Goal: Task Accomplishment & Management: Complete application form

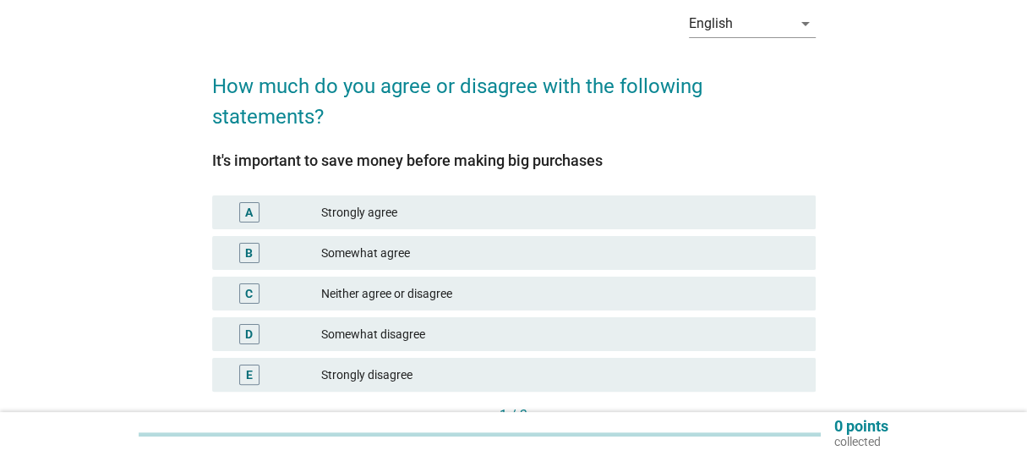
scroll to position [84, 0]
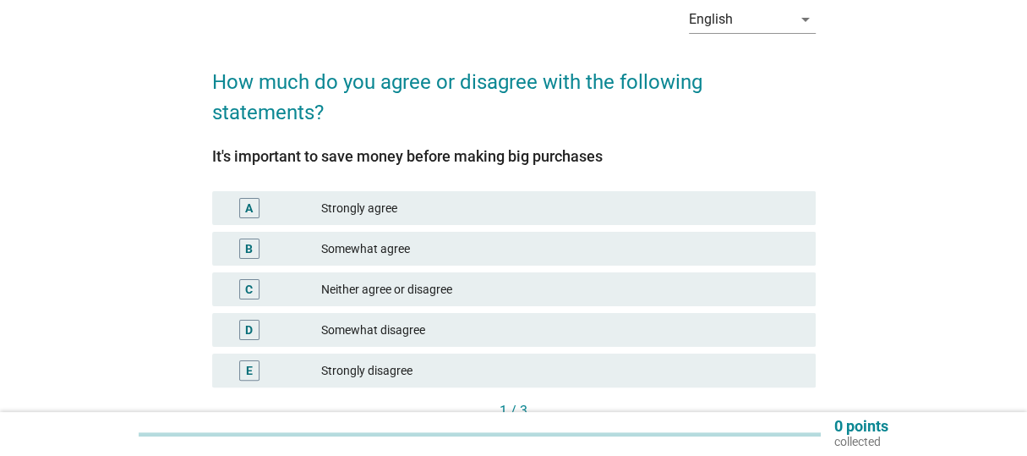
click at [406, 210] on div "Strongly agree" at bounding box center [561, 208] width 480 height 20
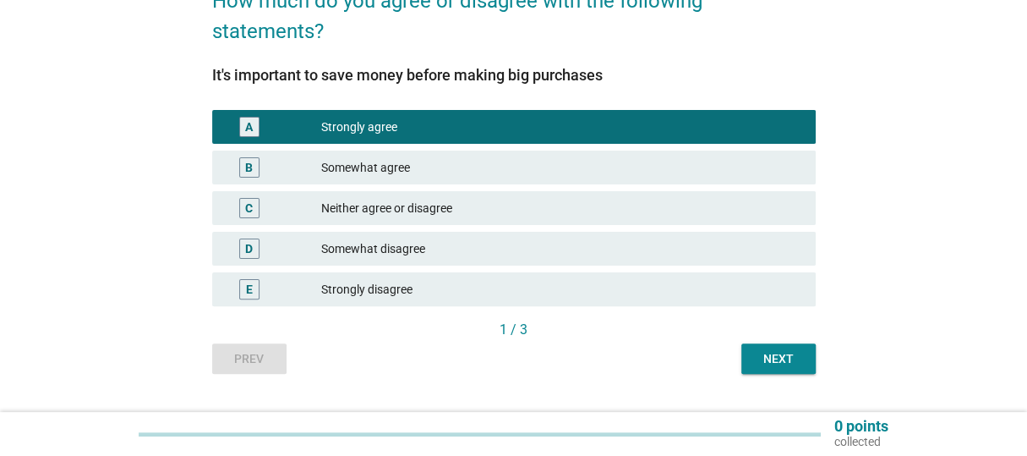
scroll to position [169, 0]
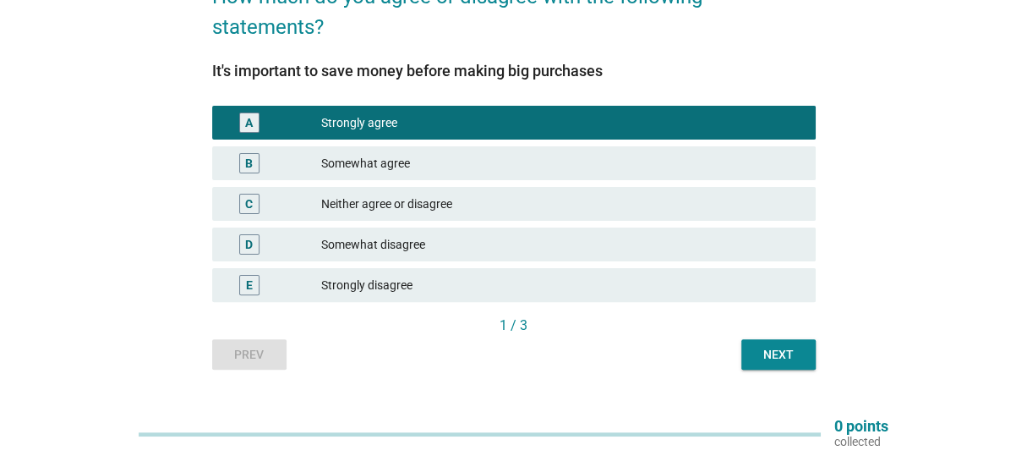
click at [774, 349] on div "Next" at bounding box center [778, 355] width 47 height 18
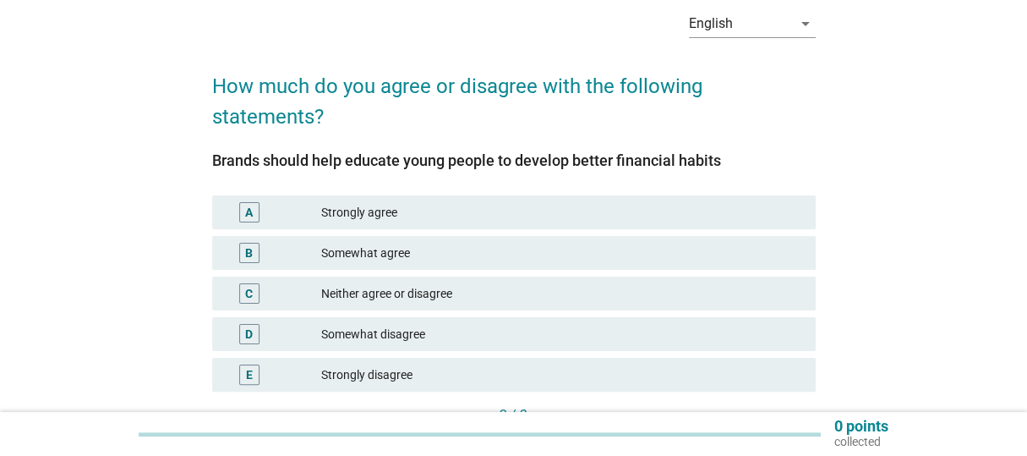
scroll to position [84, 0]
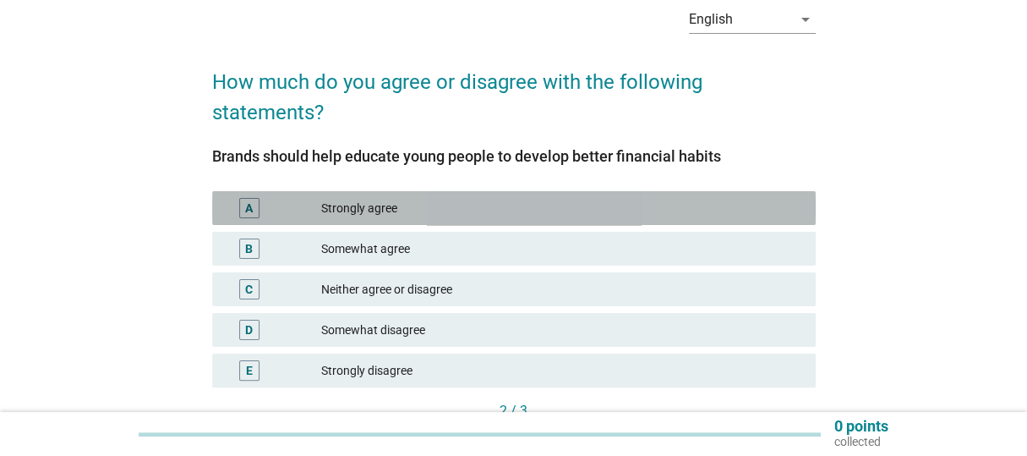
click at [476, 207] on div "Strongly agree" at bounding box center [561, 208] width 480 height 20
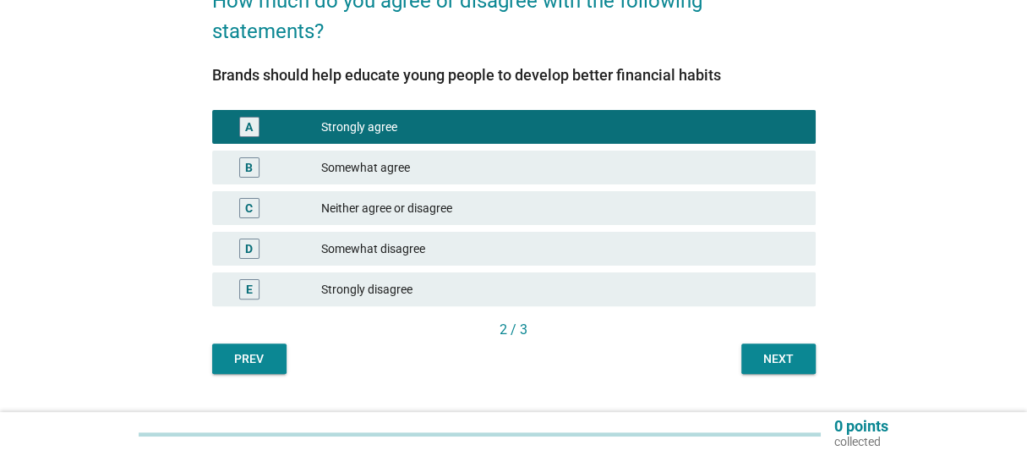
scroll to position [169, 0]
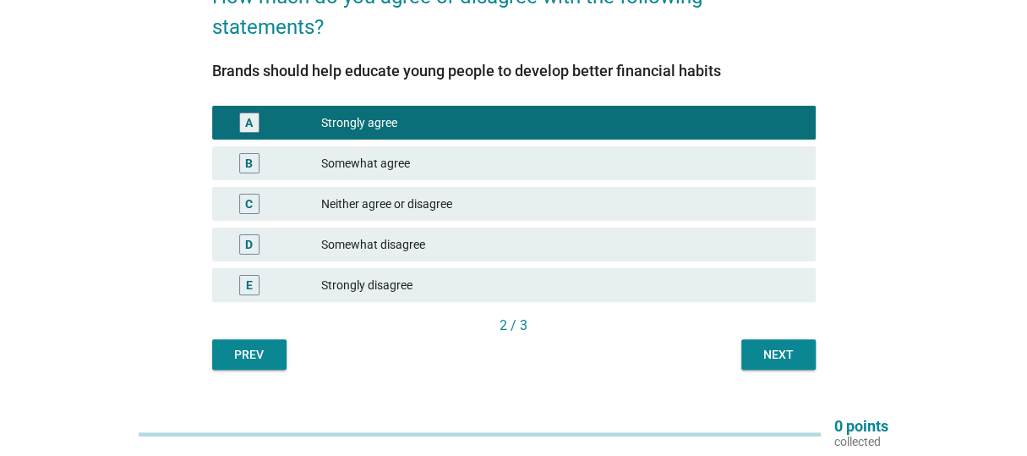
click at [754, 344] on button "Next" at bounding box center [778, 354] width 74 height 30
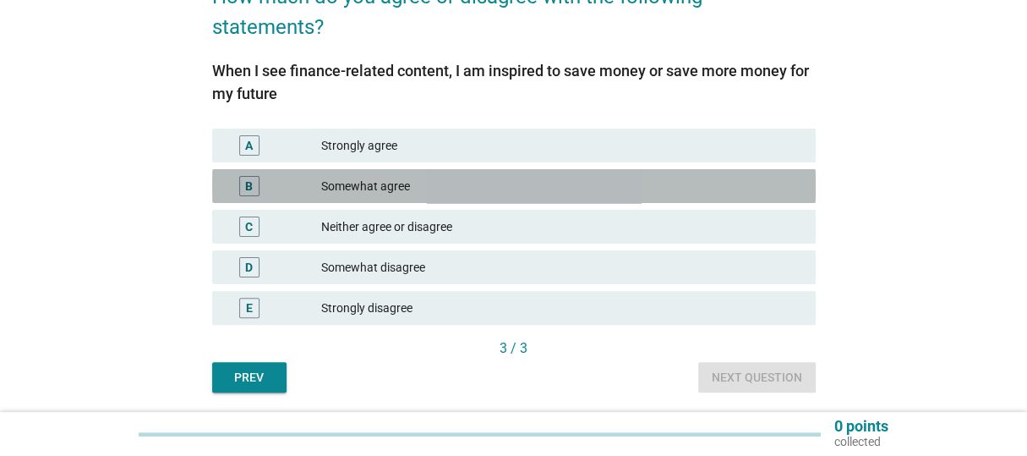
click at [363, 195] on div "Somewhat agree" at bounding box center [561, 186] width 480 height 20
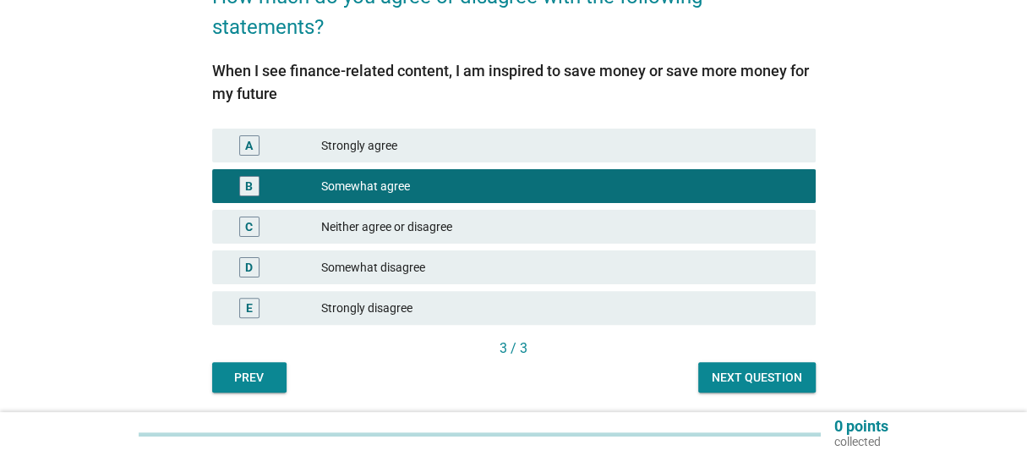
click at [721, 379] on div "Next question" at bounding box center [757, 377] width 90 height 18
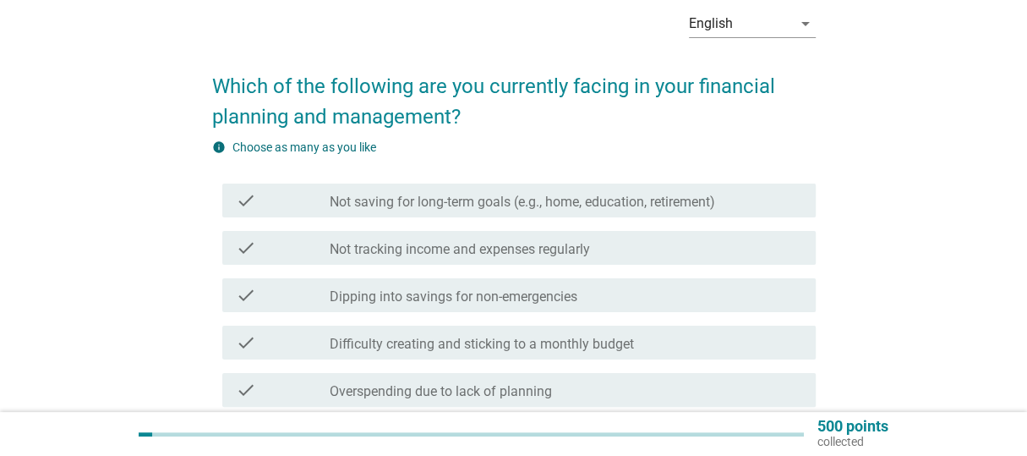
scroll to position [84, 0]
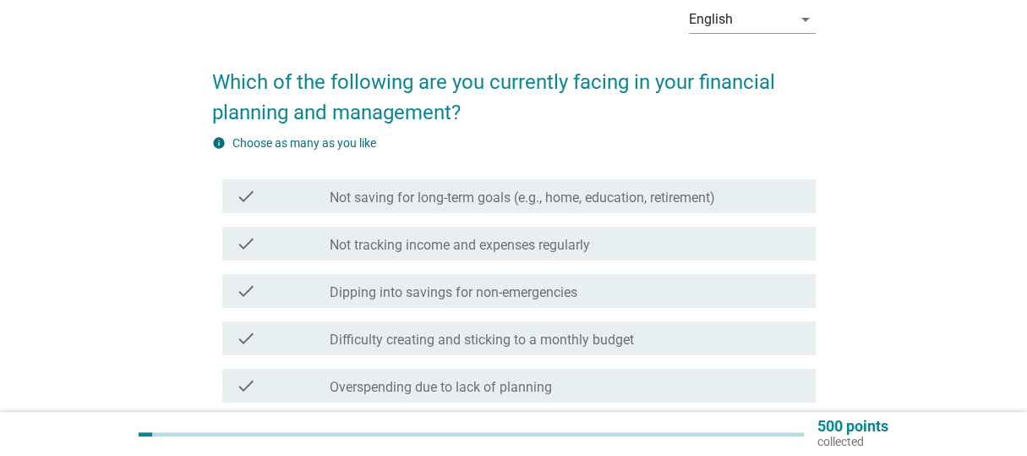
click at [445, 244] on label "Not tracking income and expenses regularly" at bounding box center [460, 245] width 260 height 17
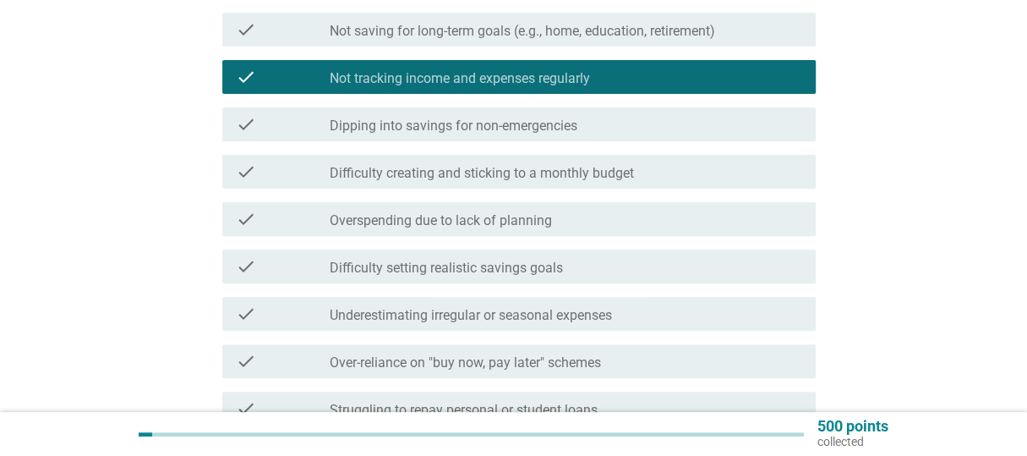
scroll to position [254, 0]
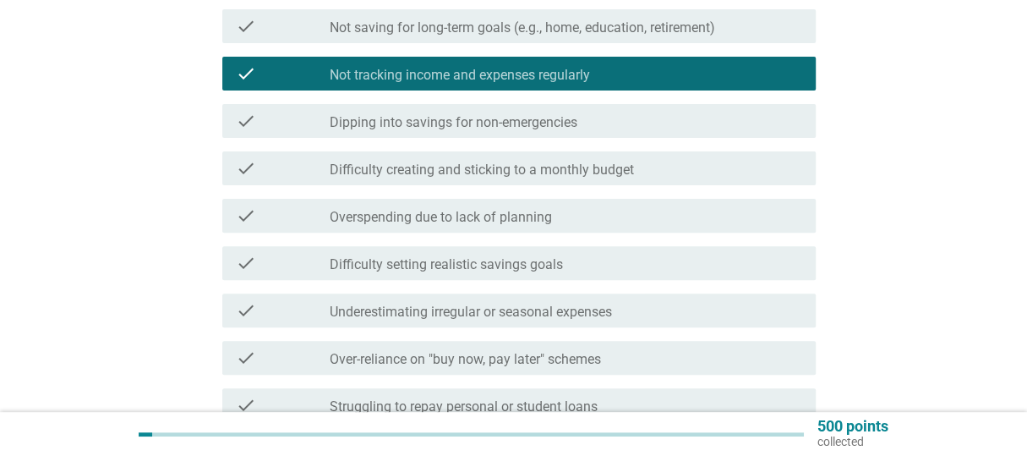
click at [450, 168] on label "Difficulty creating and sticking to a monthly budget" at bounding box center [482, 169] width 304 height 17
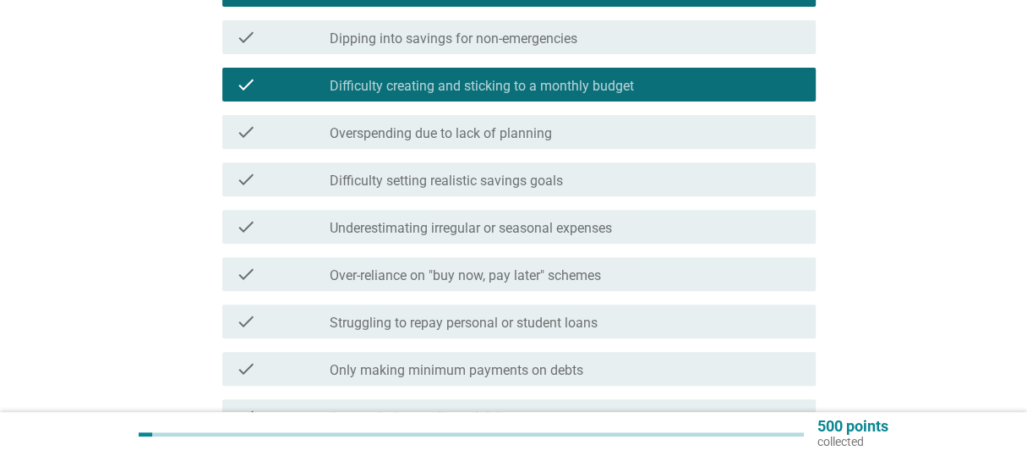
scroll to position [338, 0]
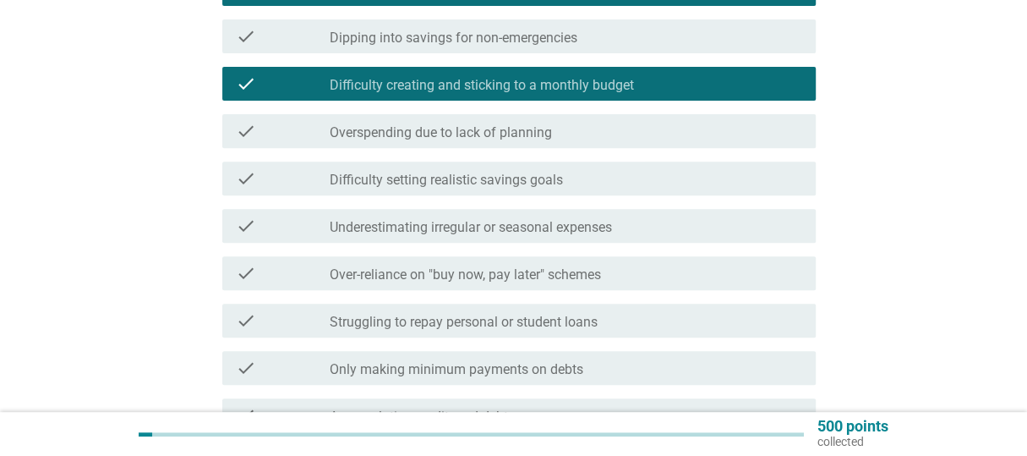
click at [441, 184] on label "Difficulty setting realistic savings goals" at bounding box center [446, 180] width 233 height 17
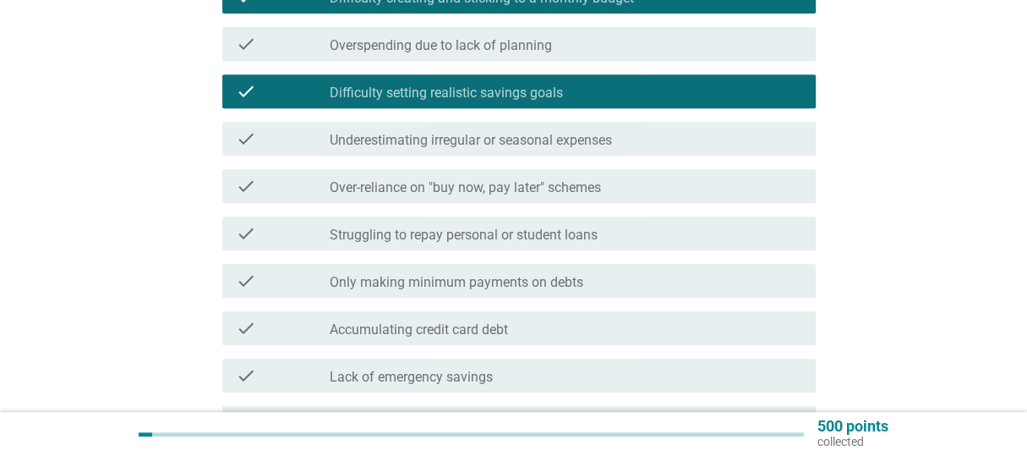
scroll to position [422, 0]
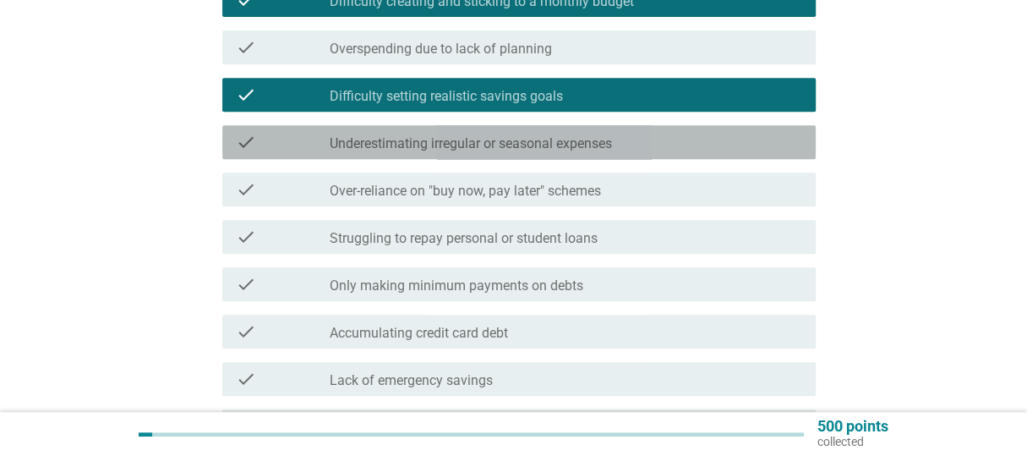
click at [587, 151] on div "check check_box_outline_blank Underestimating irregular or seasonal expenses" at bounding box center [518, 142] width 593 height 34
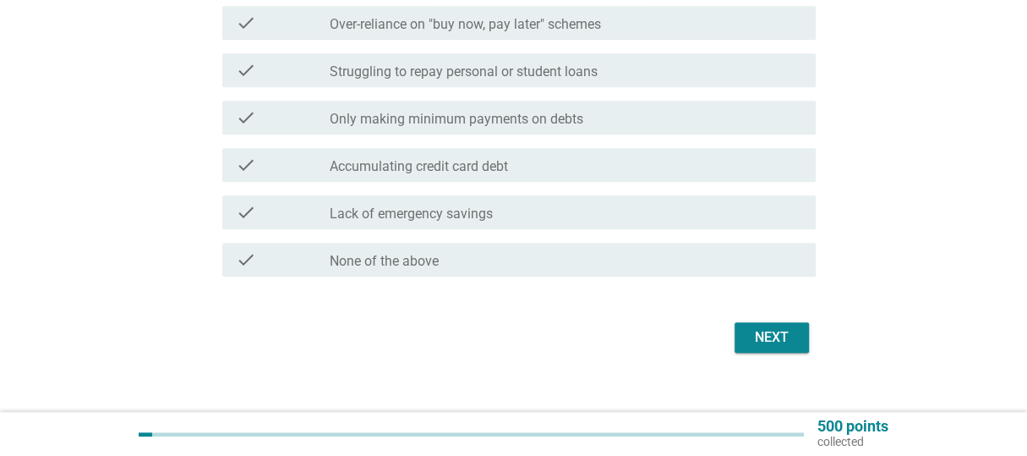
scroll to position [592, 0]
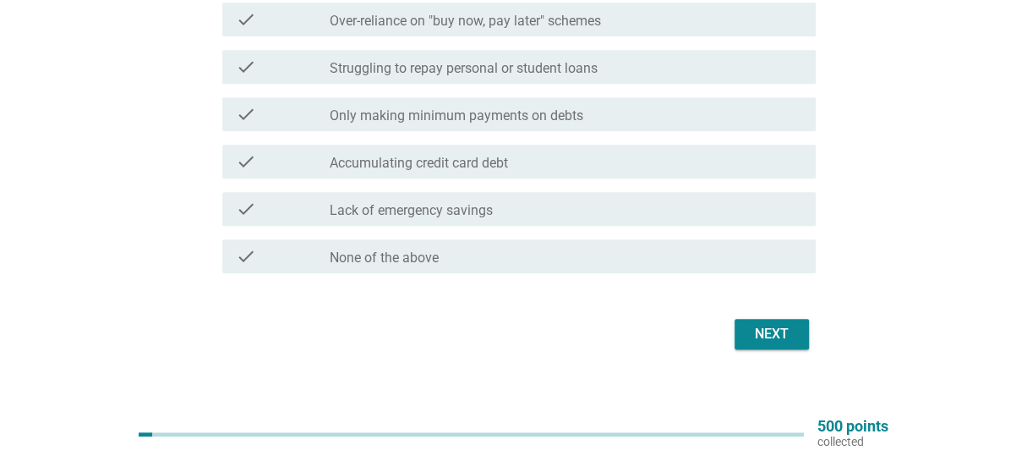
click at [760, 329] on div "Next" at bounding box center [771, 334] width 47 height 20
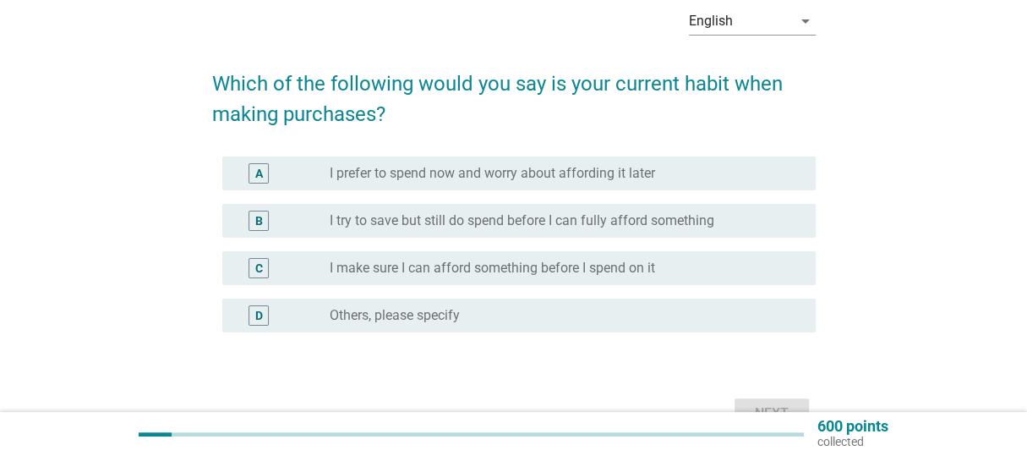
scroll to position [84, 0]
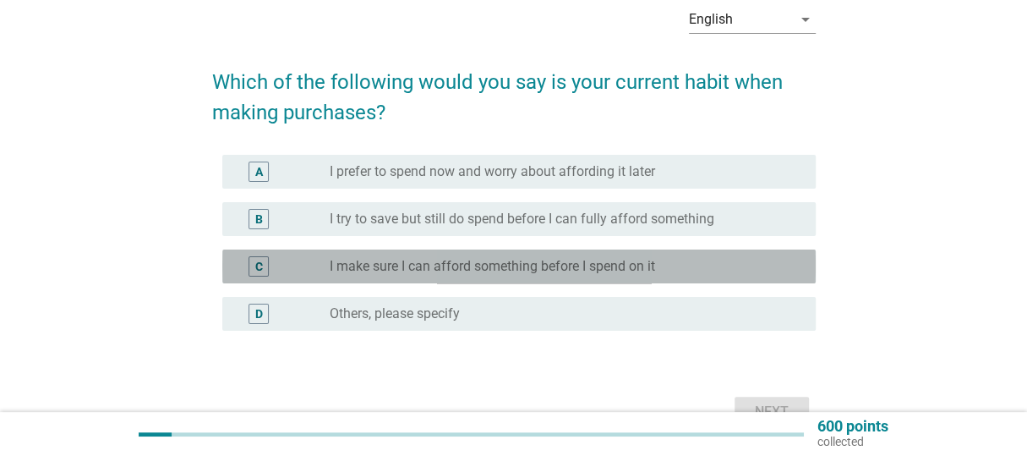
click at [346, 272] on label "I make sure I can afford something before I spend on it" at bounding box center [492, 266] width 325 height 17
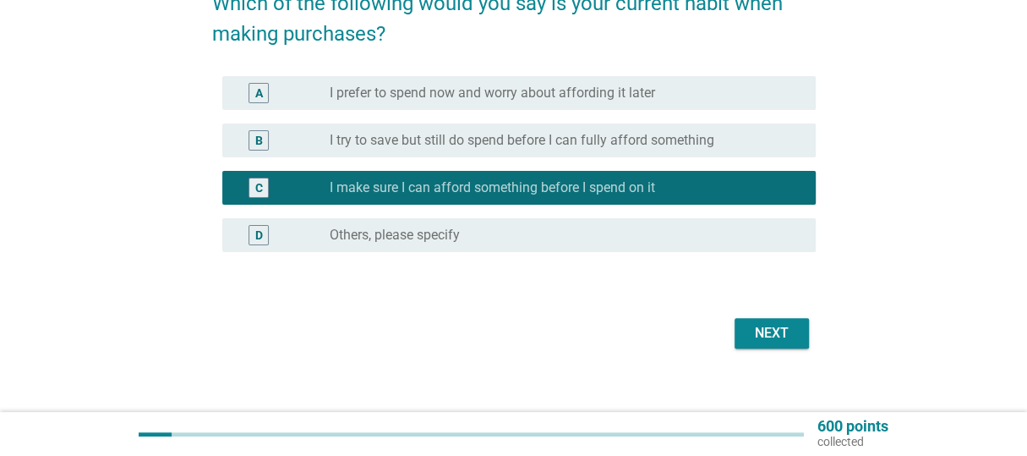
scroll to position [169, 0]
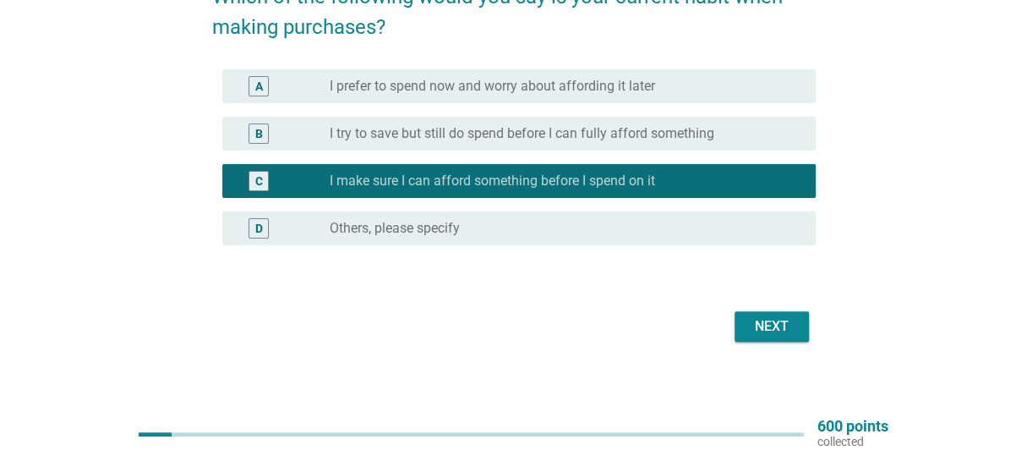
click at [771, 318] on div "Next" at bounding box center [771, 326] width 47 height 20
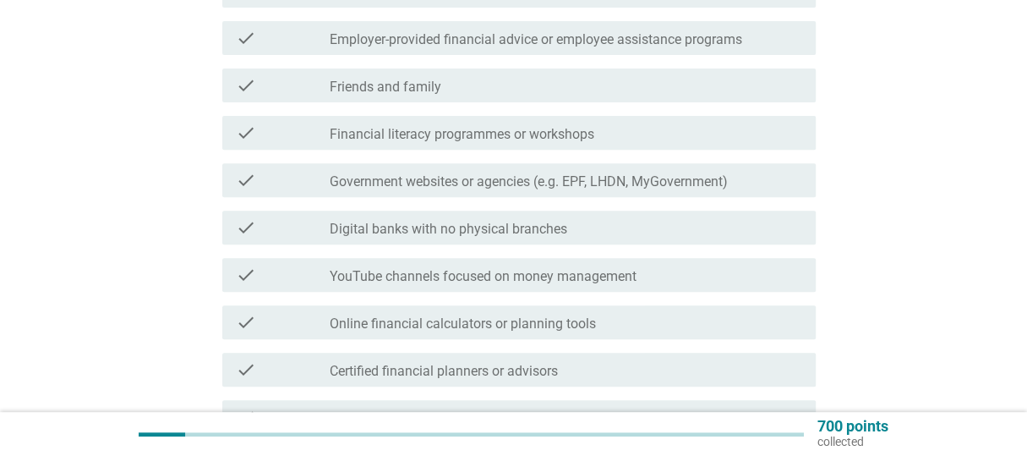
scroll to position [338, 0]
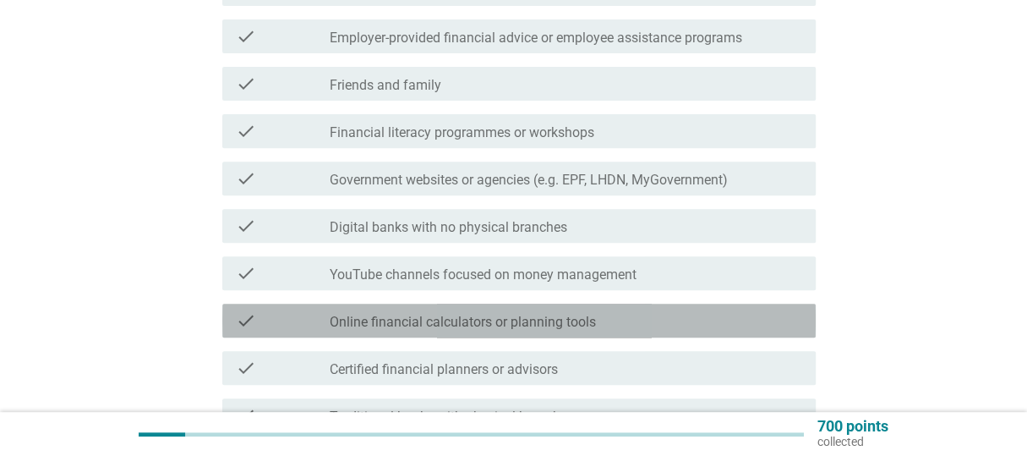
click at [352, 324] on label "Online financial calculators or planning tools" at bounding box center [463, 322] width 266 height 17
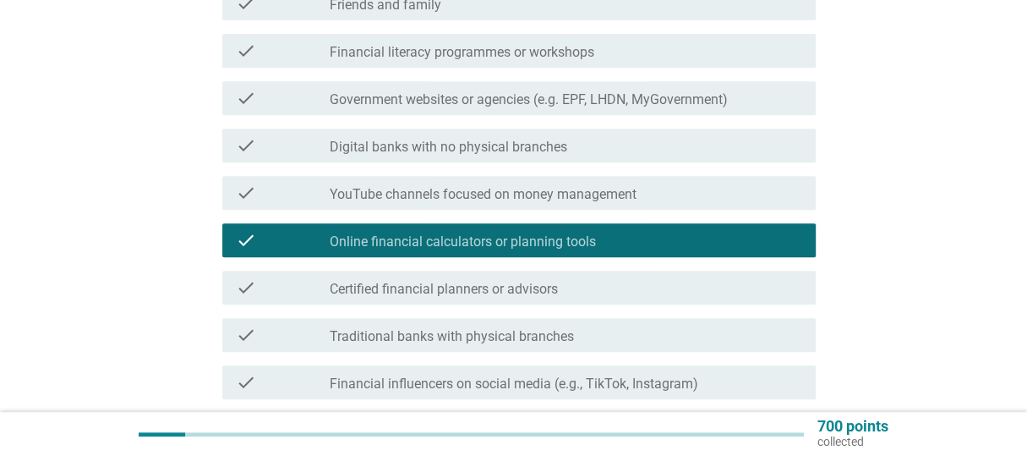
scroll to position [422, 0]
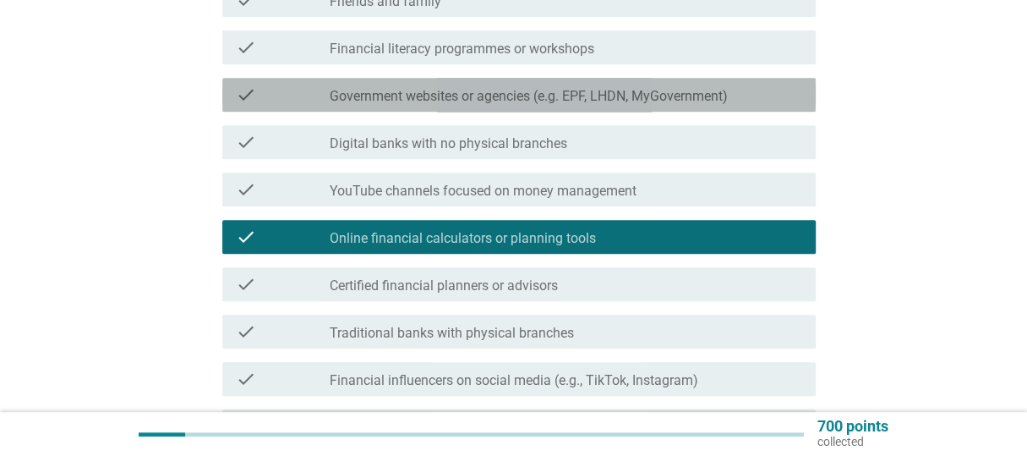
click at [407, 85] on div "check_box_outline_blank Government websites or agencies (e.g. EPF, LHDN, MyGove…" at bounding box center [566, 95] width 472 height 20
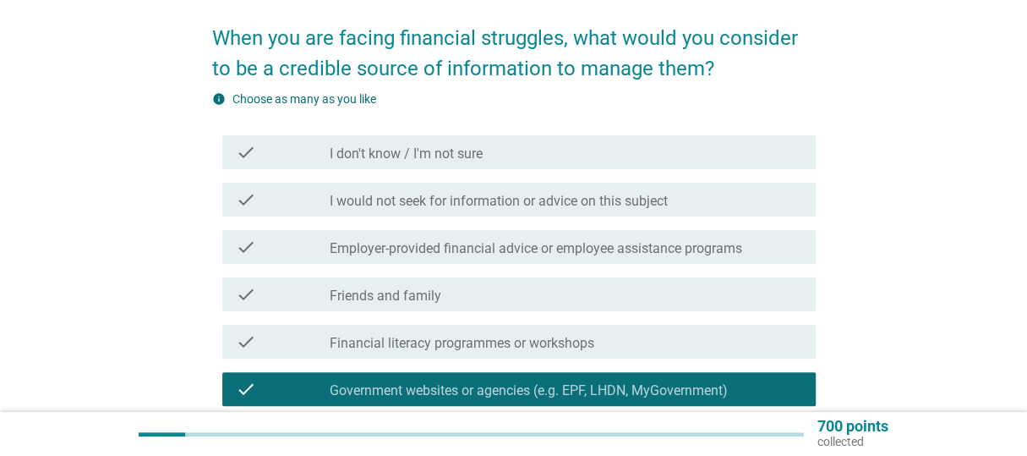
scroll to position [169, 0]
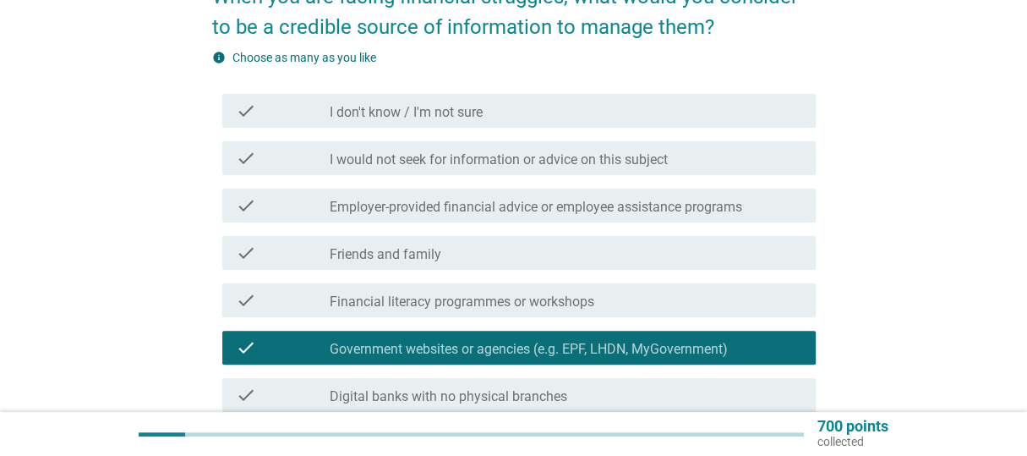
click at [407, 247] on label "Friends and family" at bounding box center [386, 254] width 112 height 17
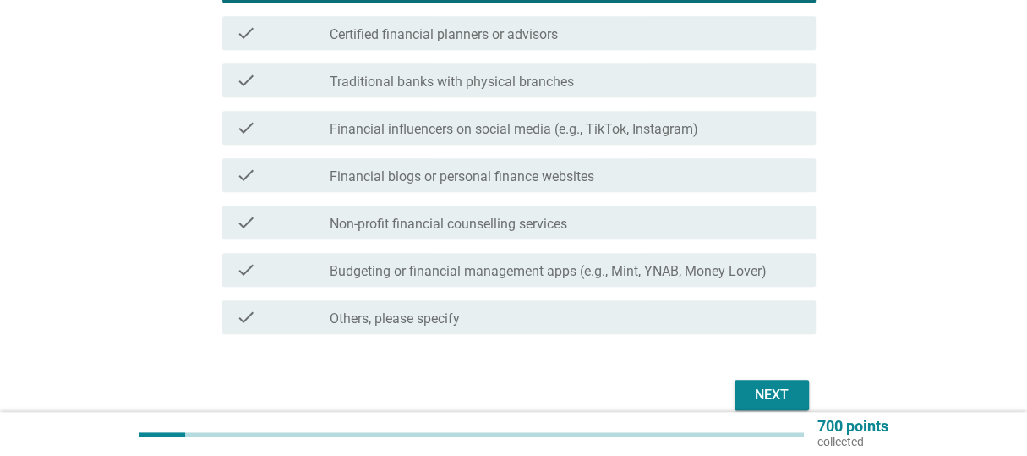
scroll to position [676, 0]
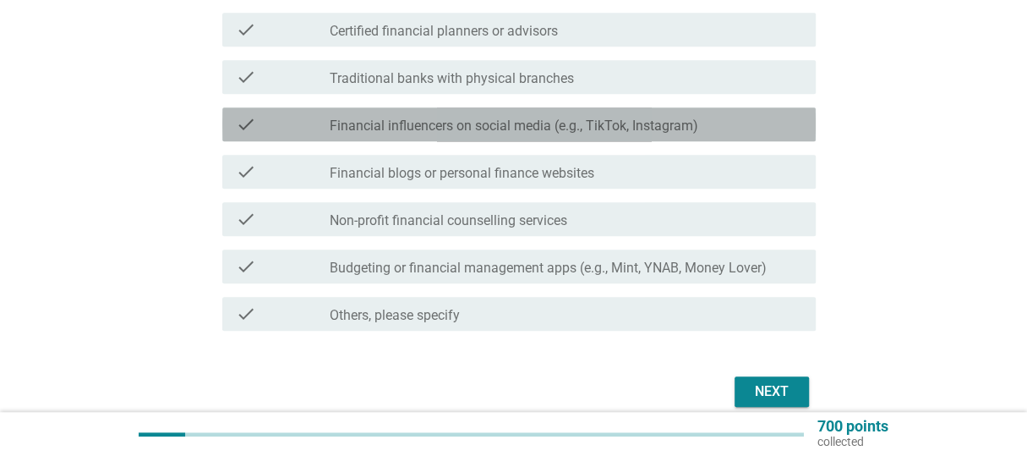
click at [585, 131] on label "Financial influencers on social media (e.g., TikTok, Instagram)" at bounding box center [514, 125] width 368 height 17
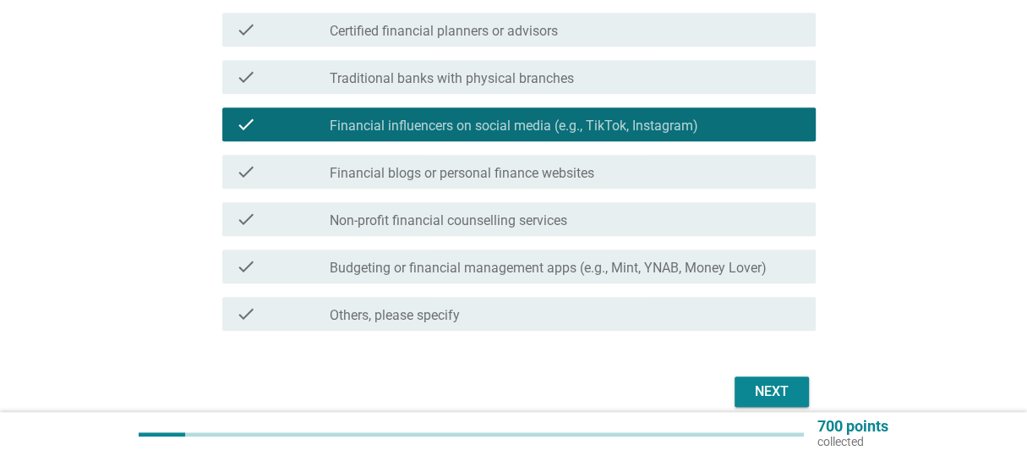
click at [748, 394] on div "Next" at bounding box center [771, 391] width 47 height 20
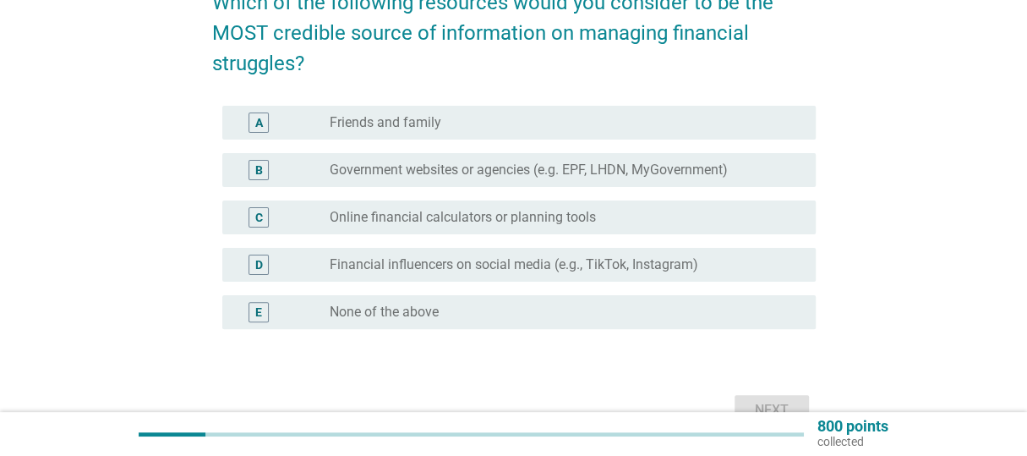
scroll to position [169, 0]
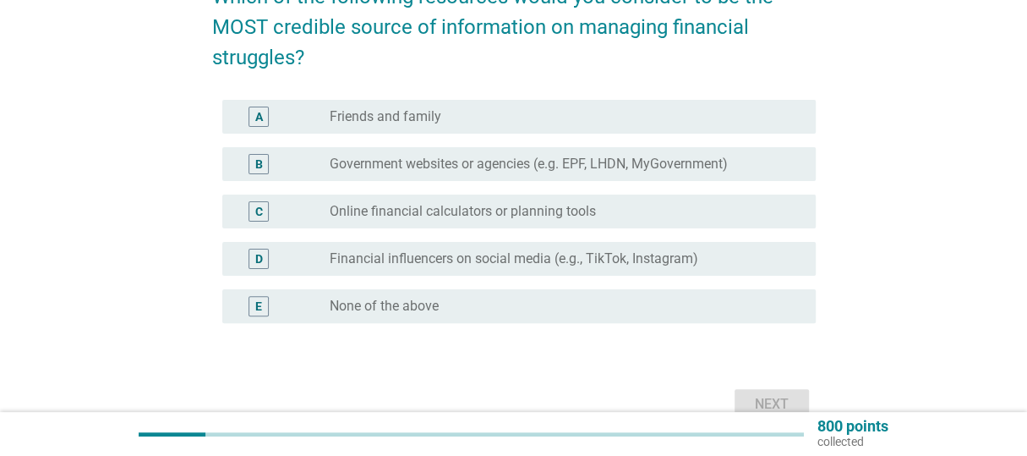
click at [401, 163] on label "Government websites or agencies (e.g. EPF, LHDN, MyGovernment)" at bounding box center [529, 164] width 398 height 17
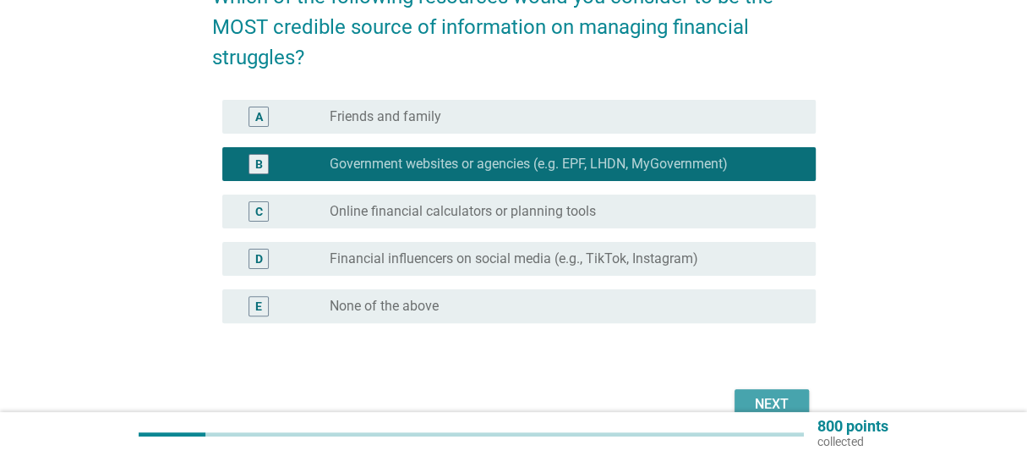
click at [741, 390] on button "Next" at bounding box center [771, 404] width 74 height 30
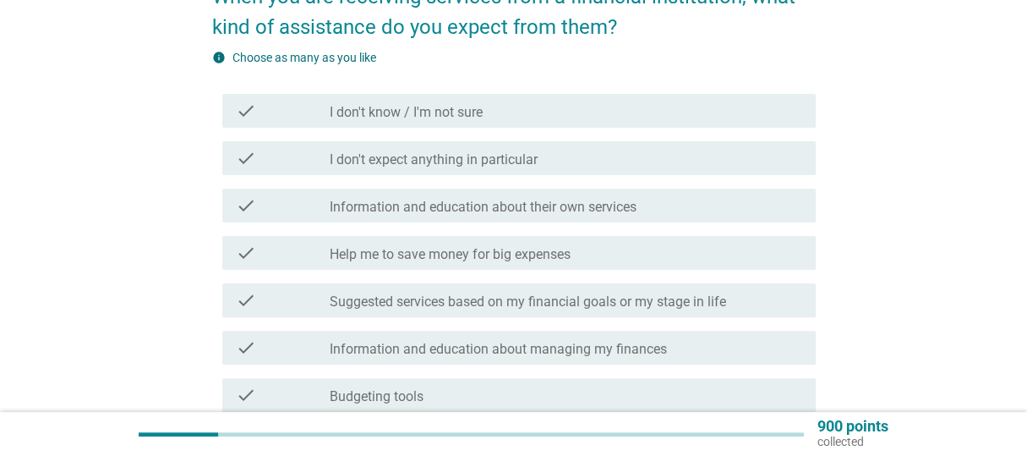
click at [477, 256] on label "Help me to save money for big expenses" at bounding box center [450, 254] width 241 height 17
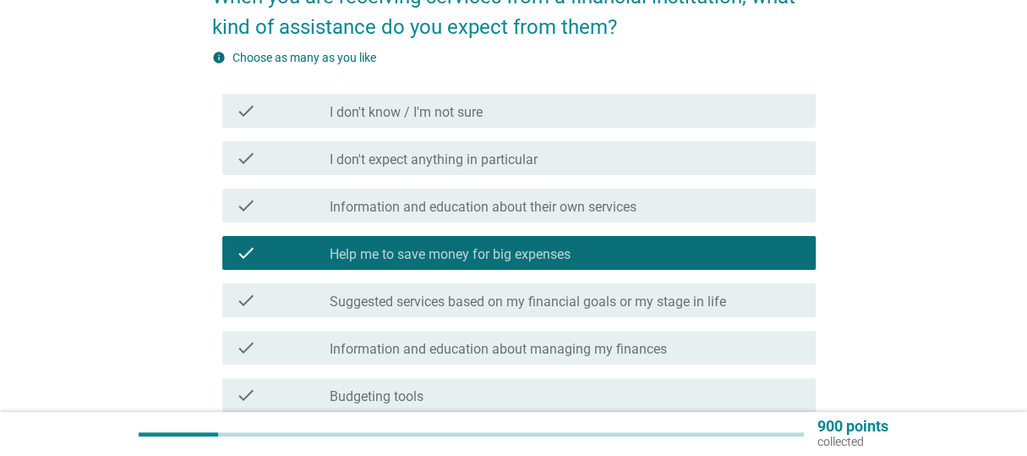
click at [484, 191] on div "check check_box_outline_blank Information and education about their own services" at bounding box center [518, 205] width 593 height 34
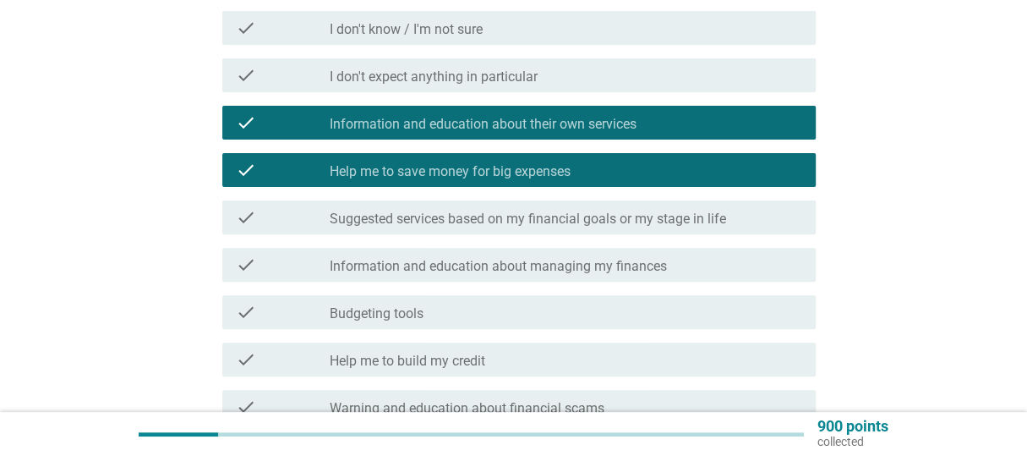
scroll to position [254, 0]
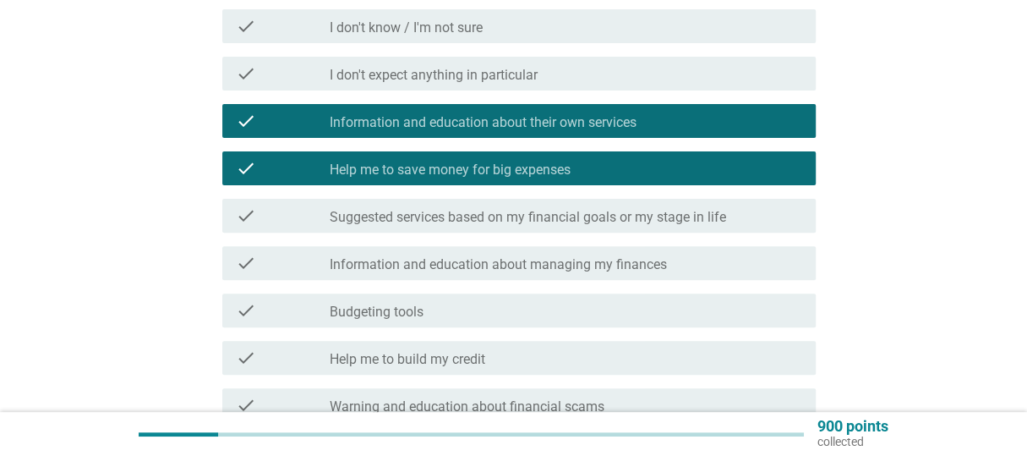
click at [484, 221] on label "Suggested services based on my financial goals or my stage in life" at bounding box center [528, 217] width 396 height 17
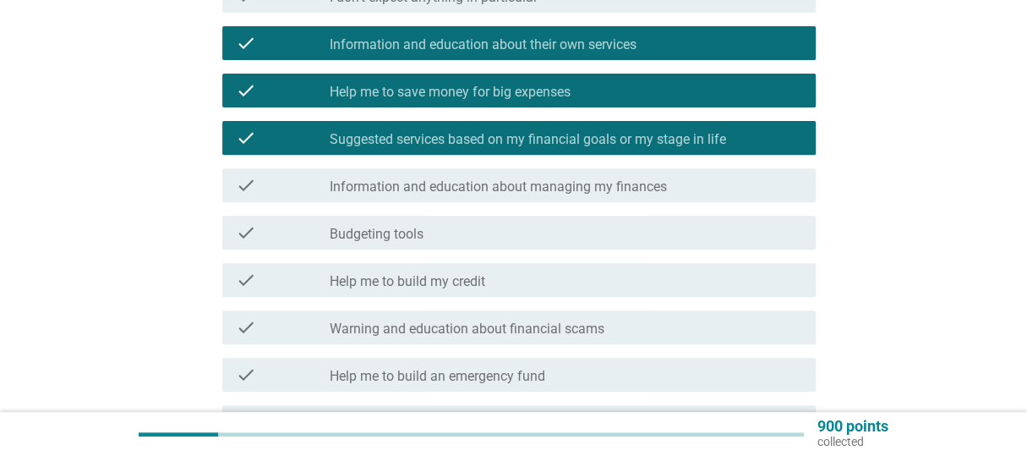
scroll to position [338, 0]
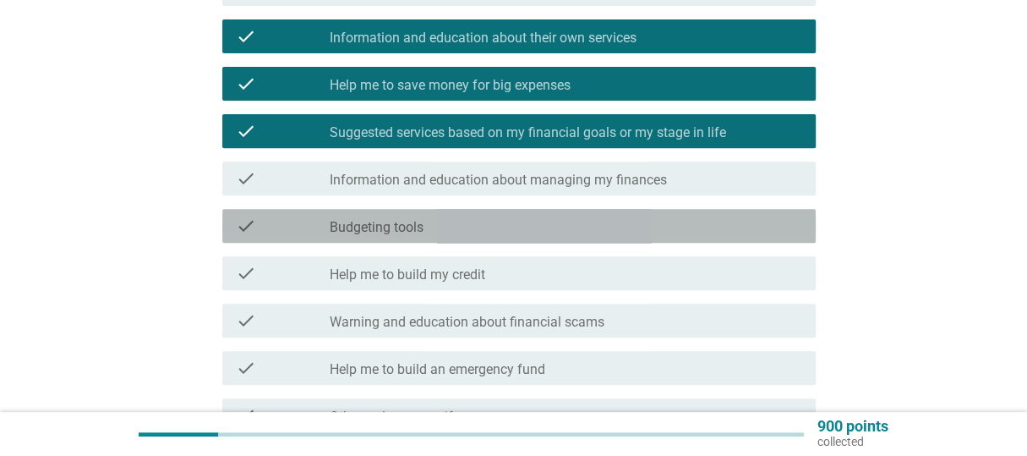
click at [480, 232] on div "check_box_outline_blank Budgeting tools" at bounding box center [566, 226] width 472 height 20
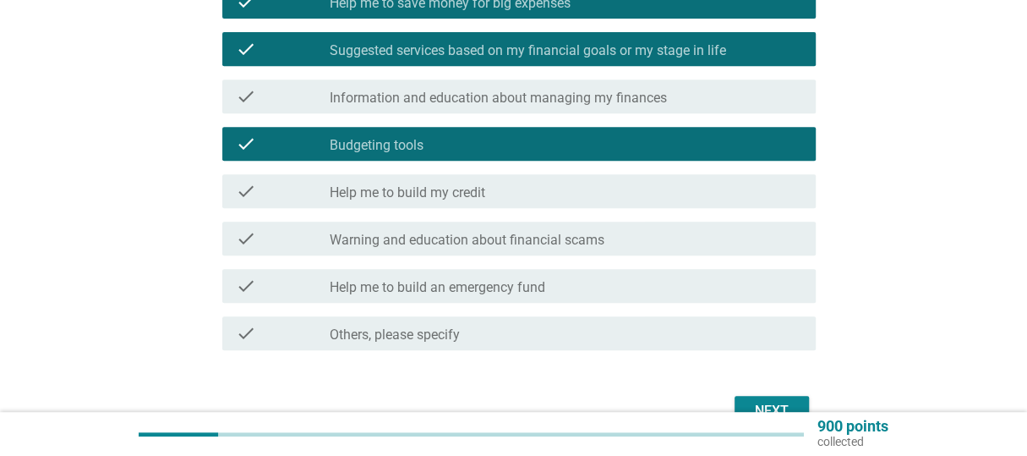
scroll to position [422, 0]
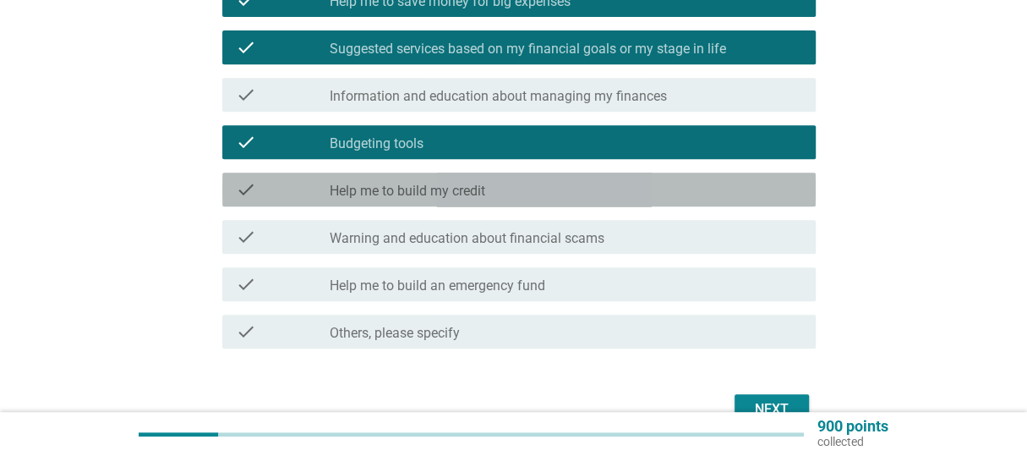
click at [483, 198] on label "Help me to build my credit" at bounding box center [408, 191] width 156 height 17
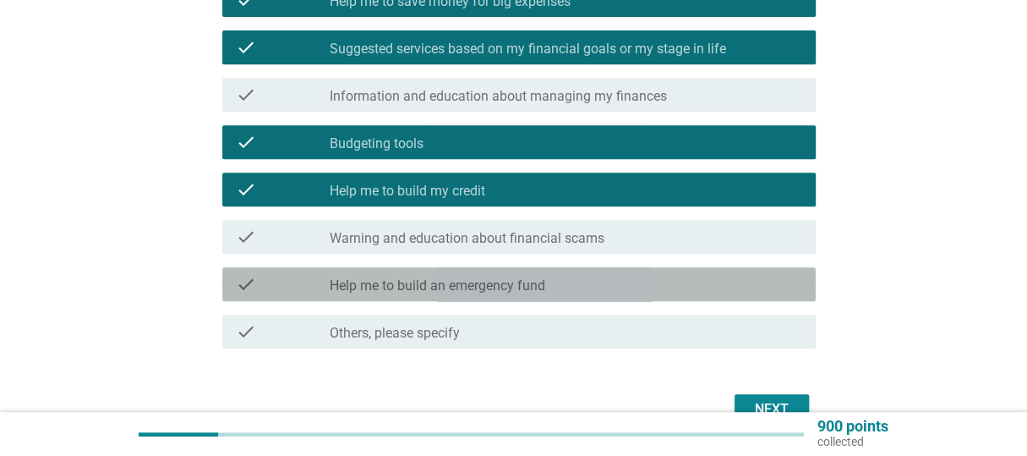
click at [467, 282] on label "Help me to build an emergency fund" at bounding box center [438, 285] width 216 height 17
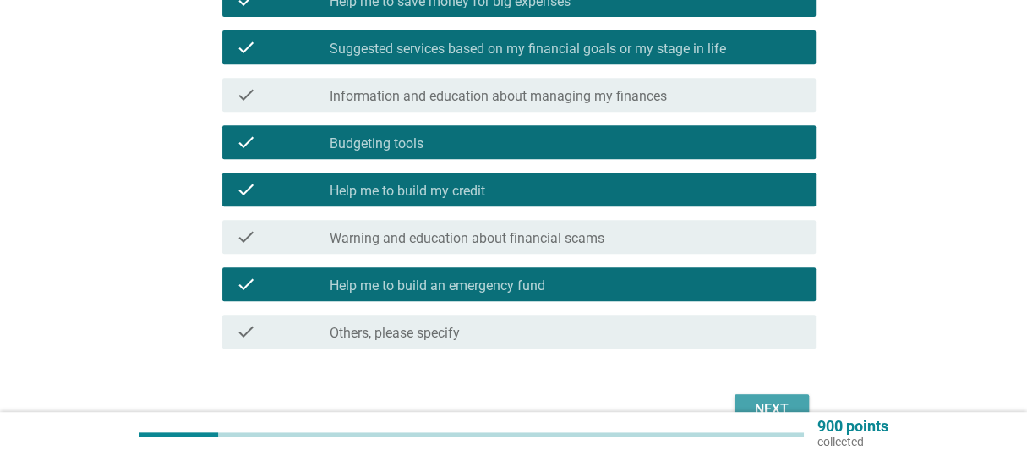
click at [778, 396] on button "Next" at bounding box center [771, 409] width 74 height 30
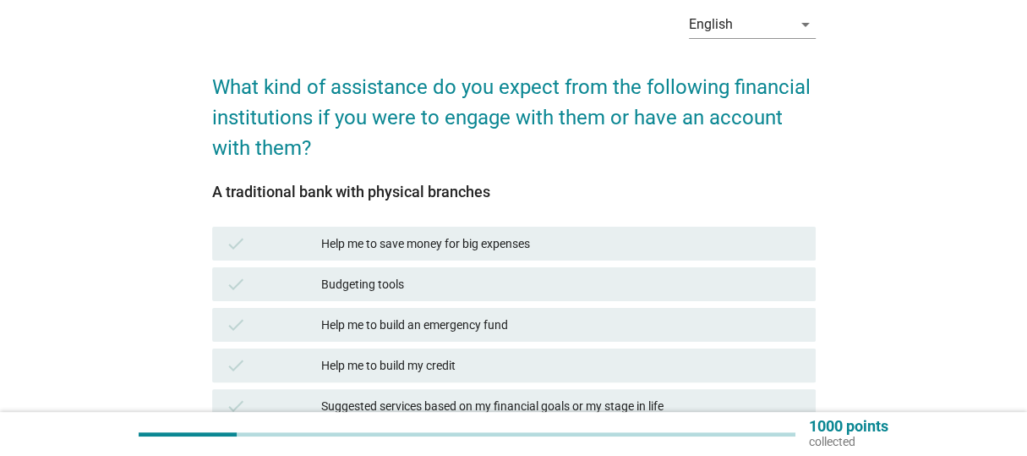
scroll to position [85, 0]
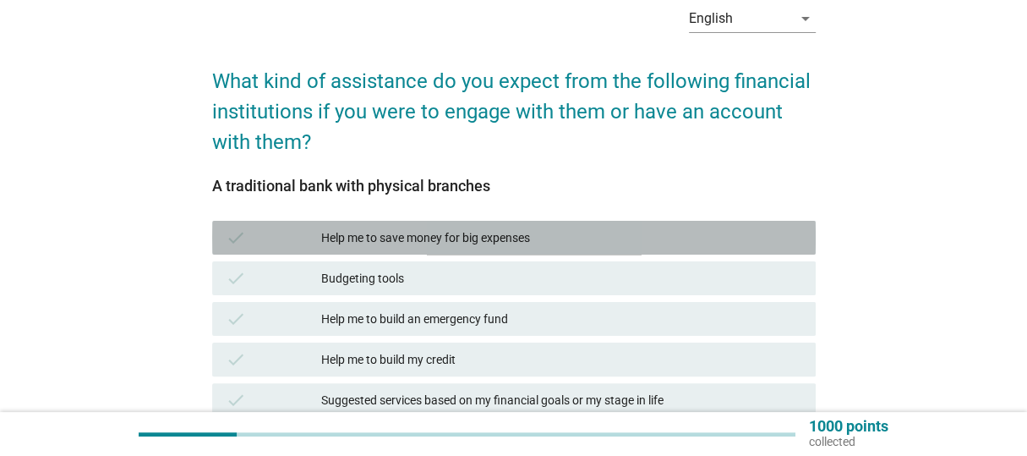
click at [521, 238] on div "Help me to save money for big expenses" at bounding box center [561, 237] width 480 height 20
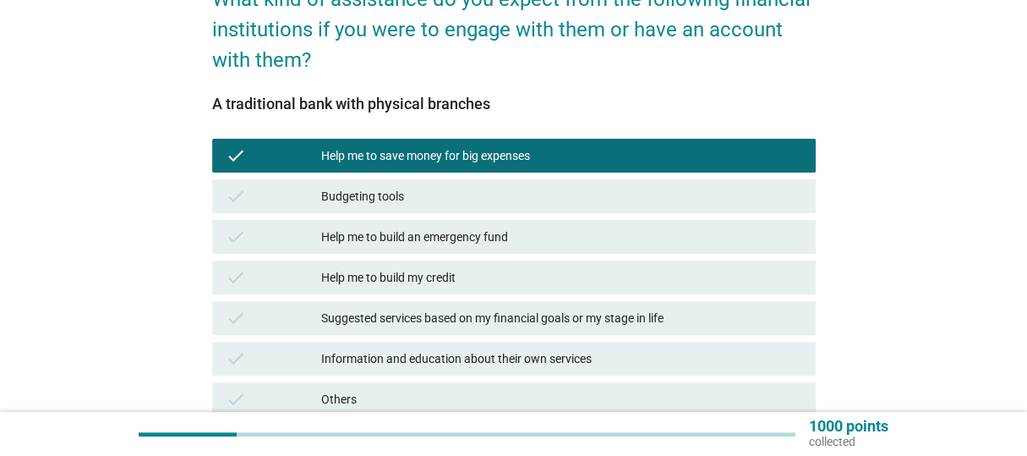
scroll to position [169, 0]
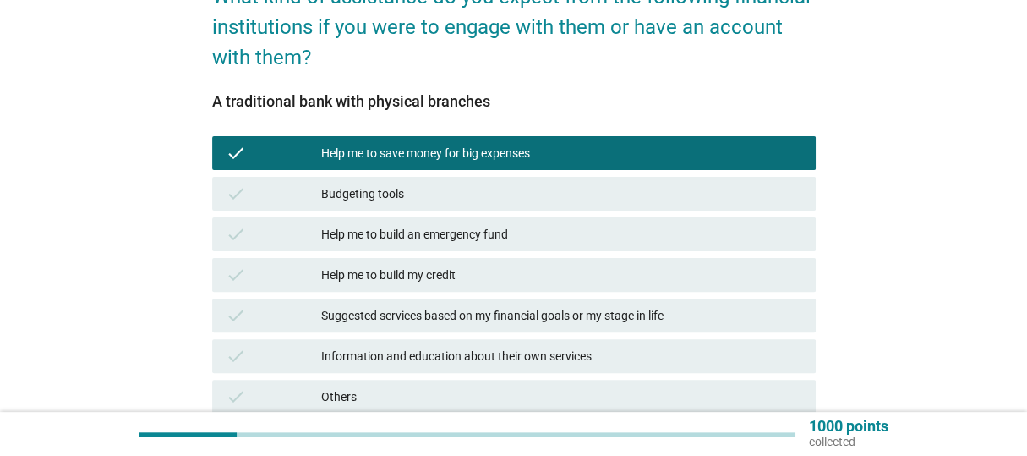
click at [515, 192] on div "Budgeting tools" at bounding box center [561, 193] width 480 height 20
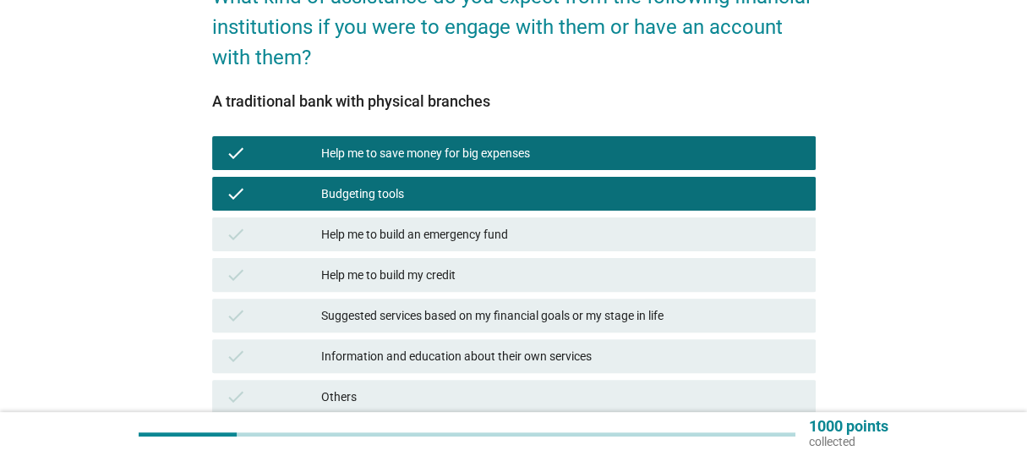
click at [509, 235] on div "Help me to build an emergency fund" at bounding box center [561, 234] width 480 height 20
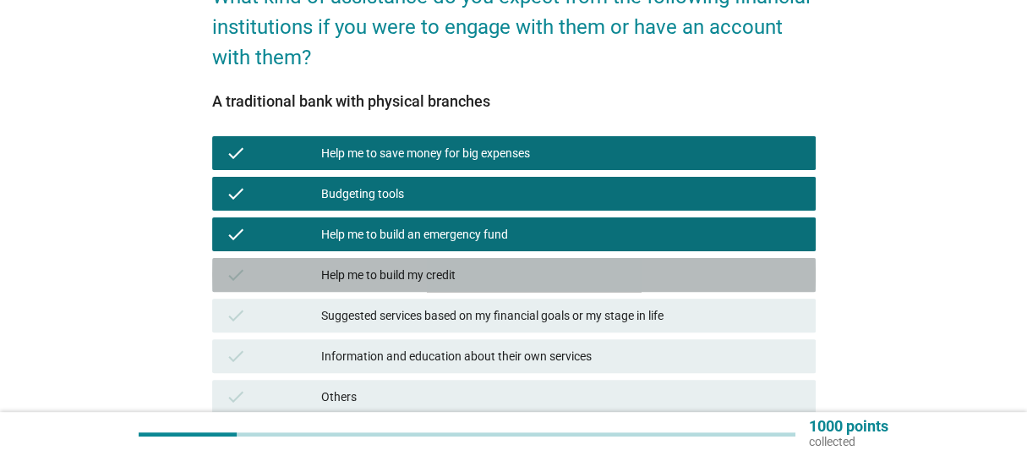
click at [504, 265] on div "Help me to build my credit" at bounding box center [561, 275] width 480 height 20
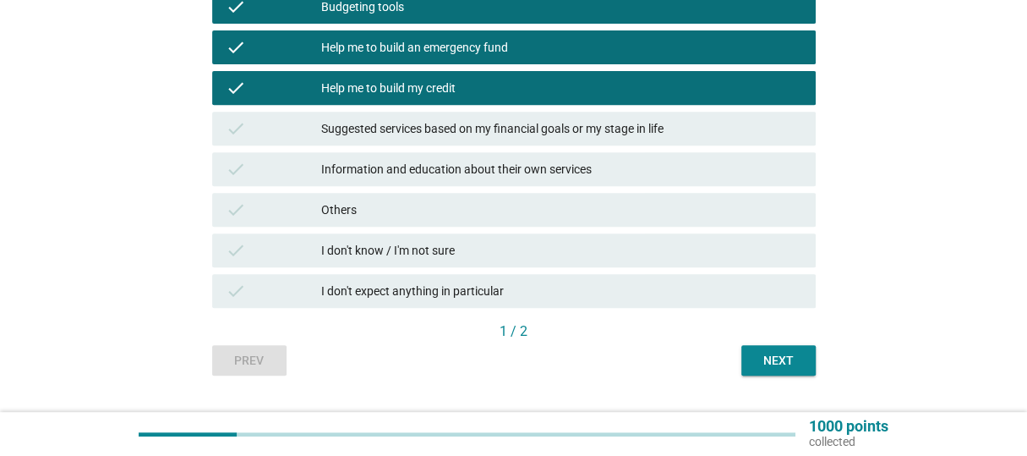
scroll to position [395, 0]
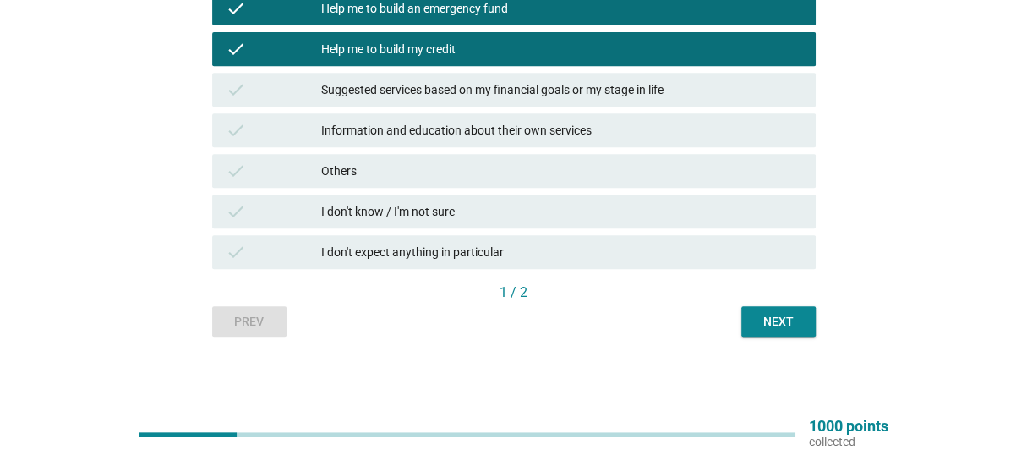
click at [775, 319] on div "Next" at bounding box center [778, 322] width 47 height 18
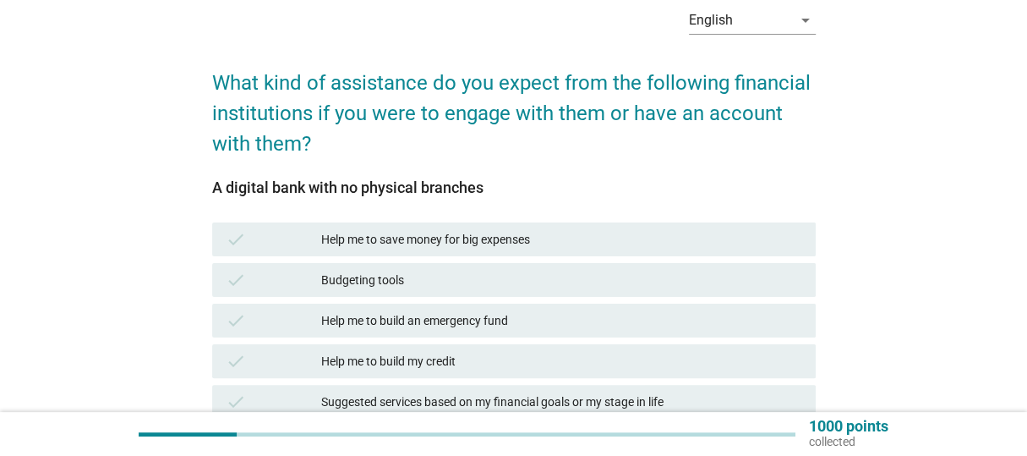
scroll to position [84, 0]
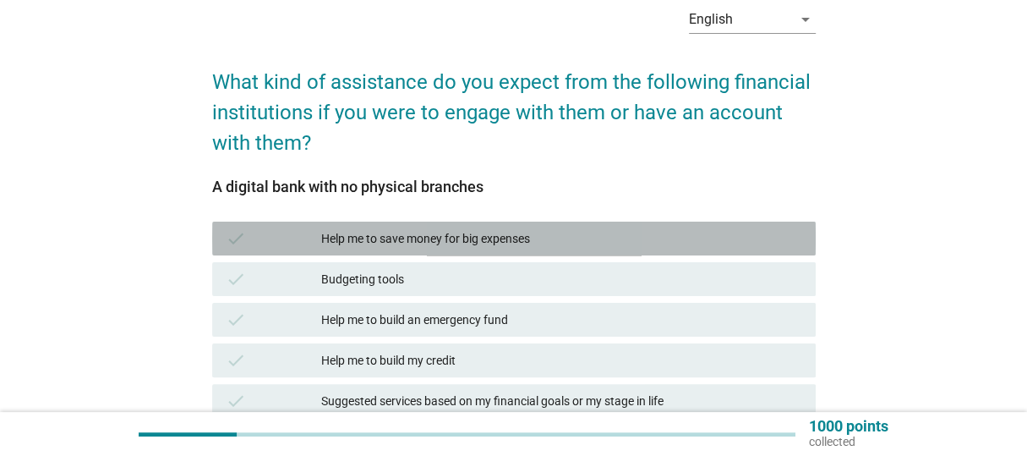
click at [524, 246] on div "Help me to save money for big expenses" at bounding box center [561, 238] width 480 height 20
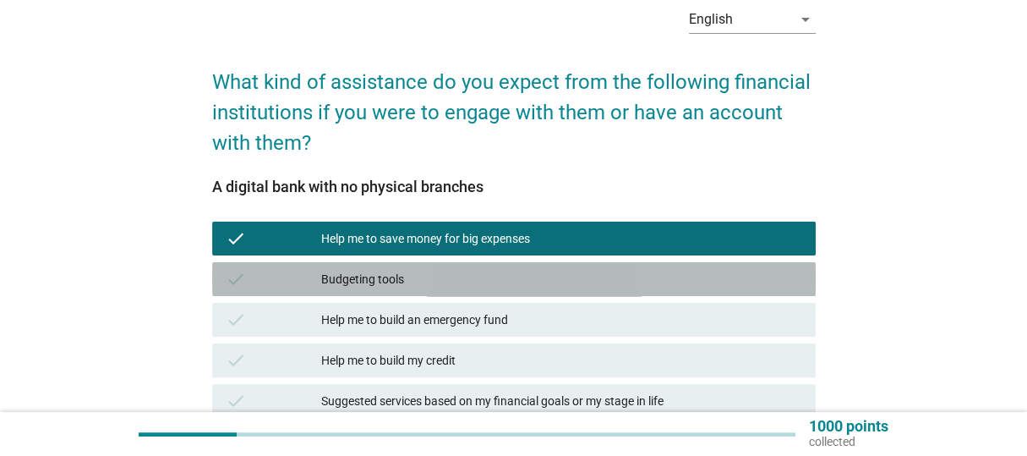
click at [520, 267] on div "check Budgeting tools" at bounding box center [513, 279] width 603 height 34
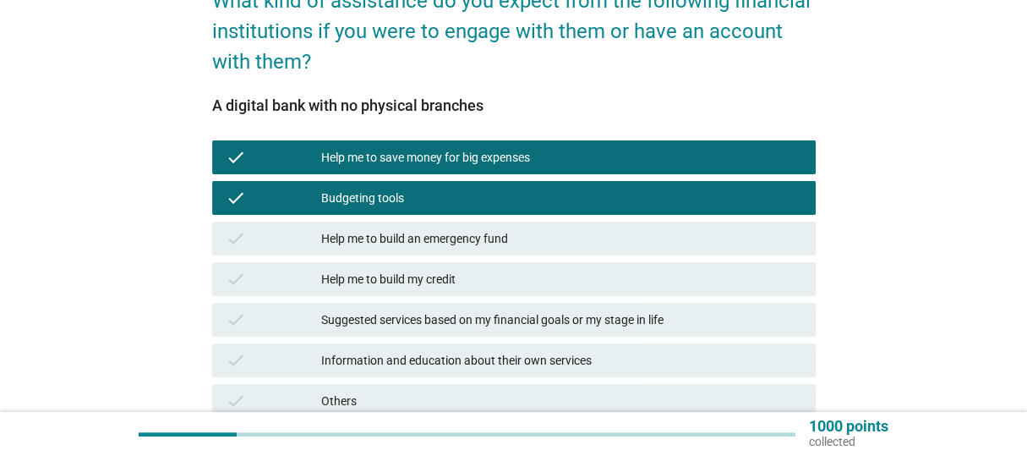
scroll to position [169, 0]
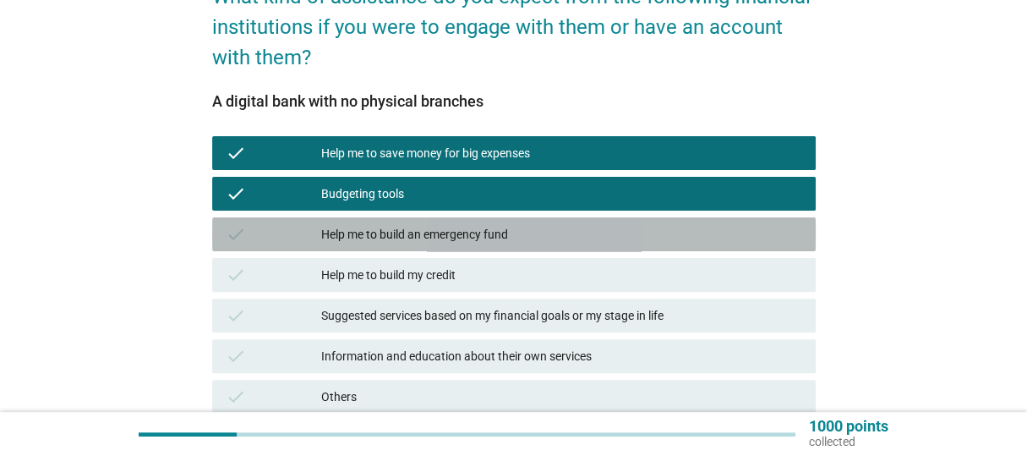
click at [516, 243] on div "Help me to build an emergency fund" at bounding box center [561, 234] width 480 height 20
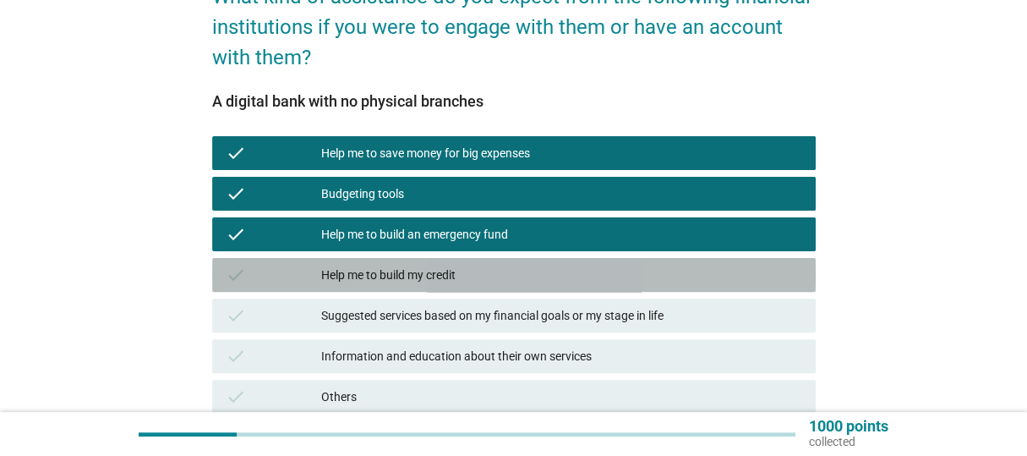
click at [518, 267] on div "Help me to build my credit" at bounding box center [561, 275] width 480 height 20
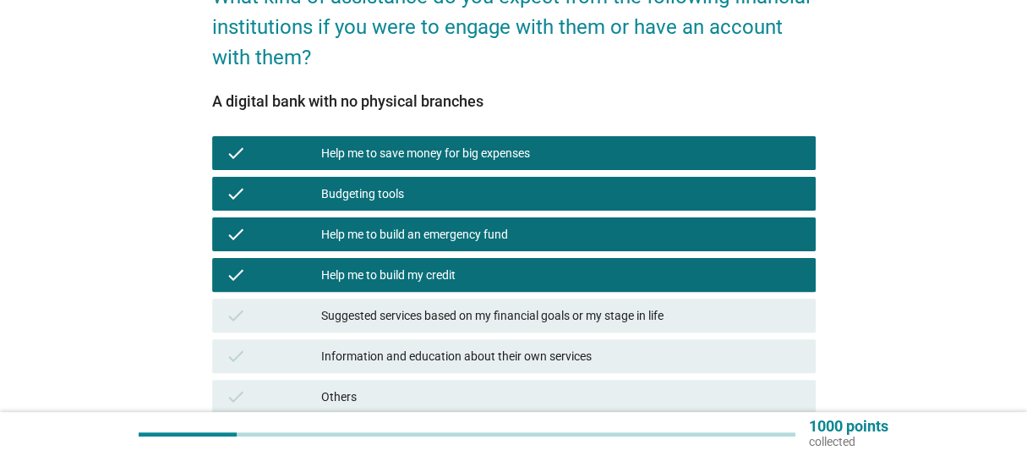
click at [525, 308] on div "Suggested services based on my financial goals or my stage in life" at bounding box center [561, 315] width 480 height 20
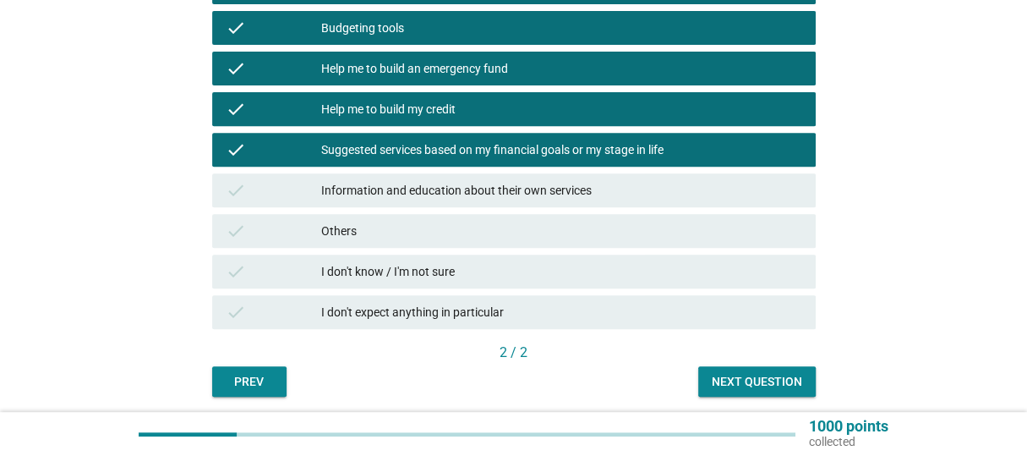
scroll to position [338, 0]
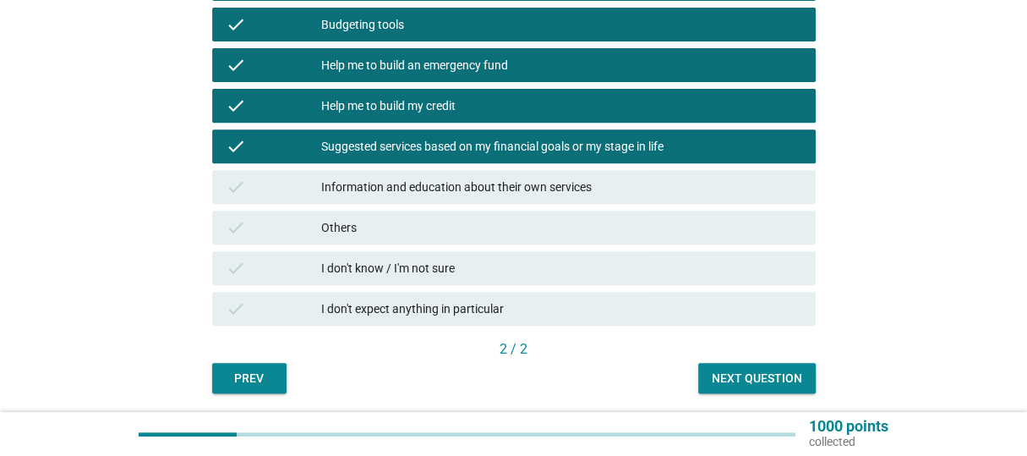
click at [569, 195] on div "Information and education about their own services" at bounding box center [561, 187] width 480 height 20
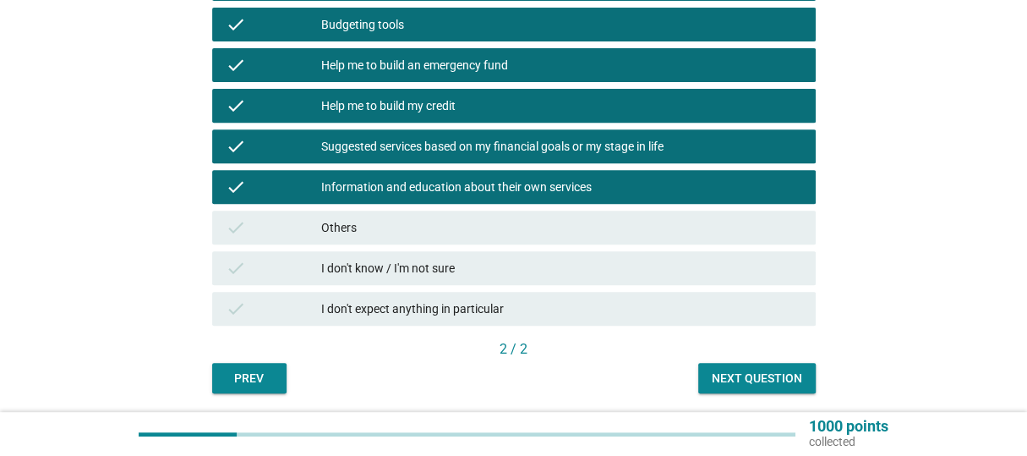
click at [765, 374] on div "Next question" at bounding box center [757, 378] width 90 height 18
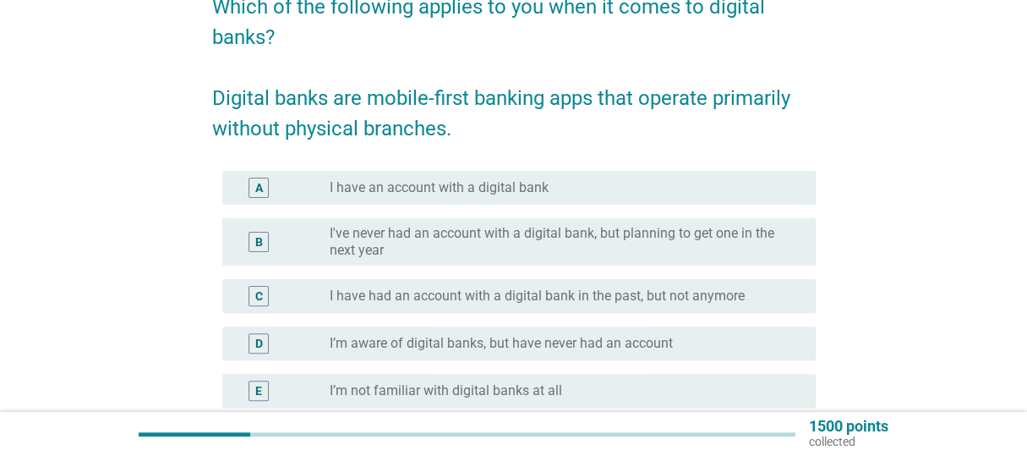
scroll to position [169, 0]
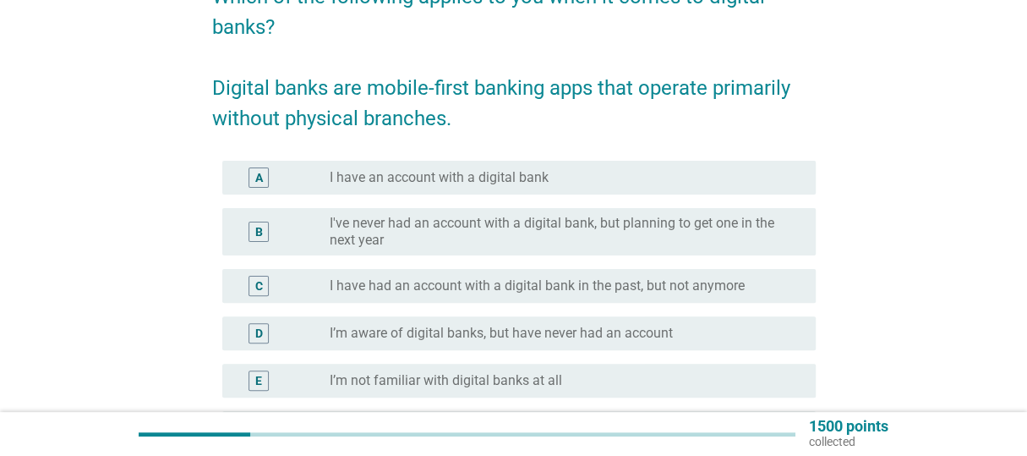
click at [515, 185] on label "I have an account with a digital bank" at bounding box center [439, 177] width 219 height 17
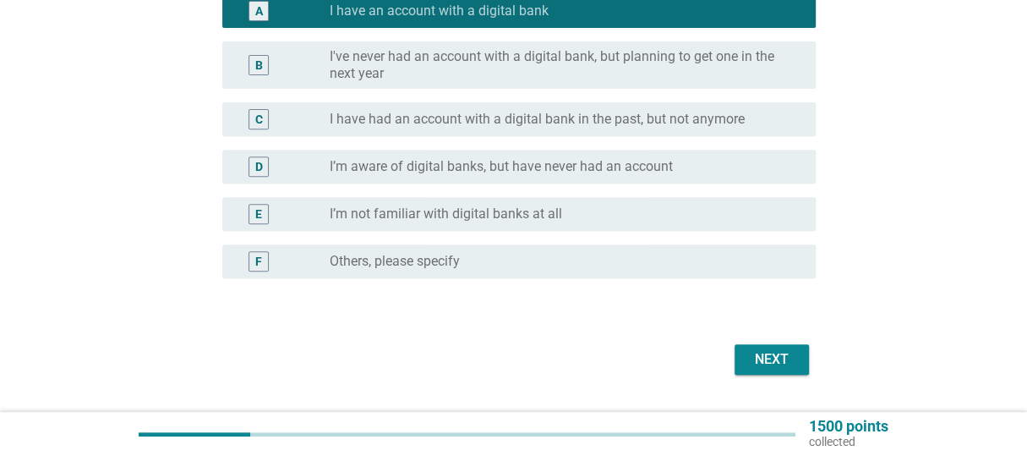
scroll to position [338, 0]
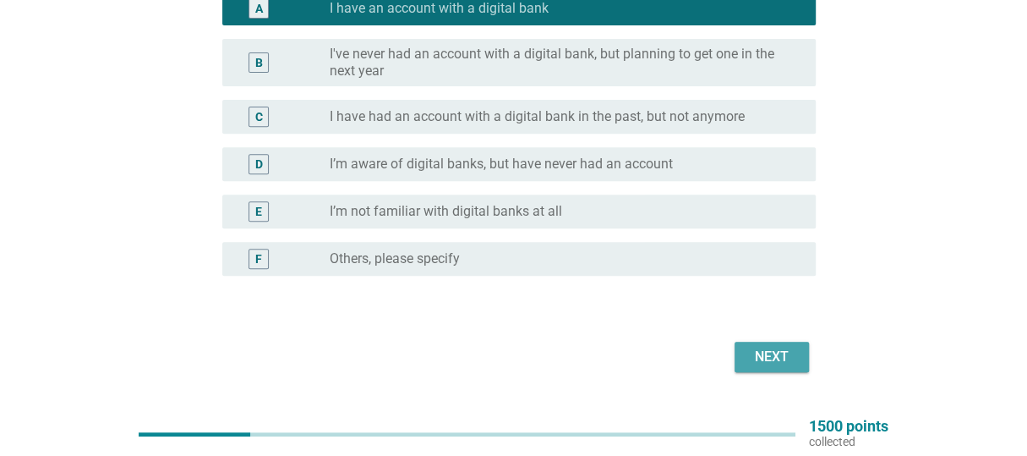
click at [777, 346] on div "Next" at bounding box center [771, 356] width 47 height 20
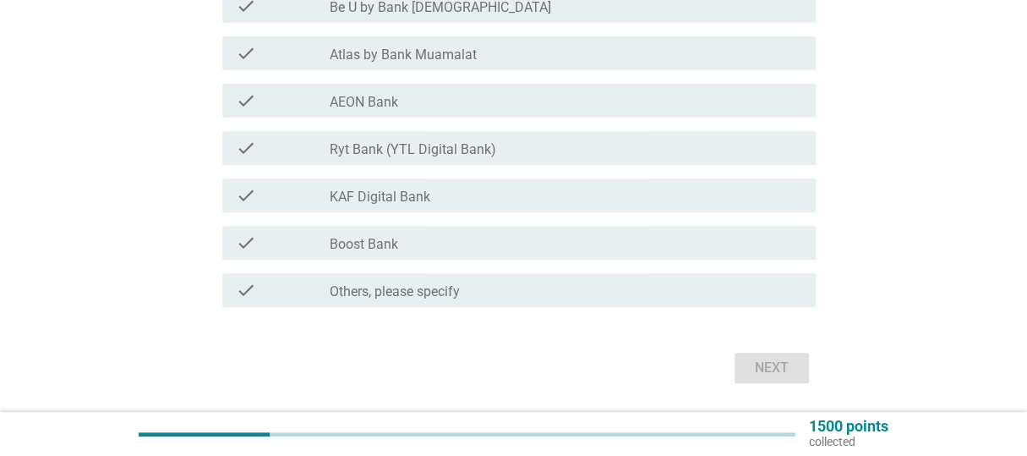
scroll to position [0, 0]
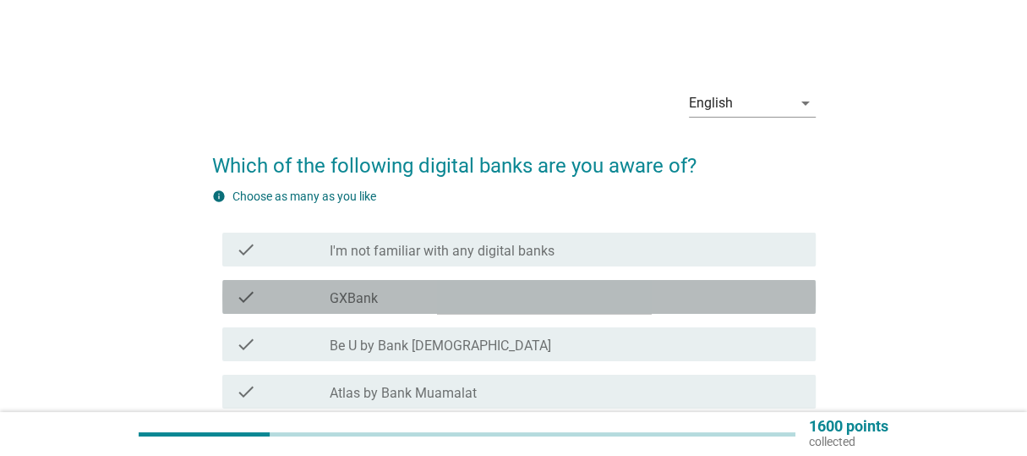
click at [408, 289] on div "check_box_outline_blank GXBank" at bounding box center [566, 296] width 472 height 20
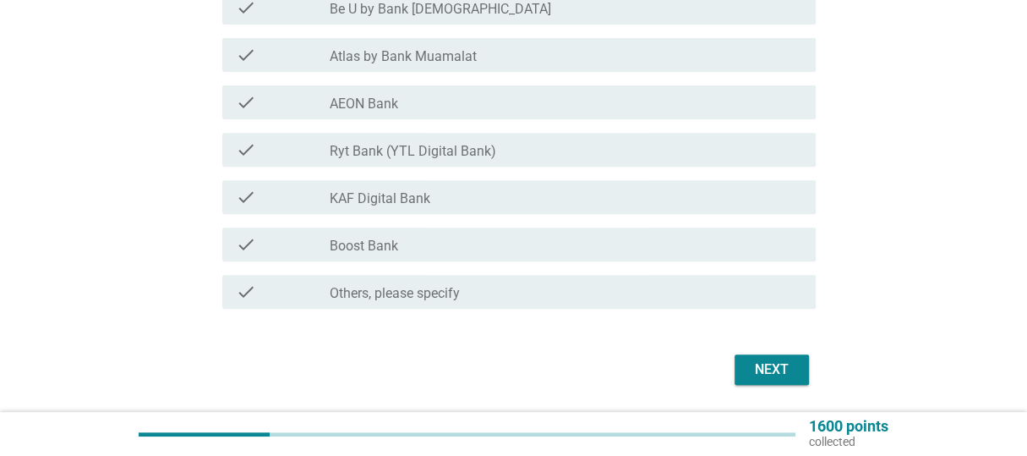
scroll to position [338, 0]
click at [766, 356] on button "Next" at bounding box center [771, 367] width 74 height 30
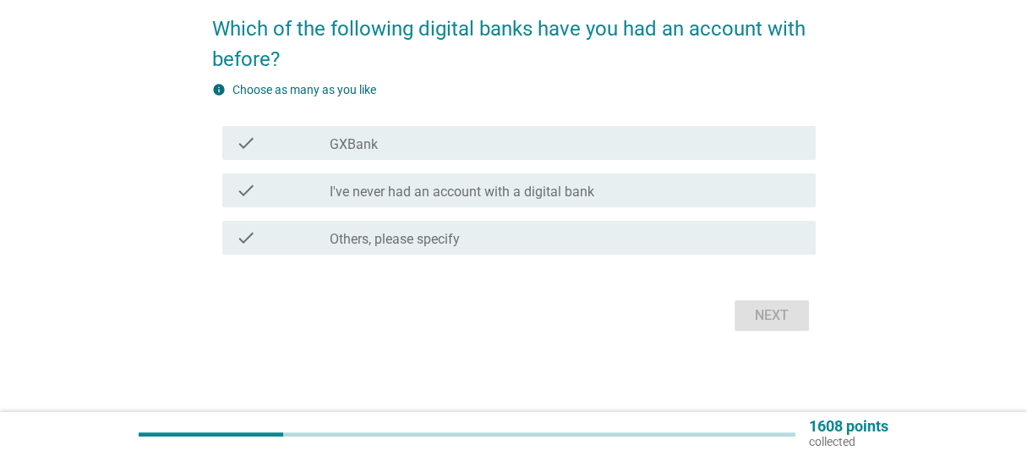
scroll to position [0, 0]
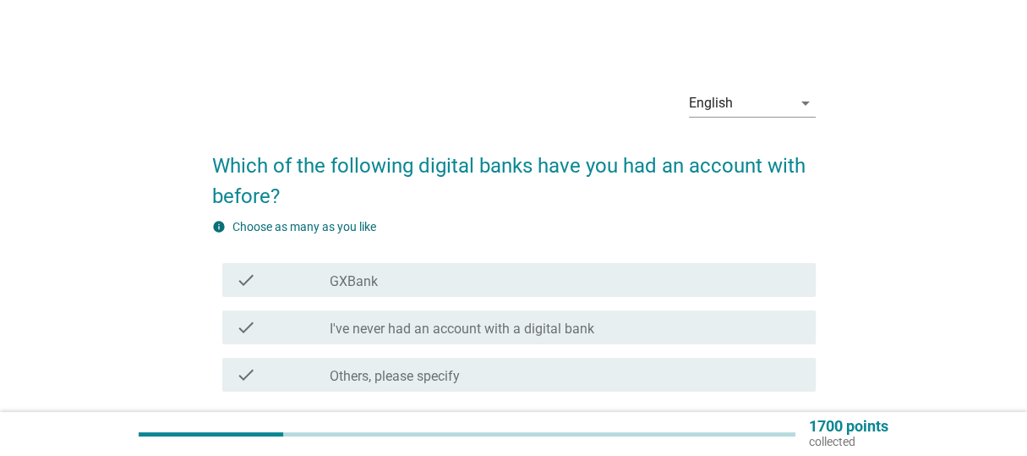
click at [522, 276] on div "check_box_outline_blank GXBank" at bounding box center [566, 280] width 472 height 20
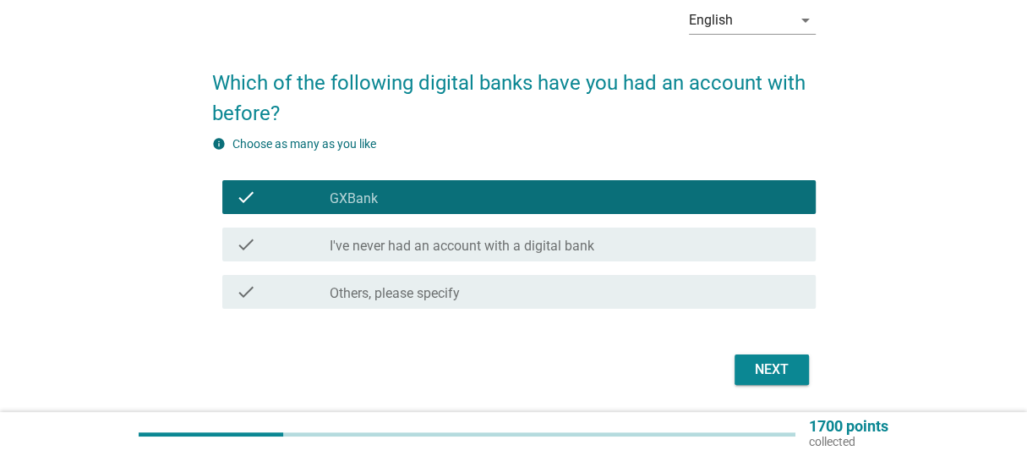
scroll to position [84, 0]
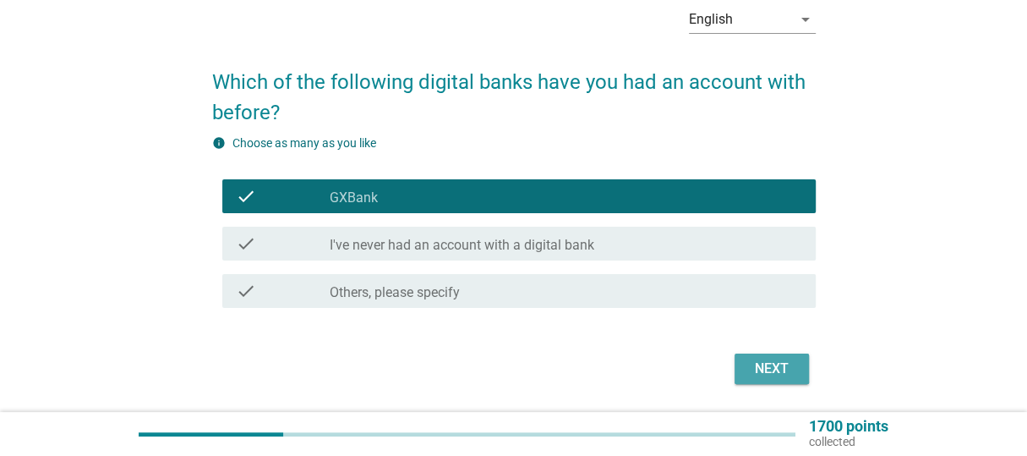
click at [772, 374] on div "Next" at bounding box center [771, 368] width 47 height 20
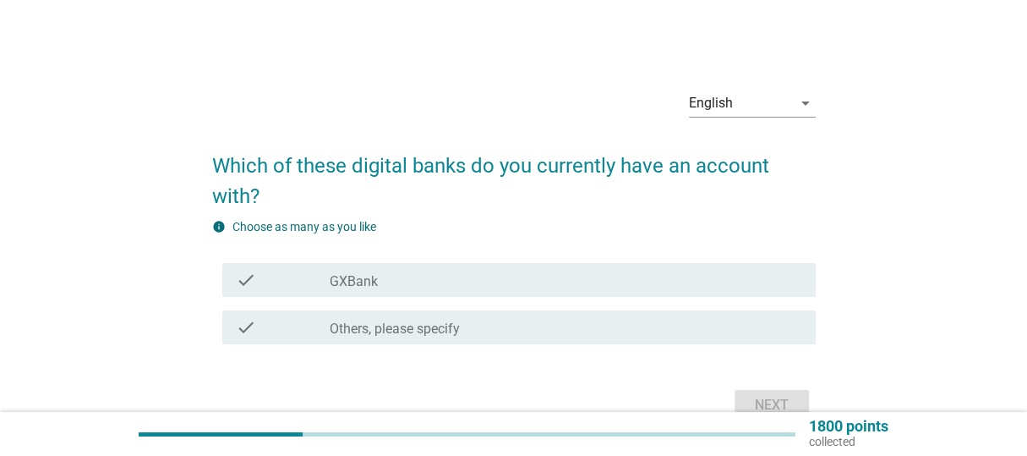
click at [488, 277] on div "check_box_outline_blank GXBank" at bounding box center [566, 280] width 472 height 20
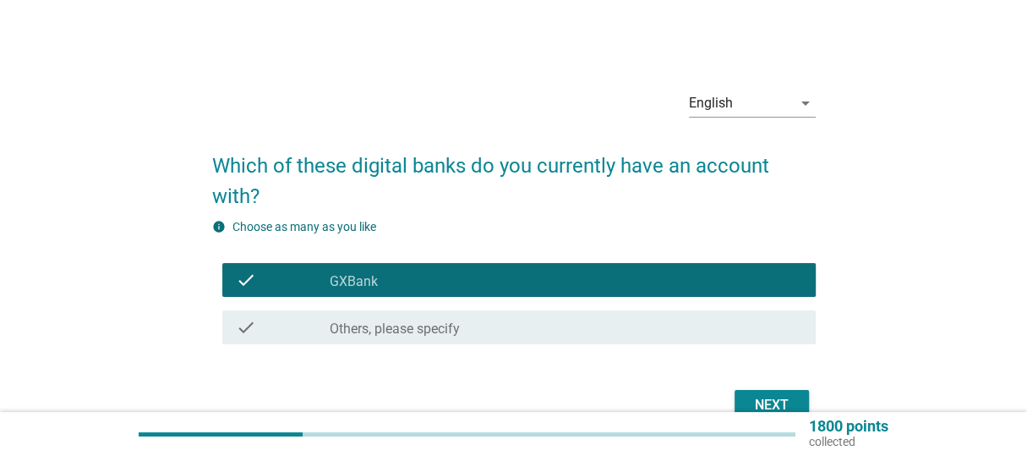
click at [767, 399] on div "Next" at bounding box center [771, 405] width 47 height 20
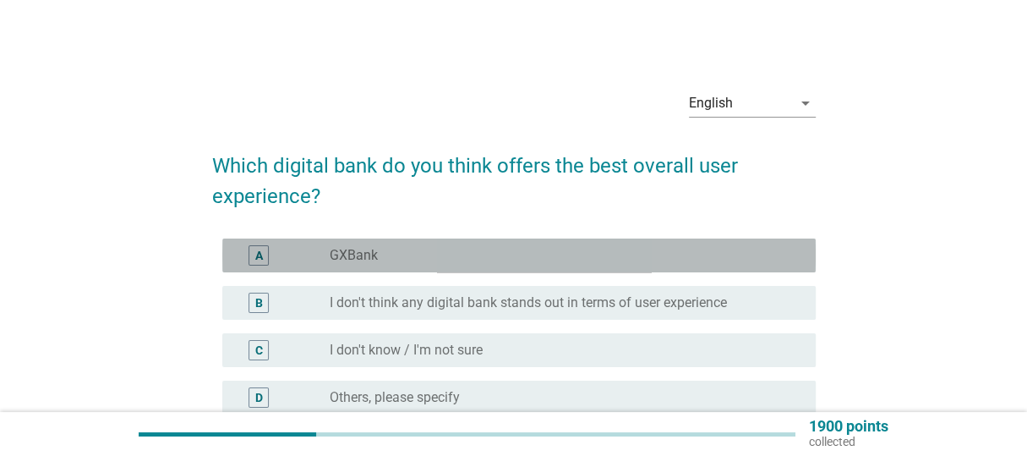
click at [480, 255] on div "radio_button_unchecked GXBank" at bounding box center [559, 255] width 458 height 17
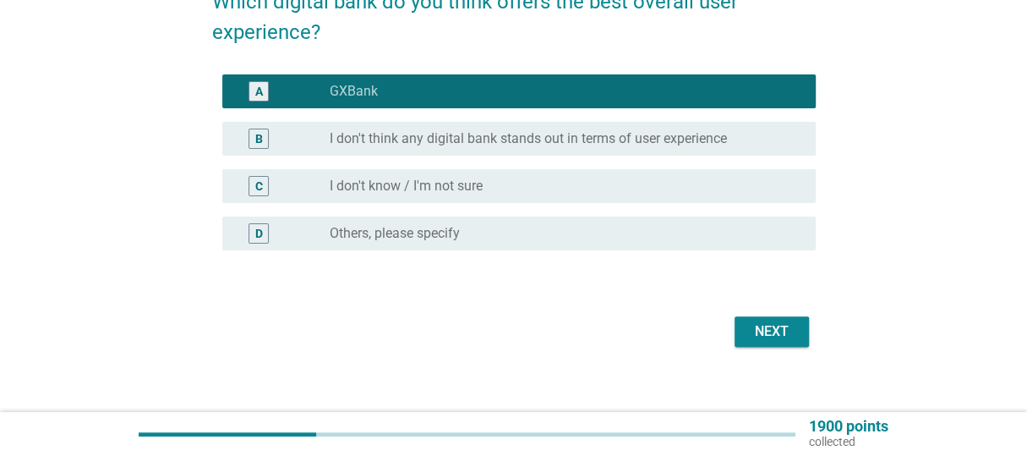
scroll to position [169, 0]
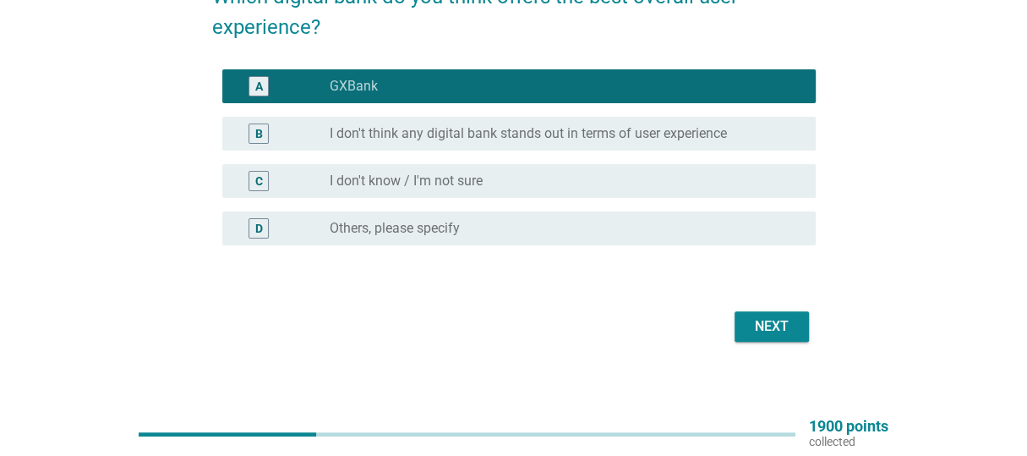
click at [791, 314] on button "Next" at bounding box center [771, 326] width 74 height 30
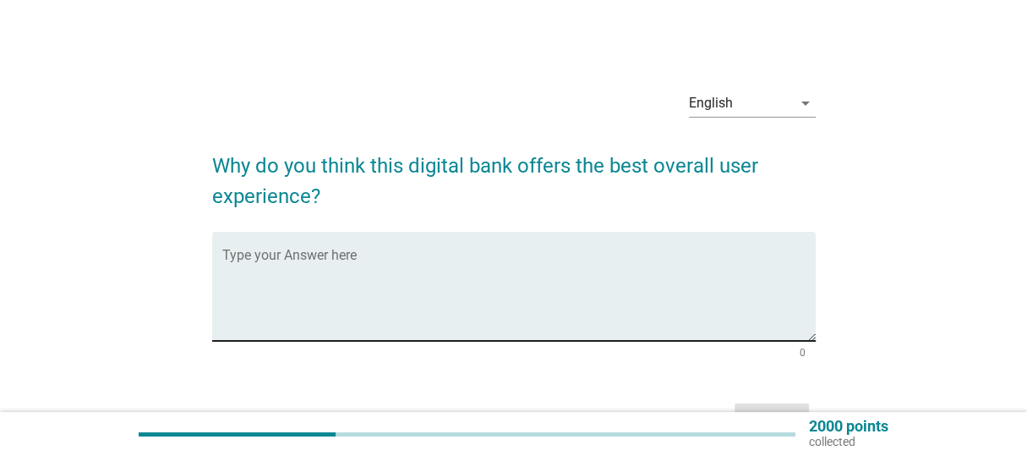
click at [526, 286] on textarea "Type your Answer here" at bounding box center [518, 296] width 593 height 89
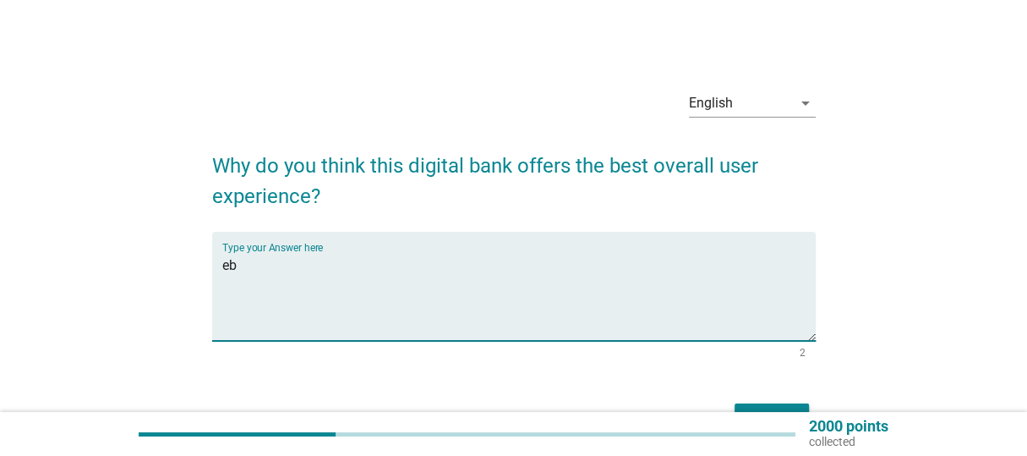
type textarea "e"
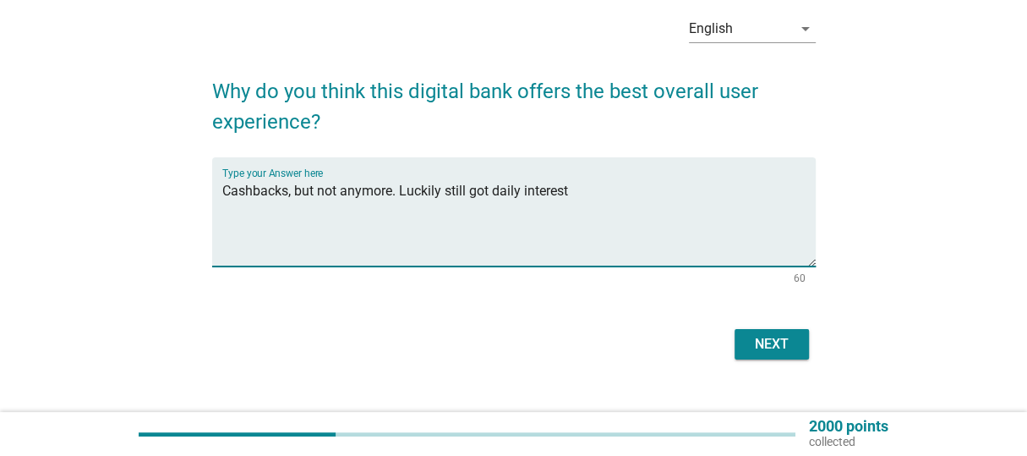
scroll to position [84, 0]
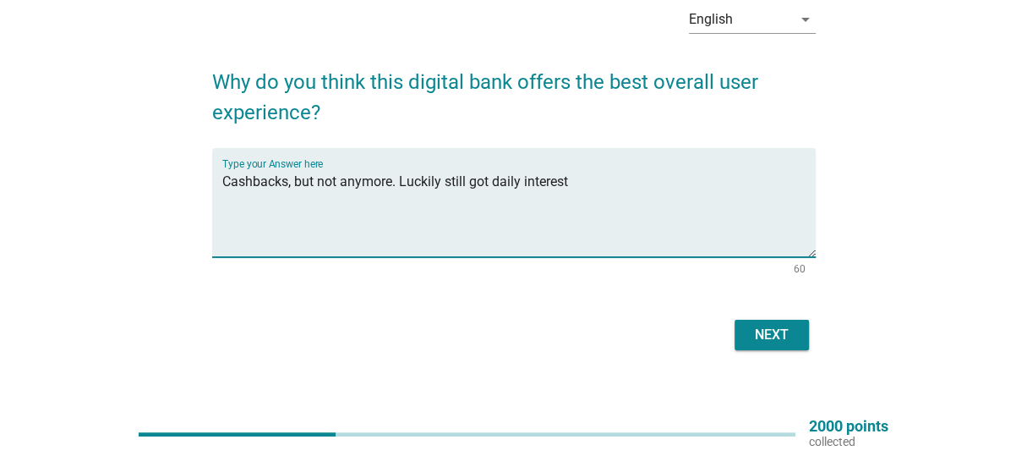
type textarea "Cashbacks, but not anymore. Luckily still got daily interest"
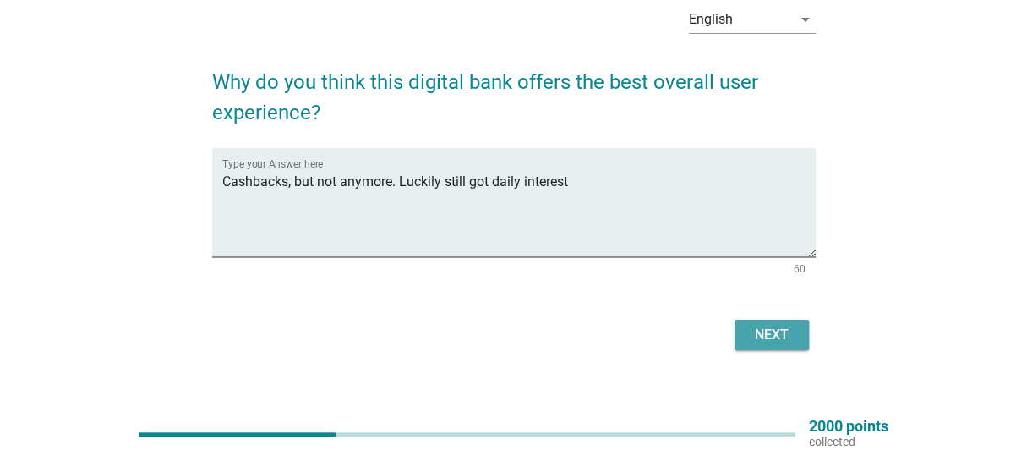
click at [771, 328] on div "Next" at bounding box center [771, 335] width 47 height 20
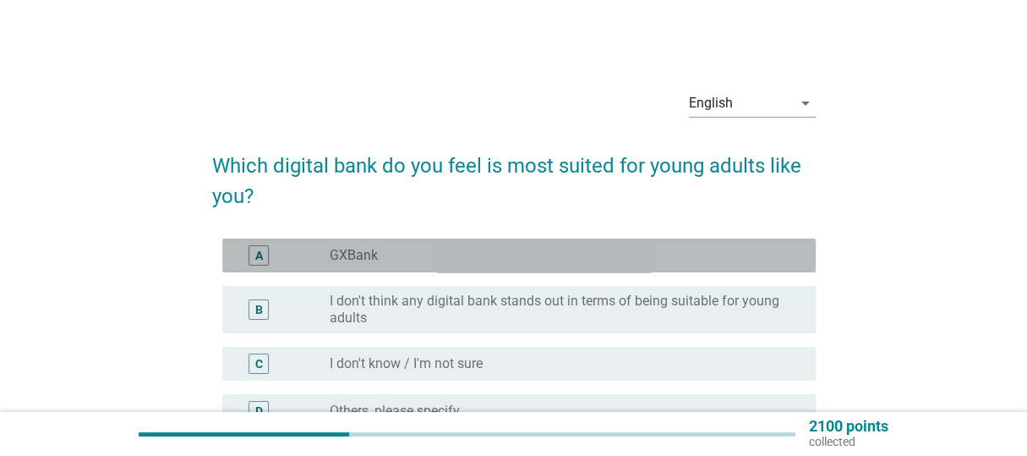
click at [433, 252] on div "radio_button_unchecked GXBank" at bounding box center [559, 255] width 458 height 17
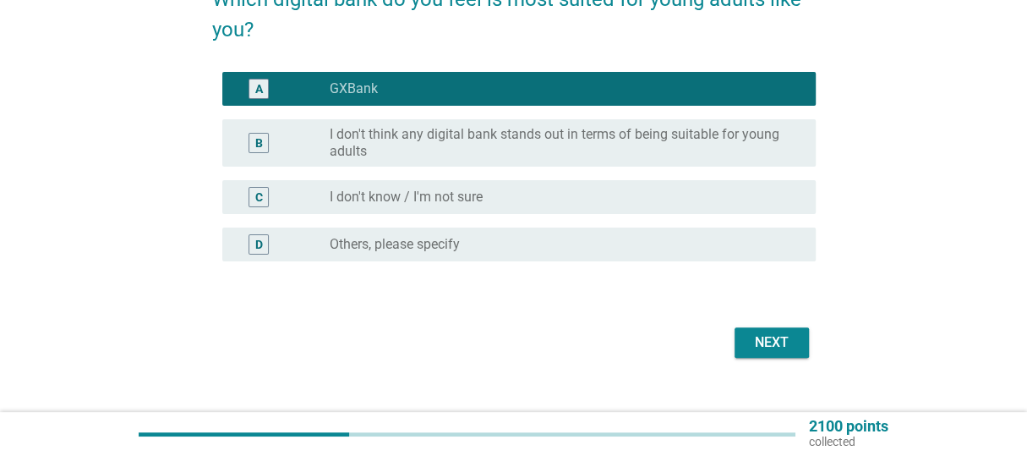
scroll to position [169, 0]
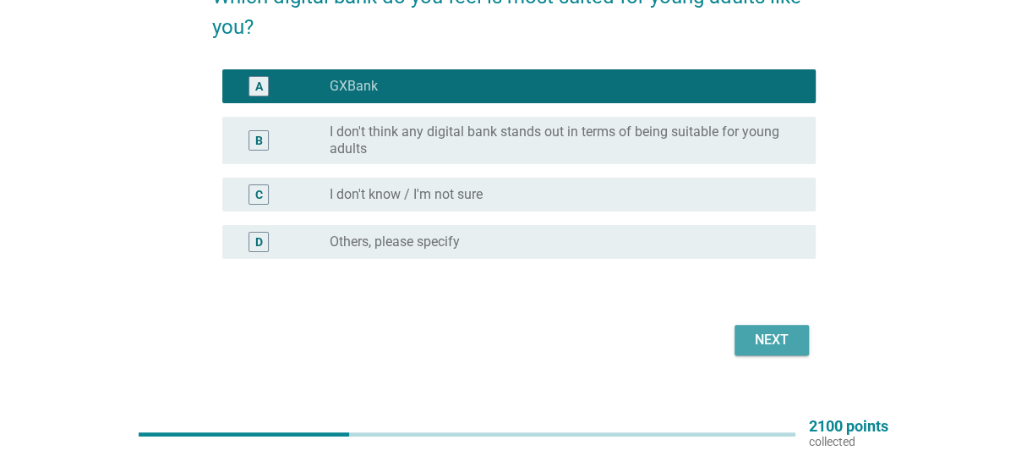
click at [762, 346] on div "Next" at bounding box center [771, 340] width 47 height 20
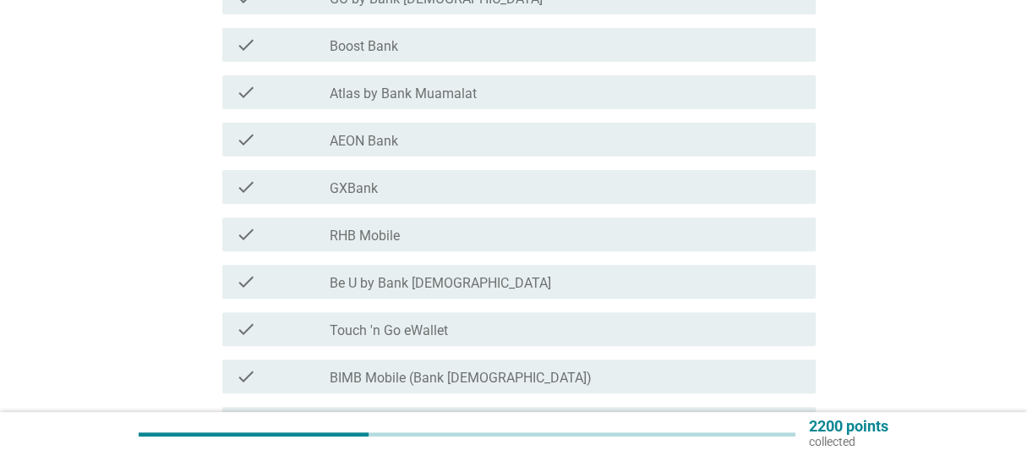
scroll to position [254, 0]
click at [464, 186] on div "check_box_outline_blank GXBank" at bounding box center [566, 185] width 472 height 20
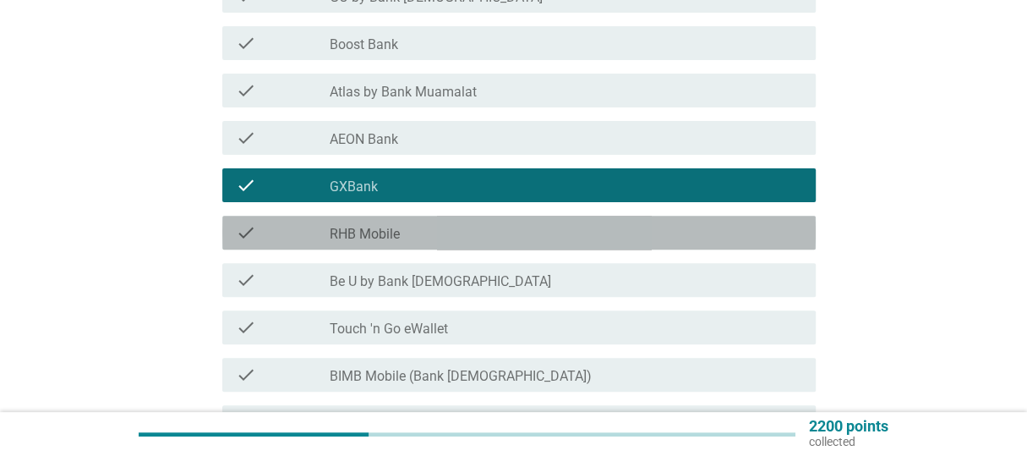
click at [459, 237] on div "check_box_outline_blank RHB Mobile" at bounding box center [566, 232] width 472 height 20
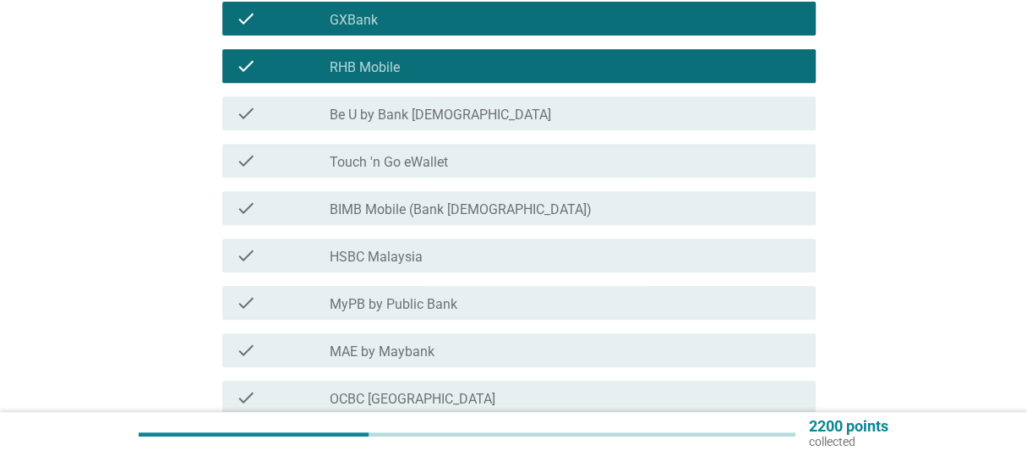
scroll to position [422, 0]
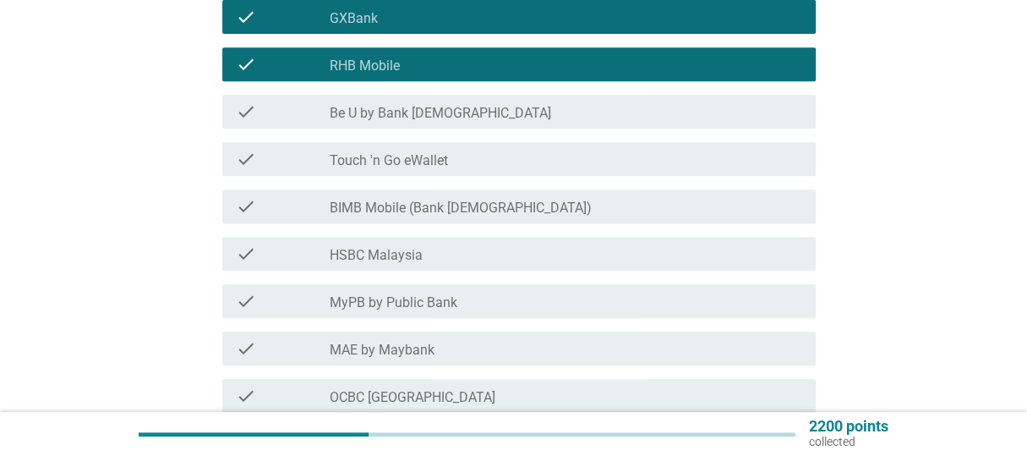
click at [473, 172] on div "check check_box_outline_blank Touch 'n Go eWallet" at bounding box center [518, 159] width 593 height 34
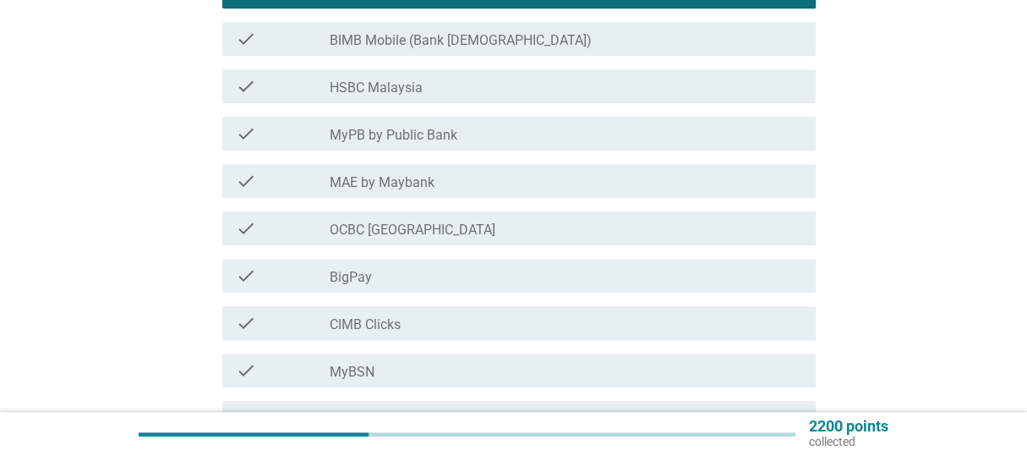
scroll to position [592, 0]
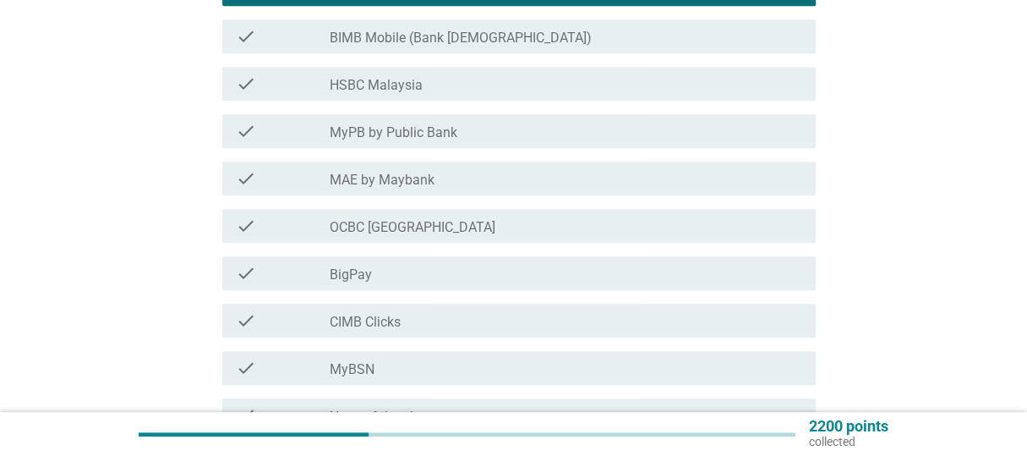
click at [474, 182] on div "check_box_outline_blank MAE by Maybank" at bounding box center [566, 178] width 472 height 20
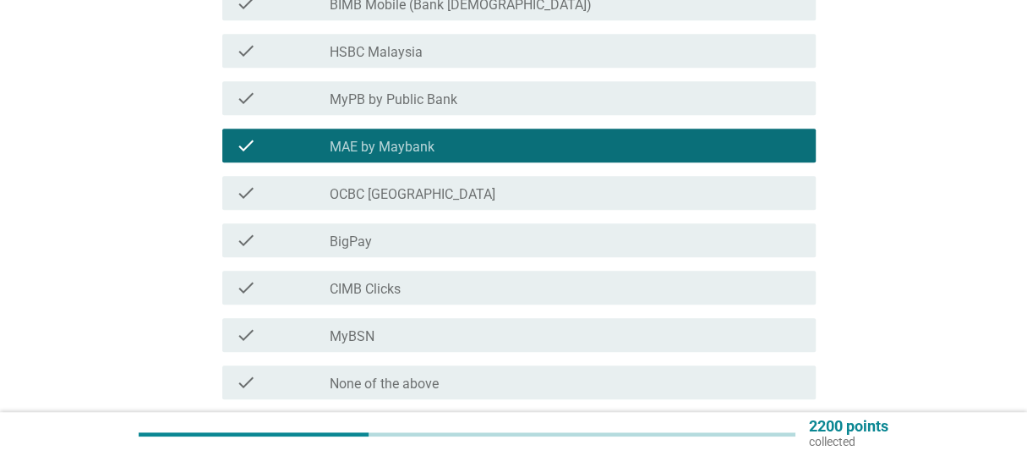
scroll to position [676, 0]
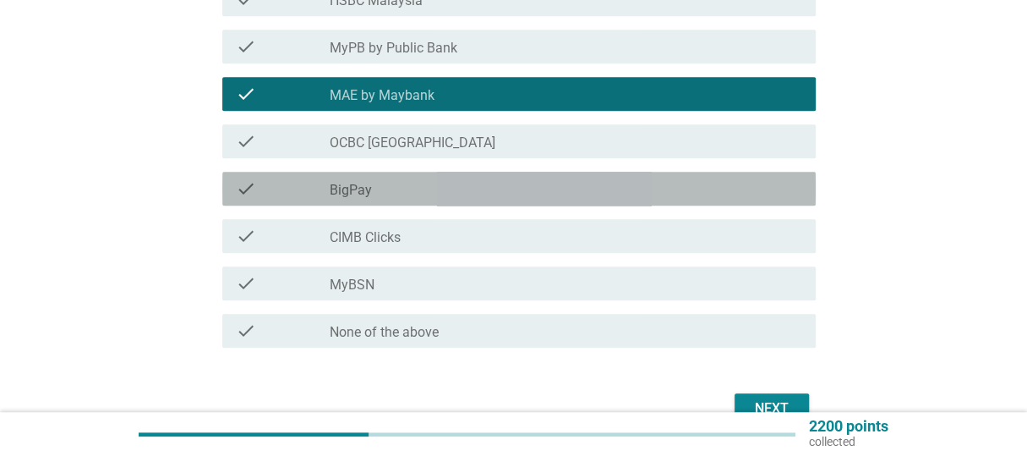
click at [477, 188] on div "check_box_outline_blank BigPay" at bounding box center [566, 188] width 472 height 20
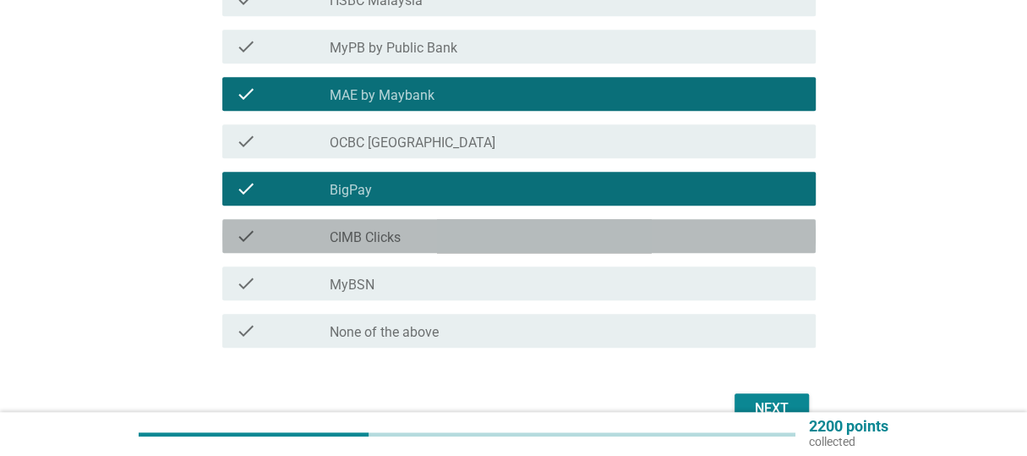
click at [468, 238] on div "check_box_outline_blank CIMB Clicks" at bounding box center [566, 236] width 472 height 20
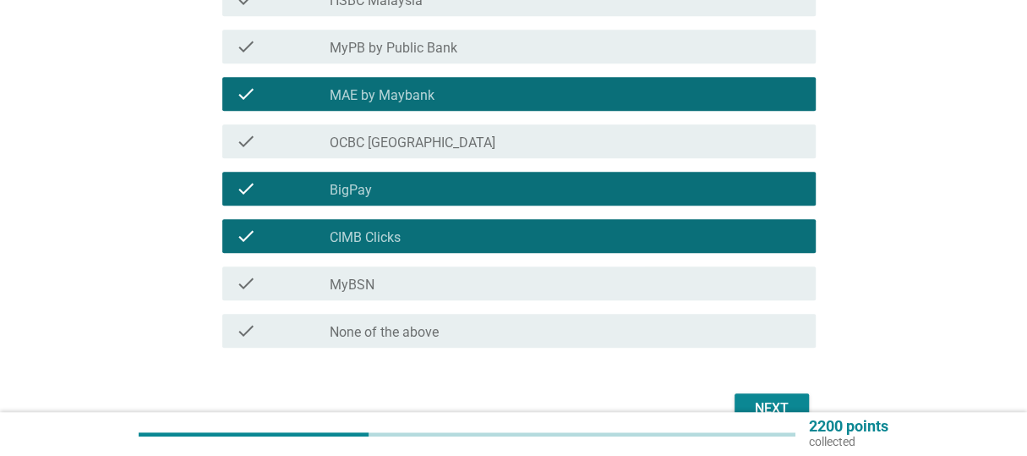
click at [742, 403] on button "Next" at bounding box center [771, 408] width 74 height 30
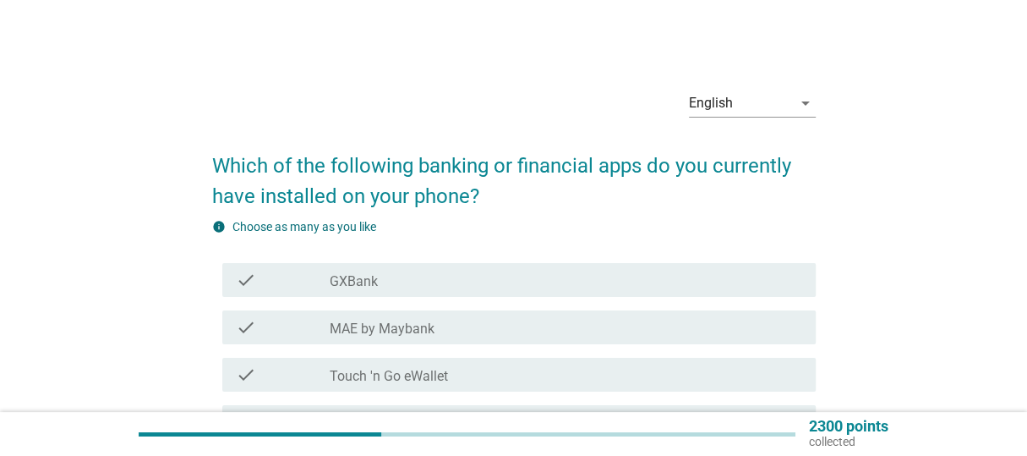
click at [417, 278] on div "check_box_outline_blank GXBank" at bounding box center [566, 280] width 472 height 20
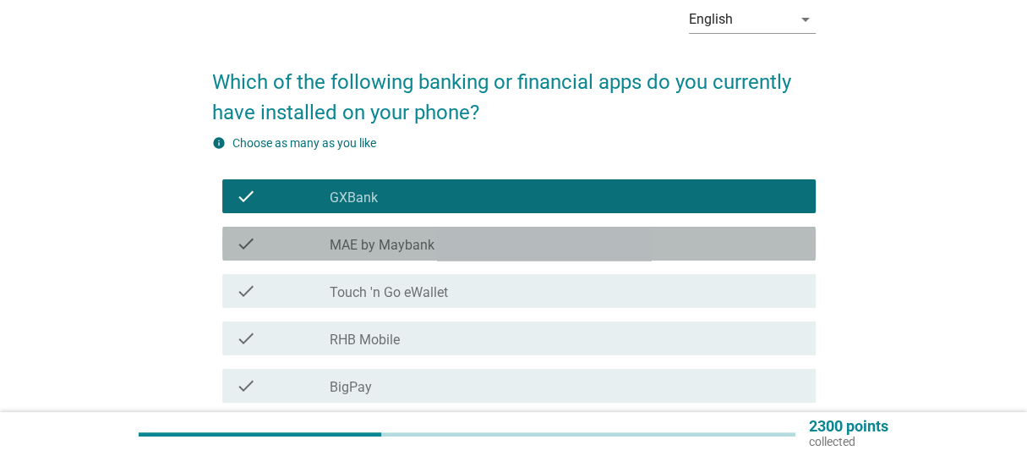
click at [426, 250] on label "MAE by Maybank" at bounding box center [382, 245] width 105 height 17
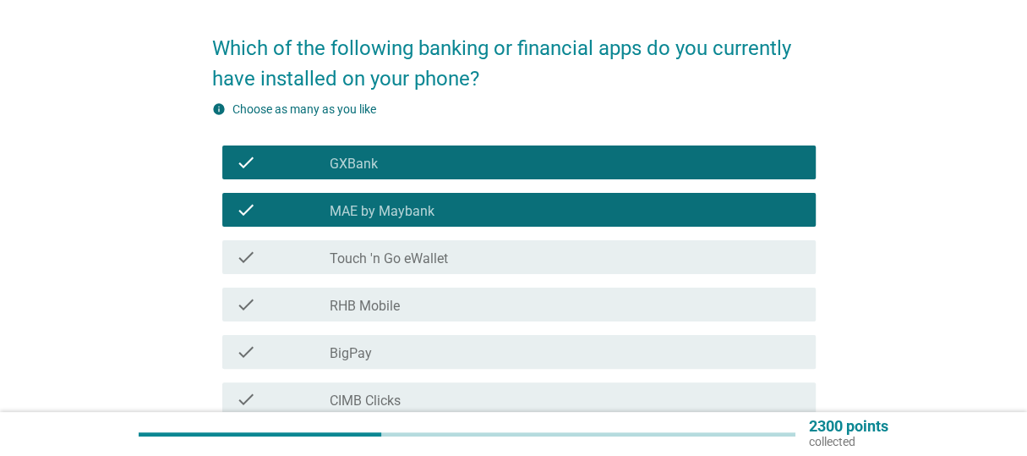
scroll to position [169, 0]
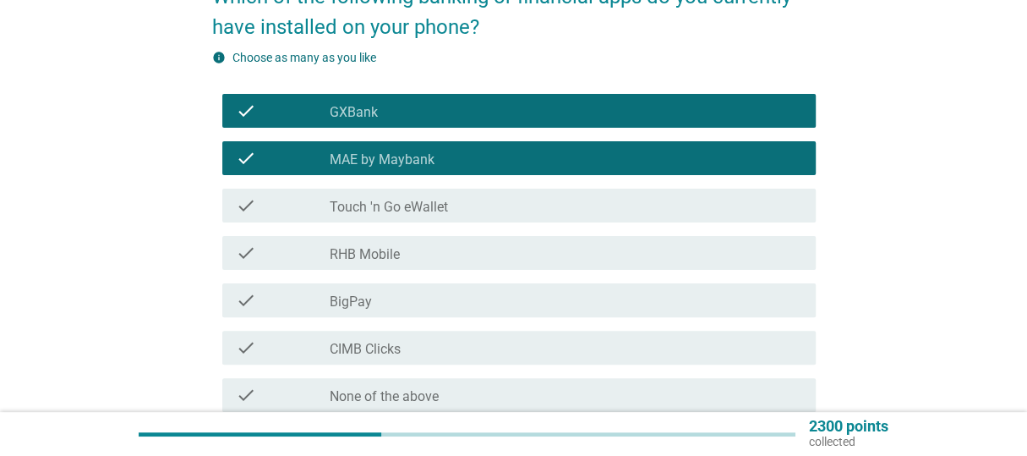
click at [467, 211] on div "check_box_outline_blank Touch 'n Go eWallet" at bounding box center [566, 205] width 472 height 20
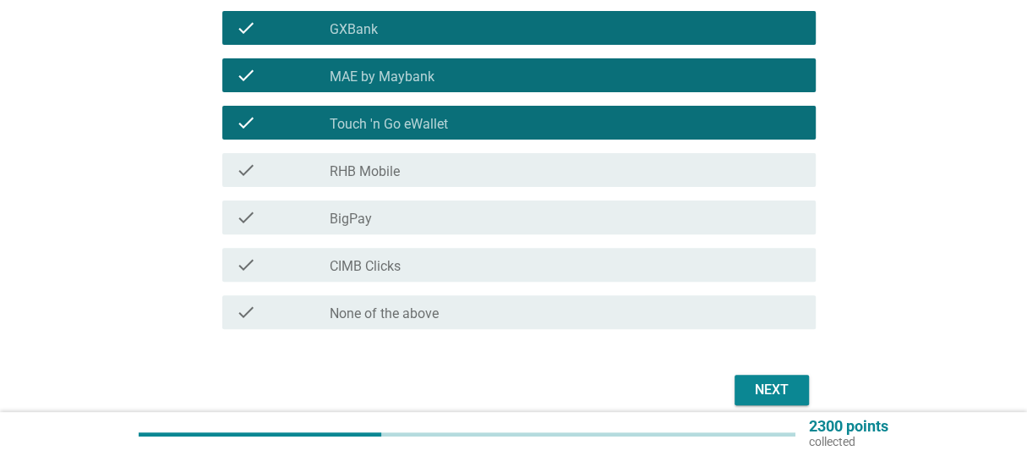
scroll to position [254, 0]
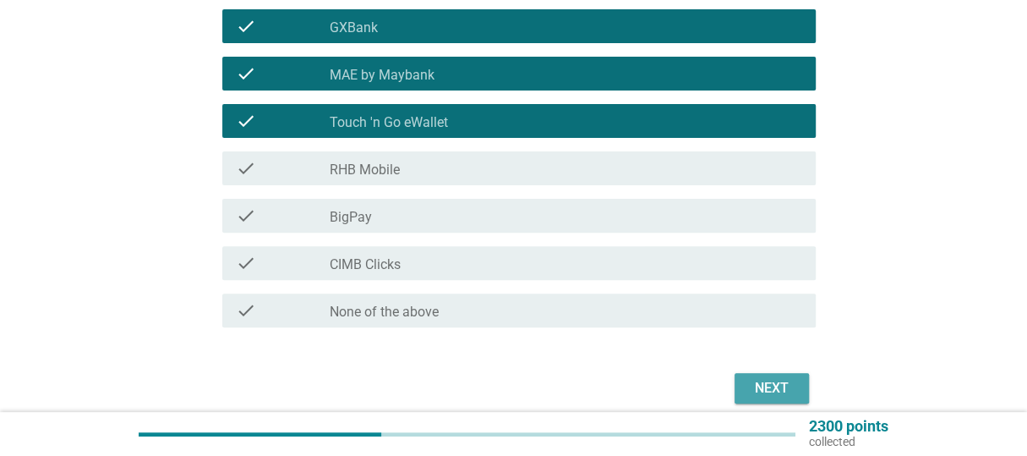
click at [791, 391] on div "Next" at bounding box center [771, 388] width 47 height 20
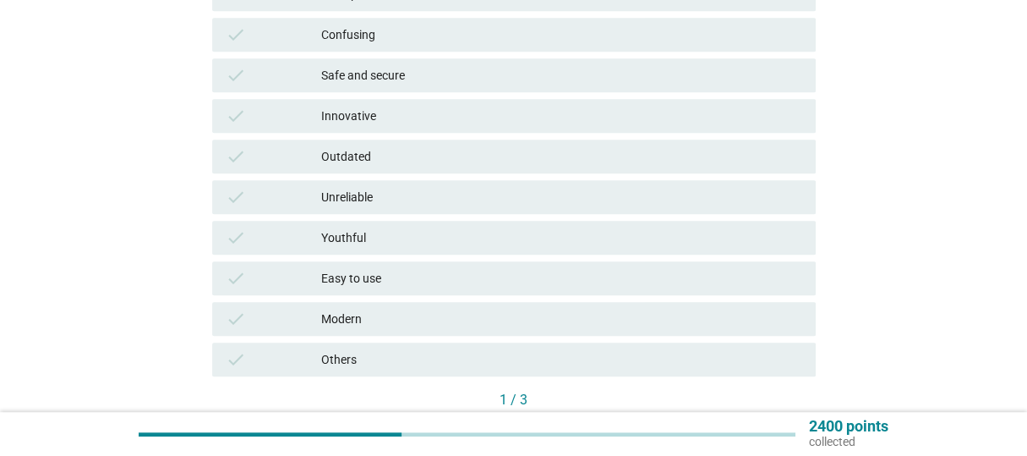
scroll to position [507, 0]
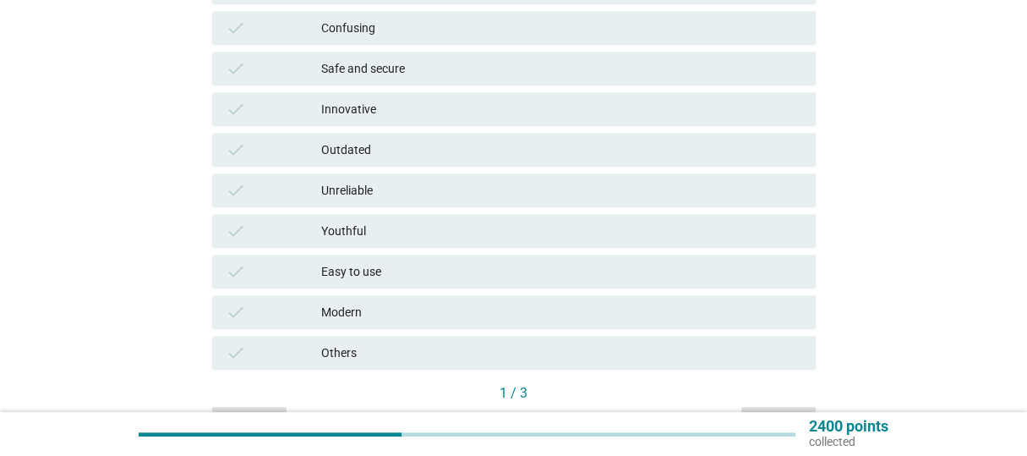
click at [426, 341] on div "check Others" at bounding box center [513, 353] width 603 height 34
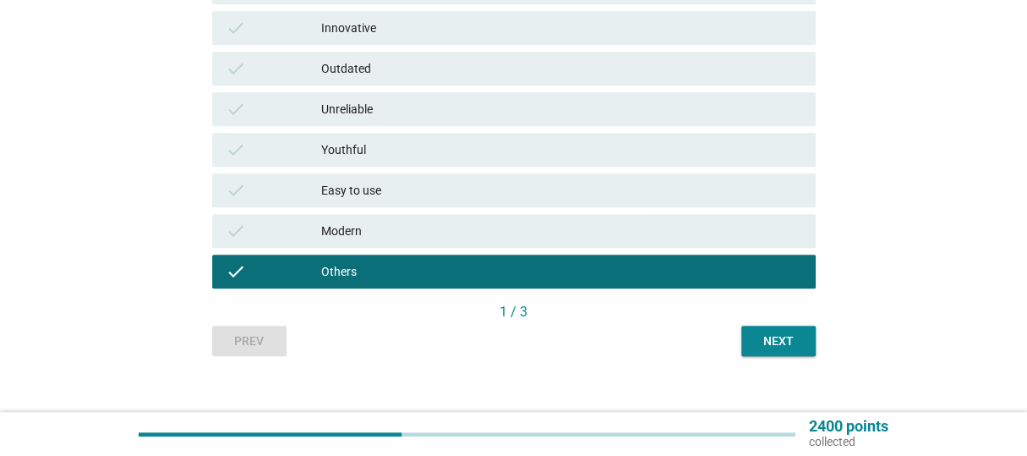
scroll to position [592, 0]
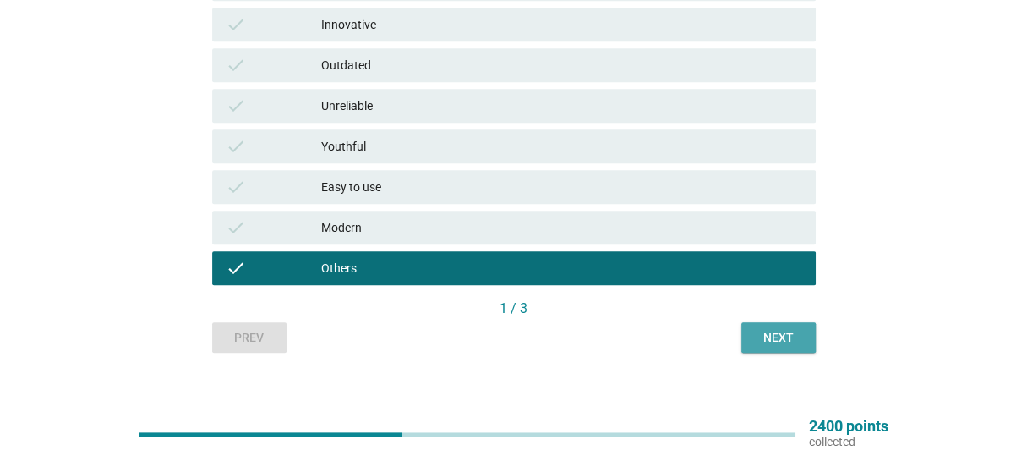
click at [796, 341] on div "Next" at bounding box center [778, 338] width 47 height 18
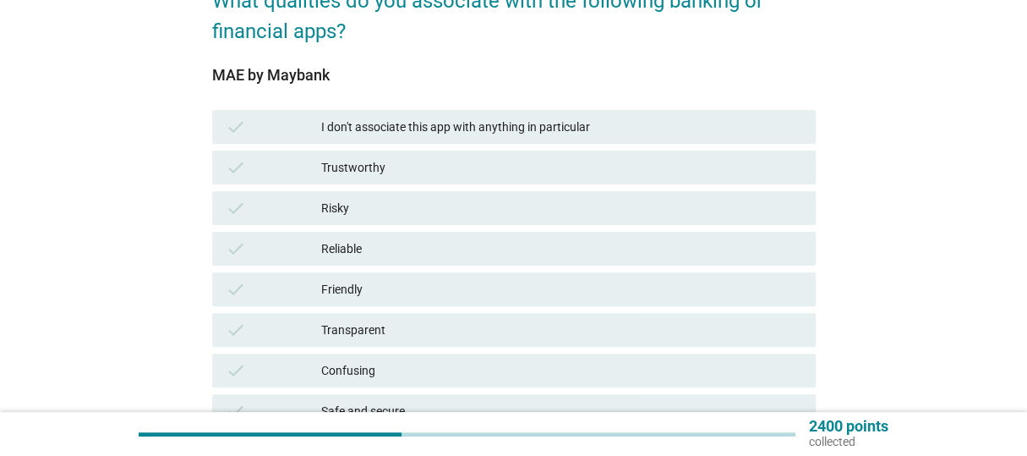
scroll to position [169, 0]
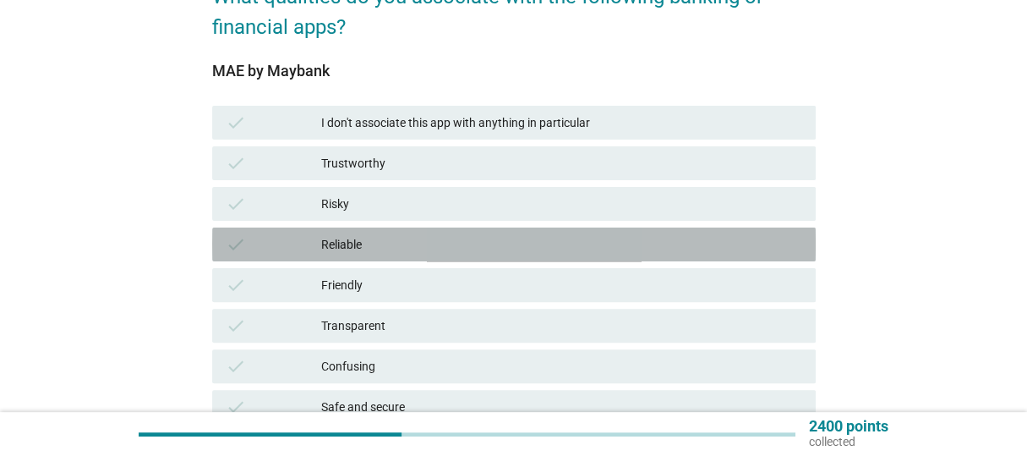
click at [450, 242] on div "Reliable" at bounding box center [561, 244] width 480 height 20
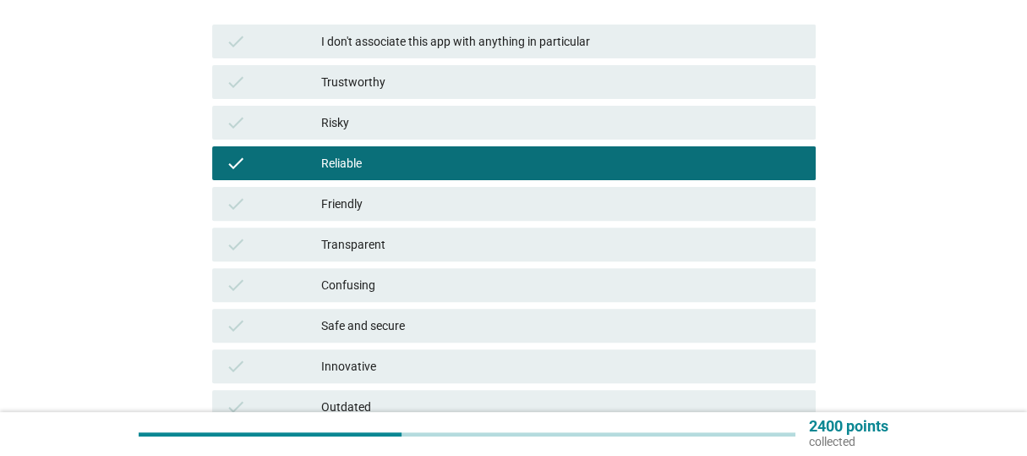
scroll to position [254, 0]
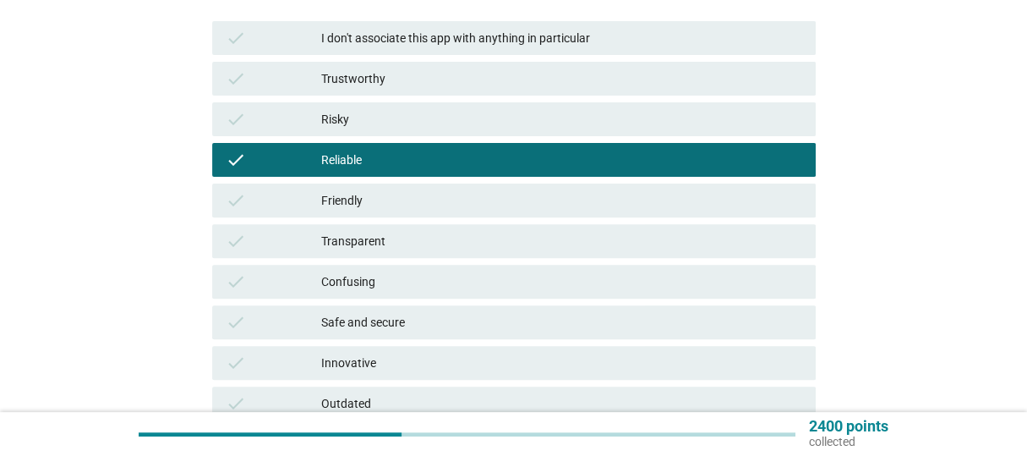
click at [433, 74] on div "Trustworthy" at bounding box center [561, 78] width 480 height 20
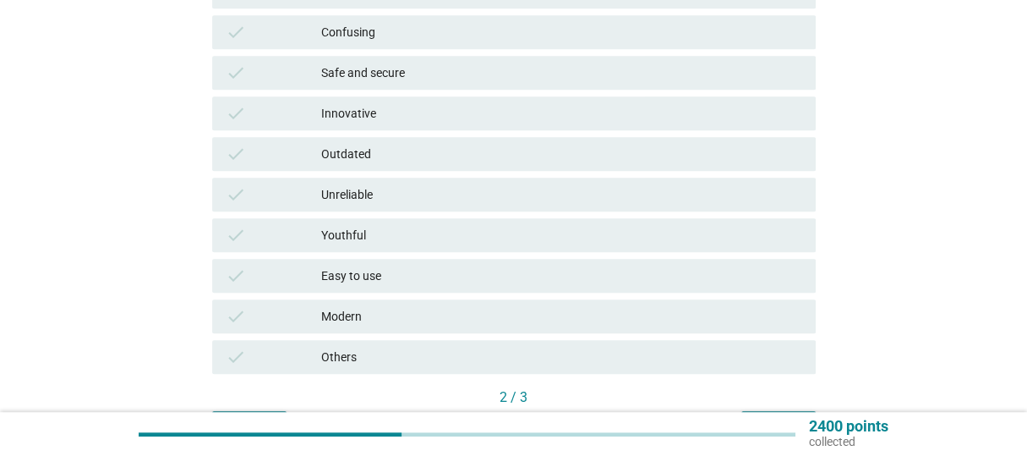
scroll to position [507, 0]
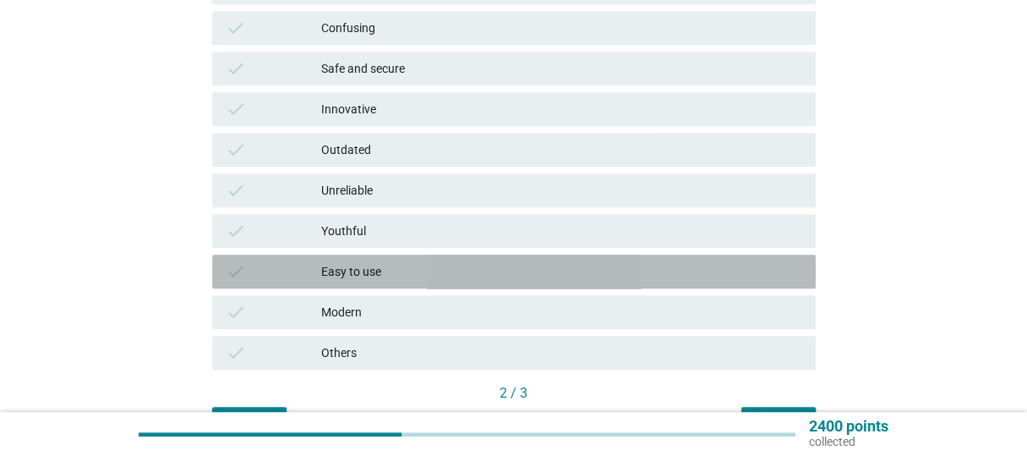
click at [593, 266] on div "Easy to use" at bounding box center [561, 271] width 480 height 20
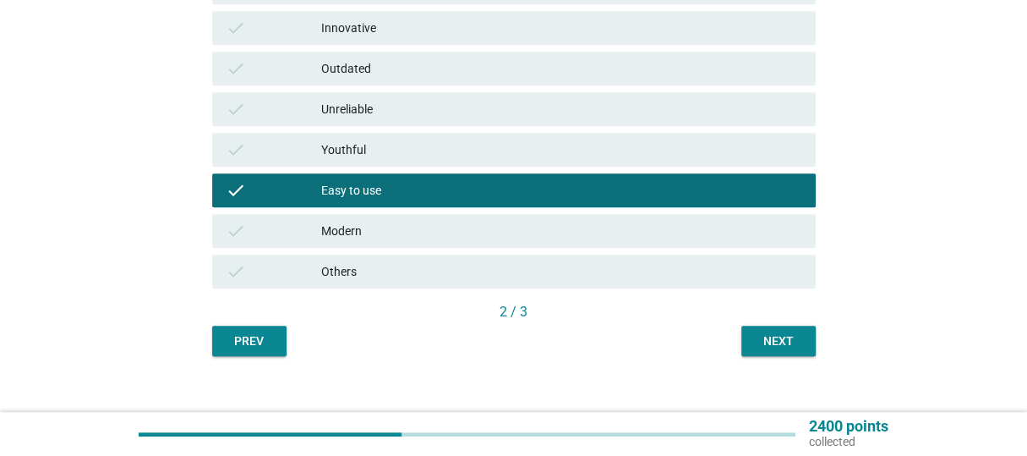
scroll to position [592, 0]
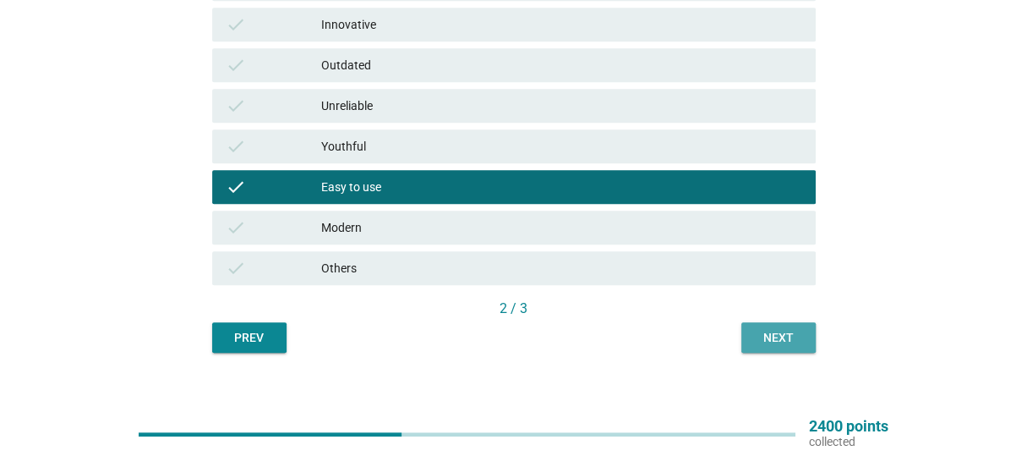
click at [787, 335] on div "Next" at bounding box center [778, 338] width 47 height 18
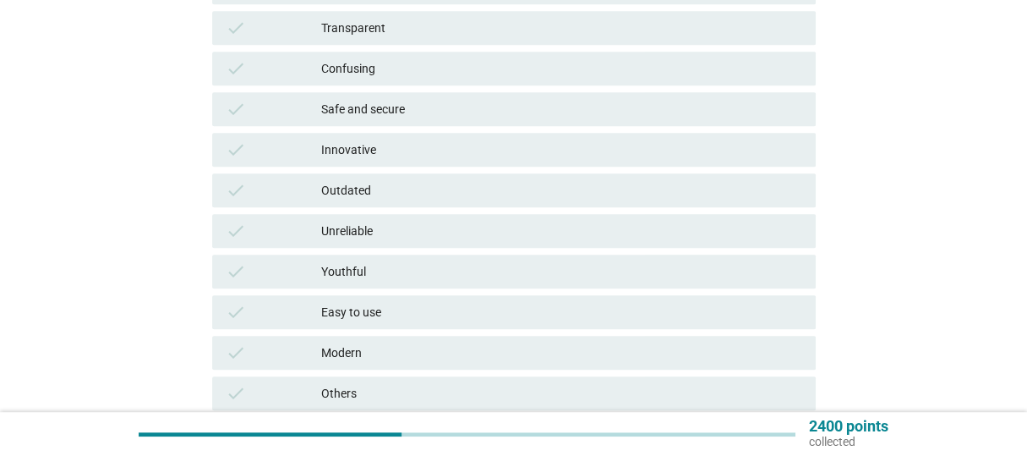
scroll to position [507, 0]
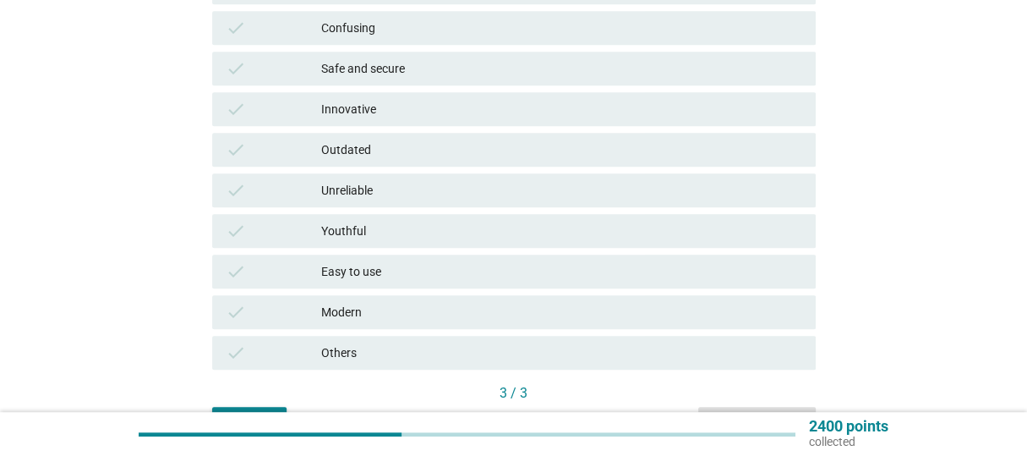
click at [368, 270] on div "Easy to use" at bounding box center [561, 271] width 480 height 20
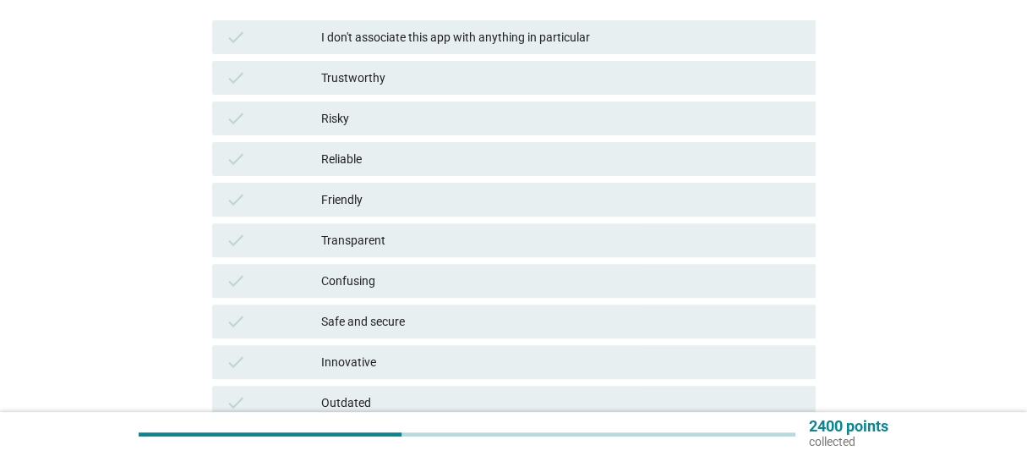
scroll to position [254, 0]
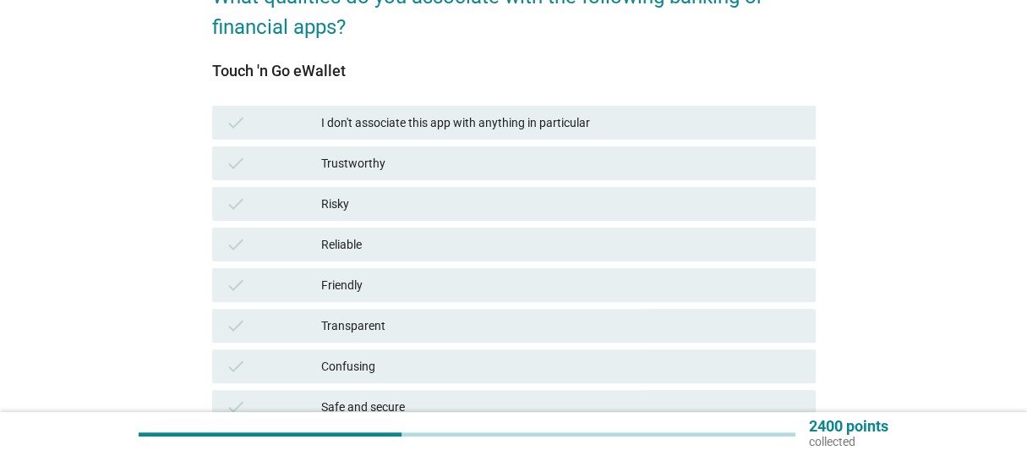
click at [385, 177] on div "check Trustworthy" at bounding box center [513, 163] width 603 height 34
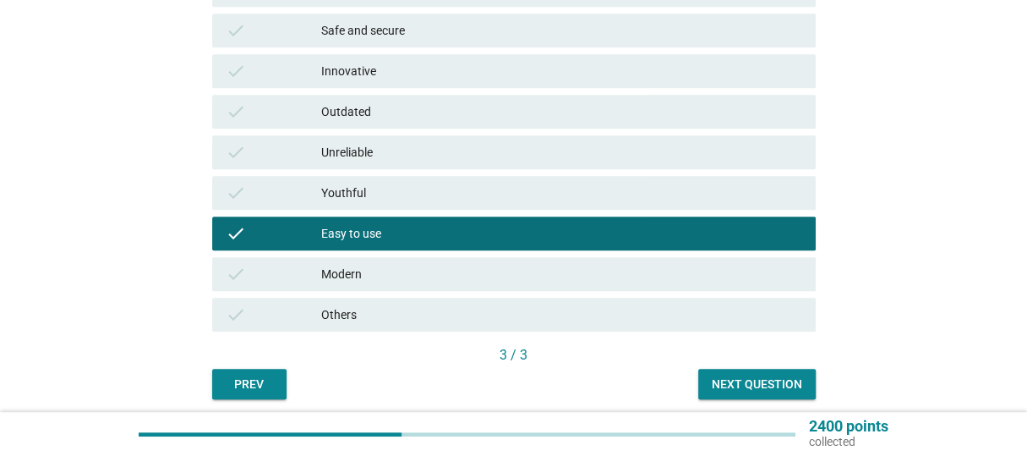
scroll to position [592, 0]
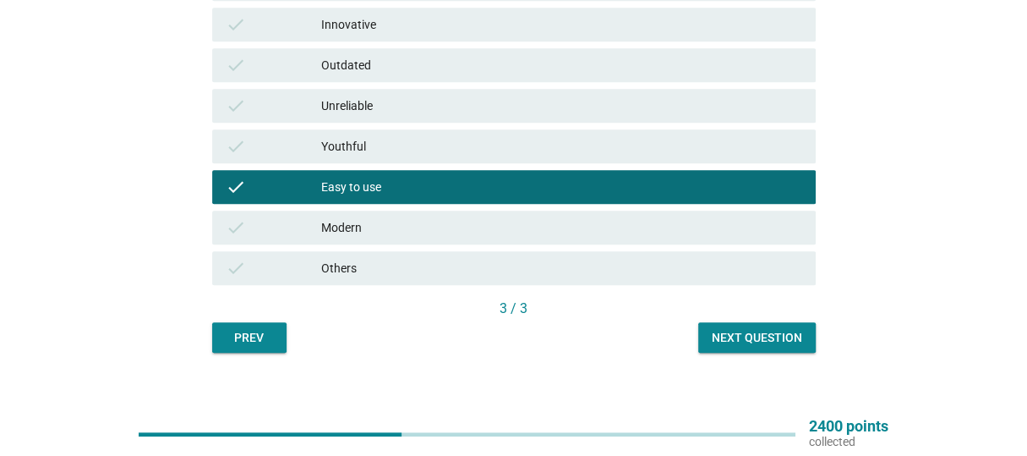
click at [777, 331] on div "Next question" at bounding box center [757, 338] width 90 height 18
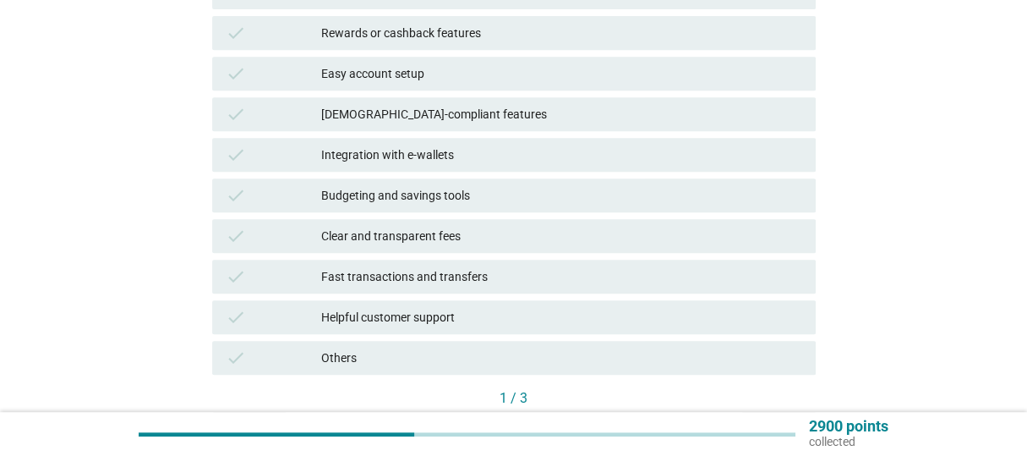
scroll to position [422, 0]
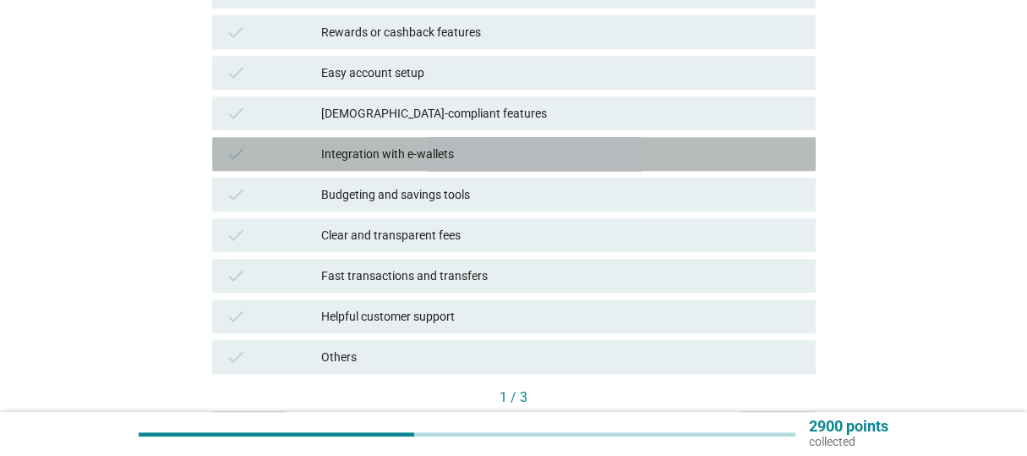
click at [474, 151] on div "Integration with e-wallets" at bounding box center [561, 154] width 480 height 20
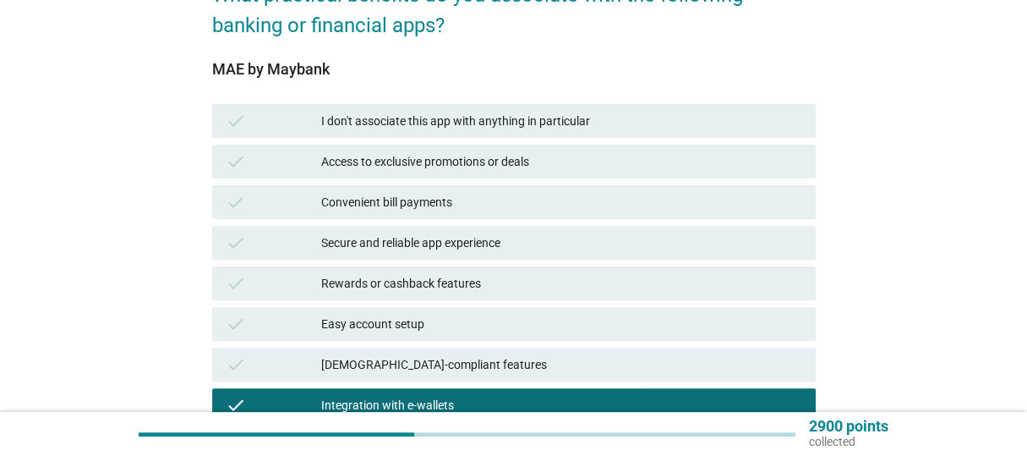
scroll to position [169, 0]
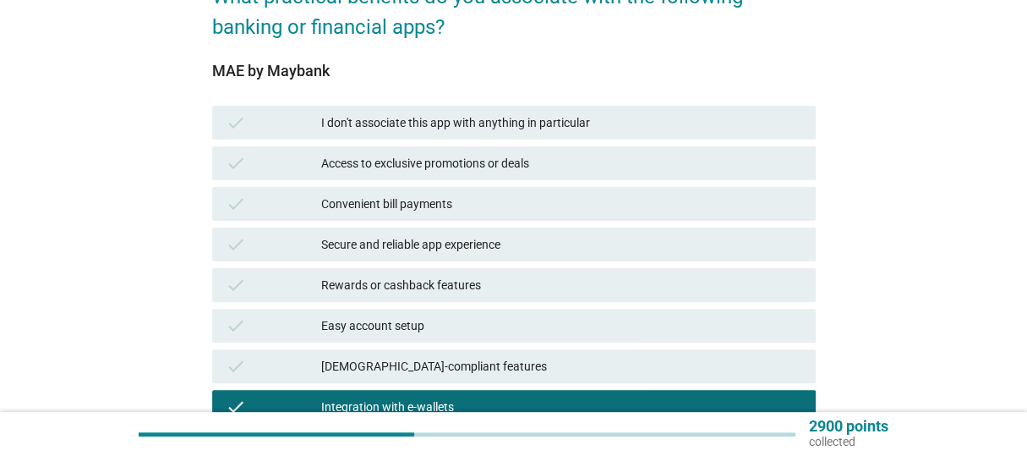
click at [488, 249] on div "Secure and reliable app experience" at bounding box center [561, 244] width 480 height 20
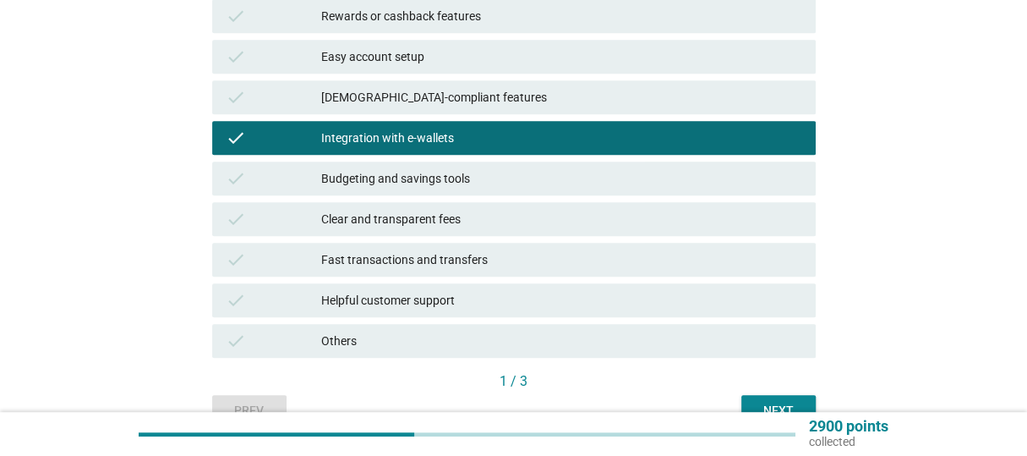
scroll to position [507, 0]
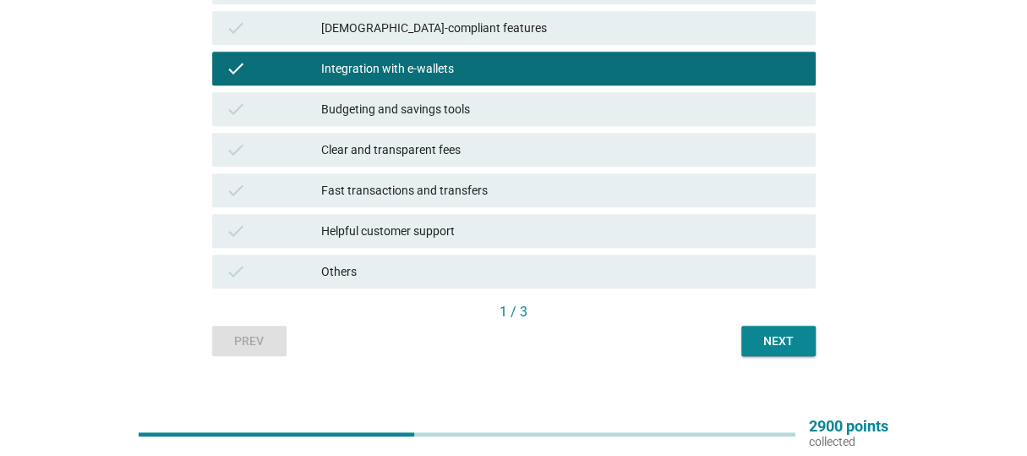
click at [787, 347] on div "Next" at bounding box center [778, 341] width 47 height 18
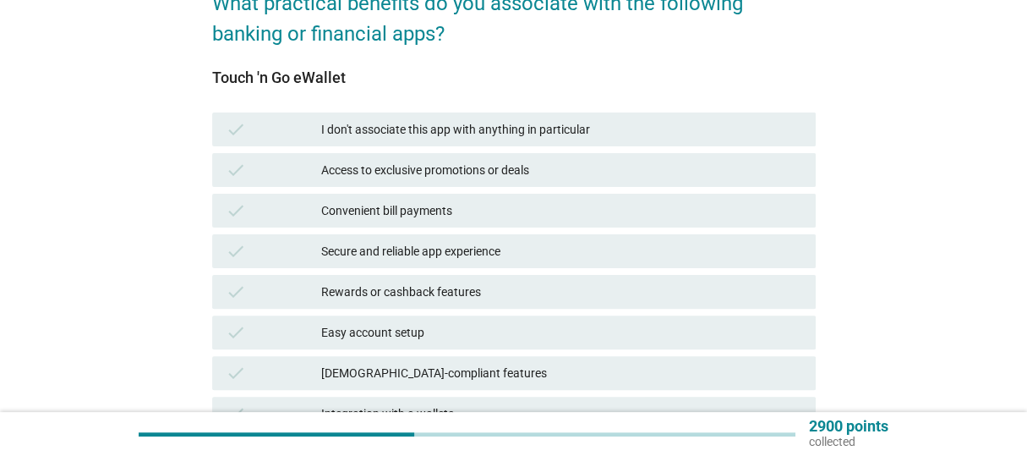
scroll to position [169, 0]
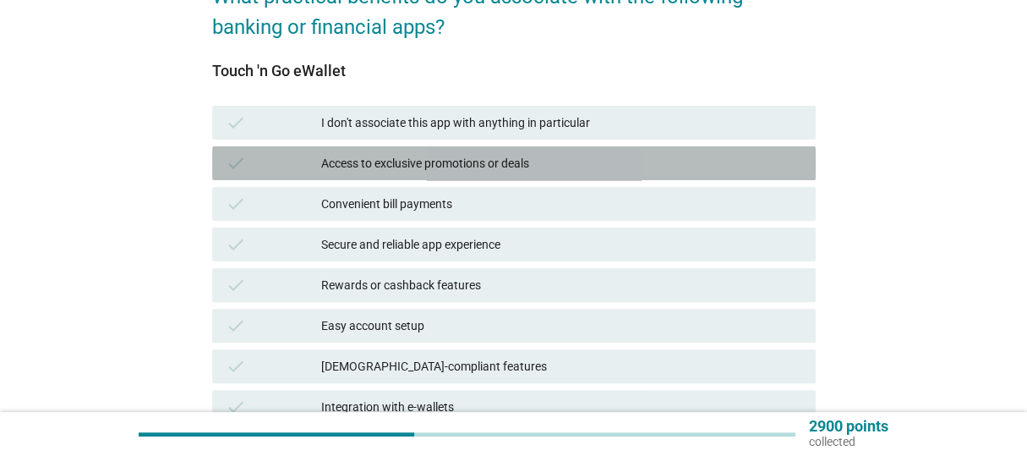
click at [501, 169] on div "Access to exclusive promotions or deals" at bounding box center [561, 163] width 480 height 20
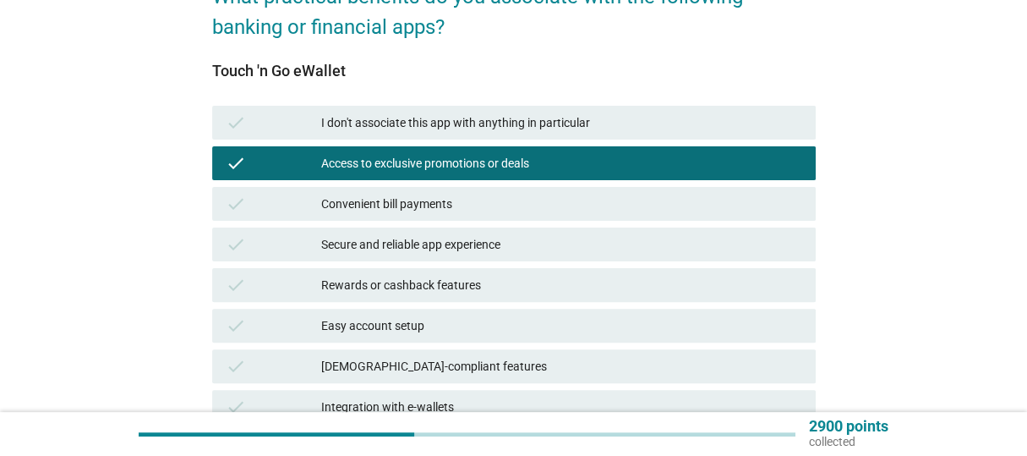
click at [497, 201] on div "Convenient bill payments" at bounding box center [561, 204] width 480 height 20
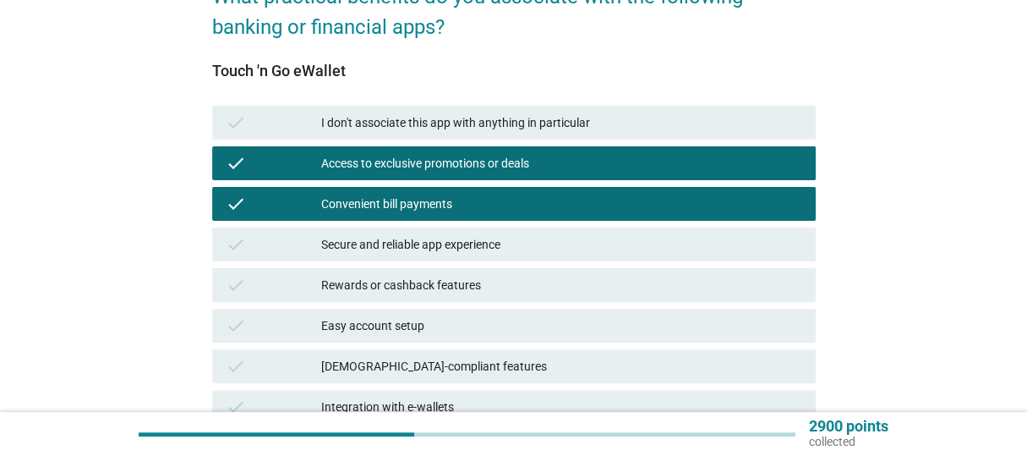
click at [515, 252] on div "Secure and reliable app experience" at bounding box center [561, 244] width 480 height 20
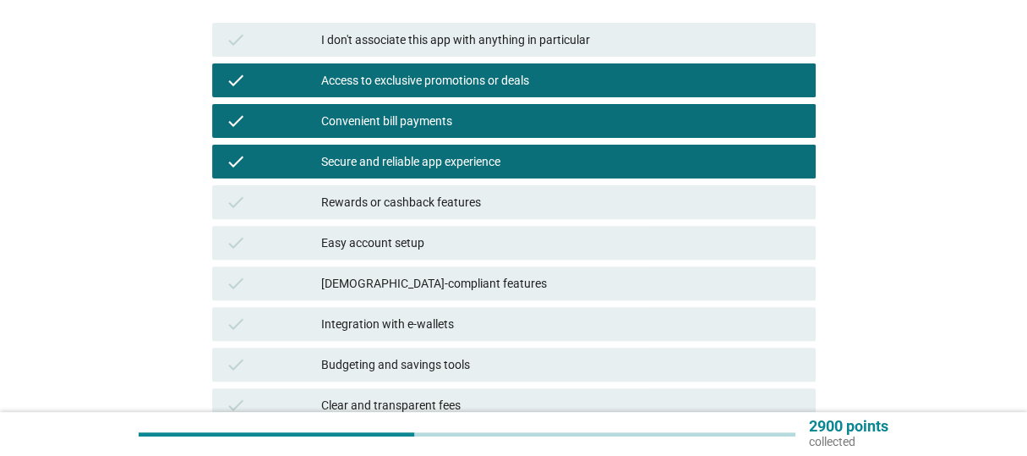
scroll to position [254, 0]
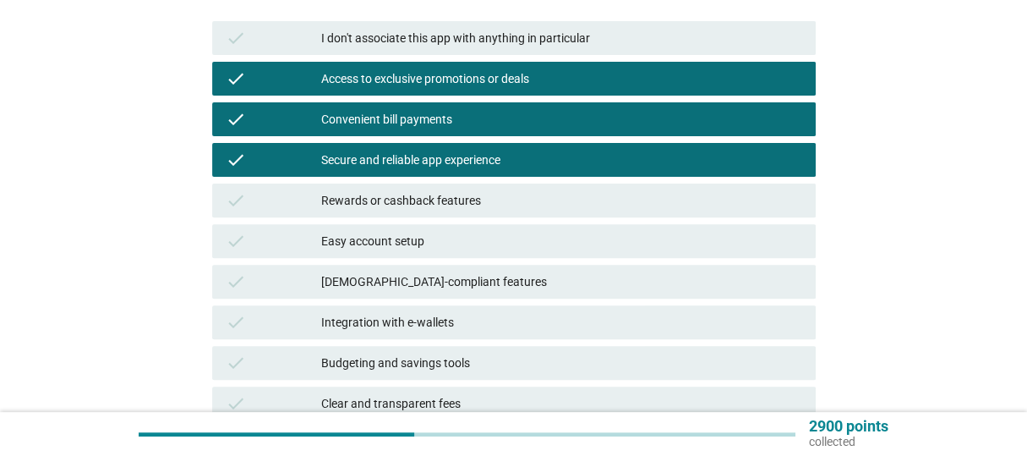
click at [513, 240] on div "Easy account setup" at bounding box center [561, 241] width 480 height 20
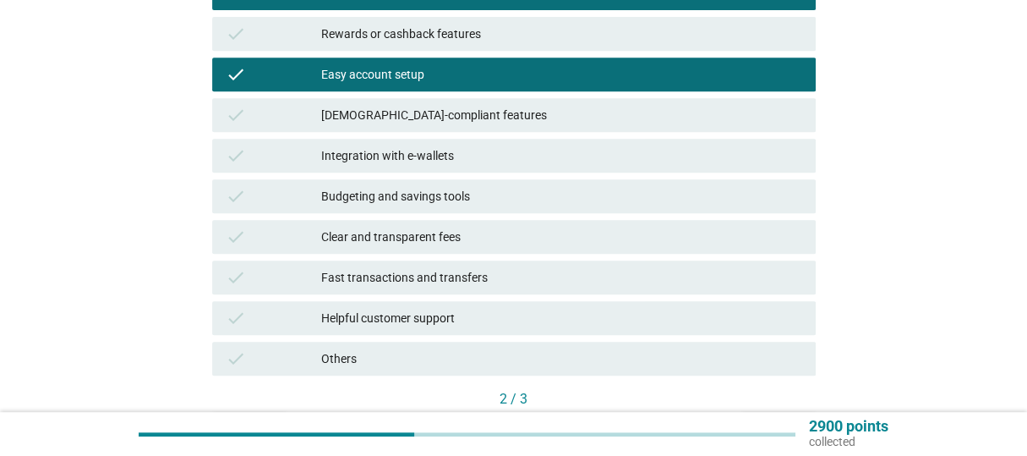
scroll to position [422, 0]
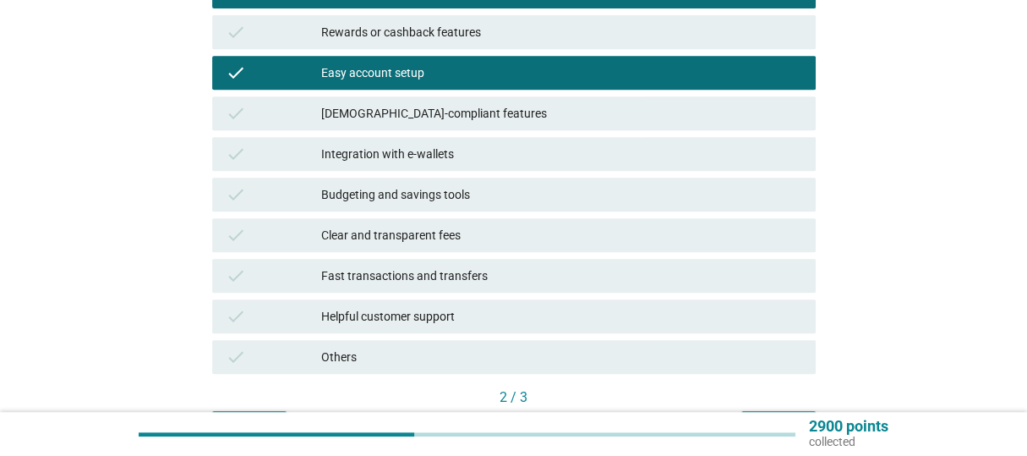
click at [493, 167] on div "check Integration with e-wallets" at bounding box center [513, 154] width 603 height 34
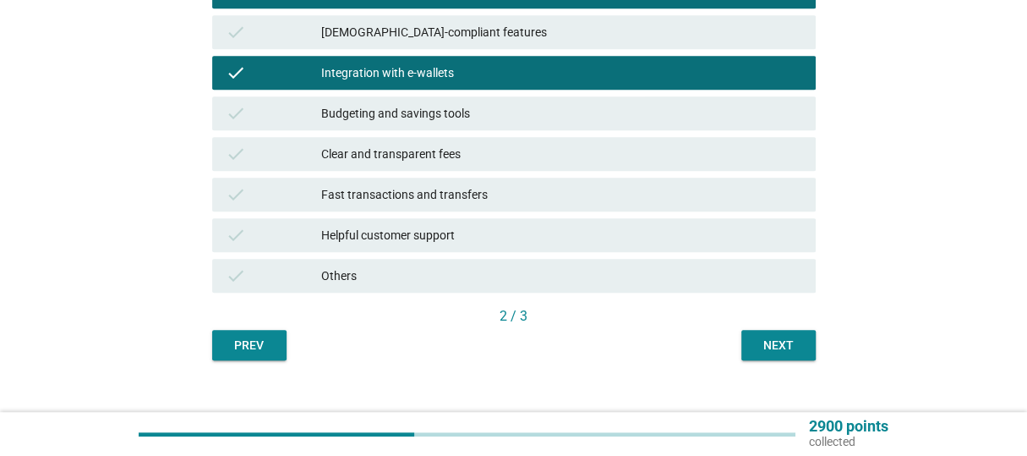
scroll to position [507, 0]
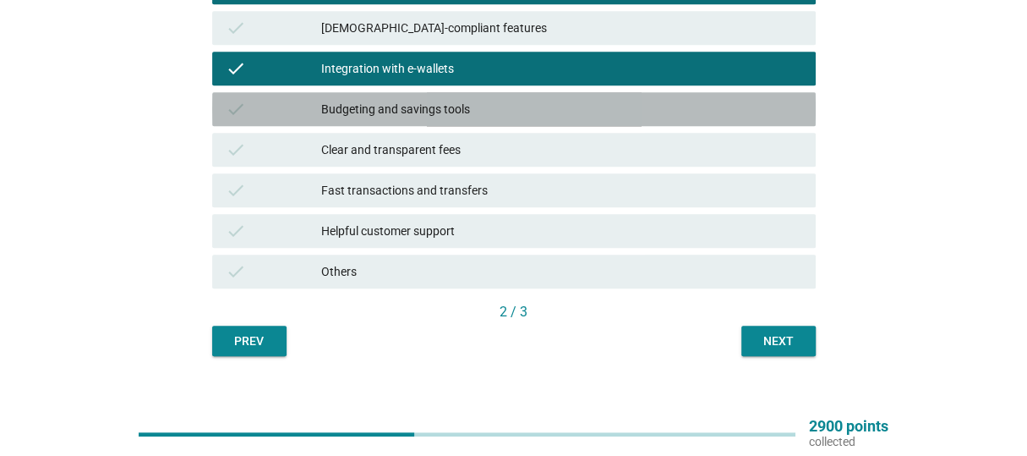
click at [448, 114] on div "Budgeting and savings tools" at bounding box center [561, 109] width 480 height 20
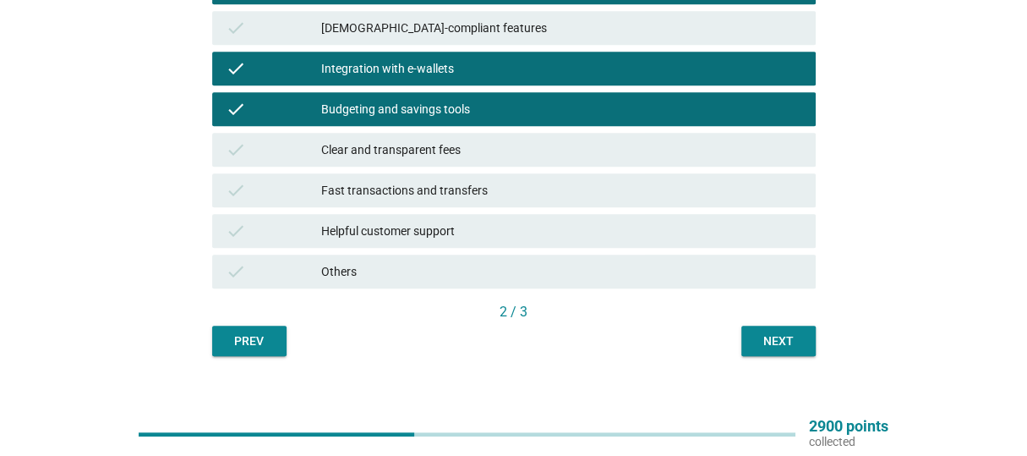
click at [448, 184] on div "Fast transactions and transfers" at bounding box center [561, 190] width 480 height 20
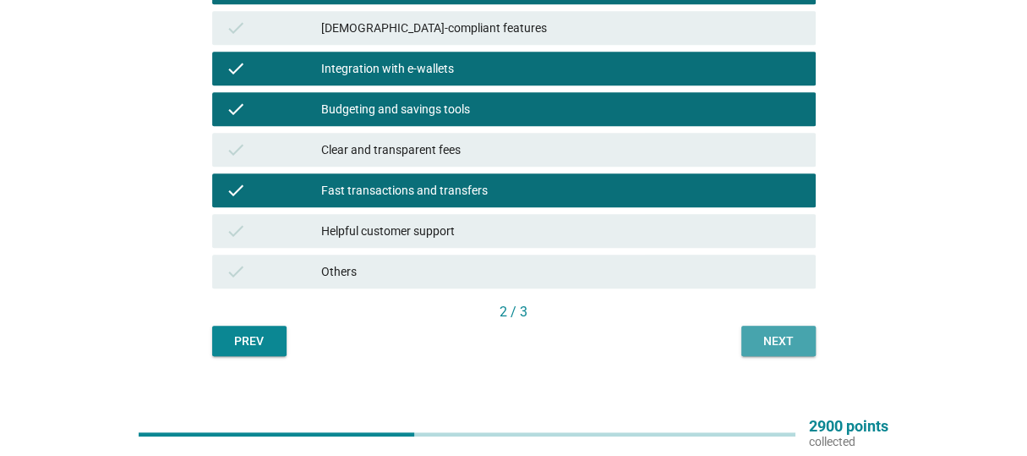
click at [766, 337] on div "Next" at bounding box center [778, 341] width 47 height 18
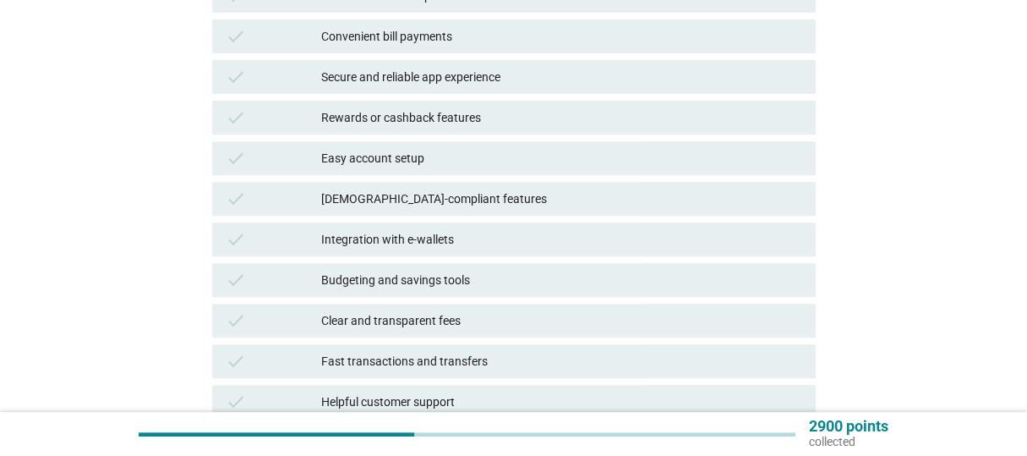
scroll to position [338, 0]
click at [447, 282] on div "Budgeting and savings tools" at bounding box center [561, 278] width 480 height 20
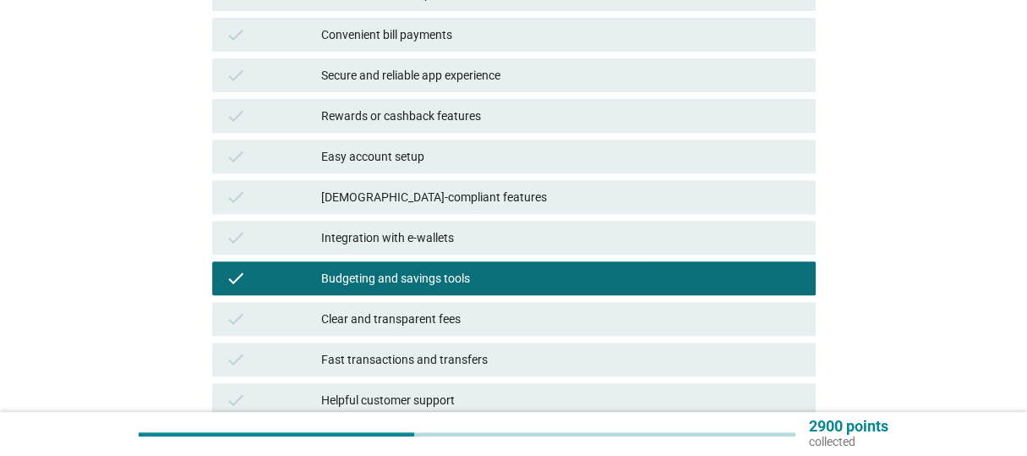
click at [458, 240] on div "Integration with e-wallets" at bounding box center [561, 237] width 480 height 20
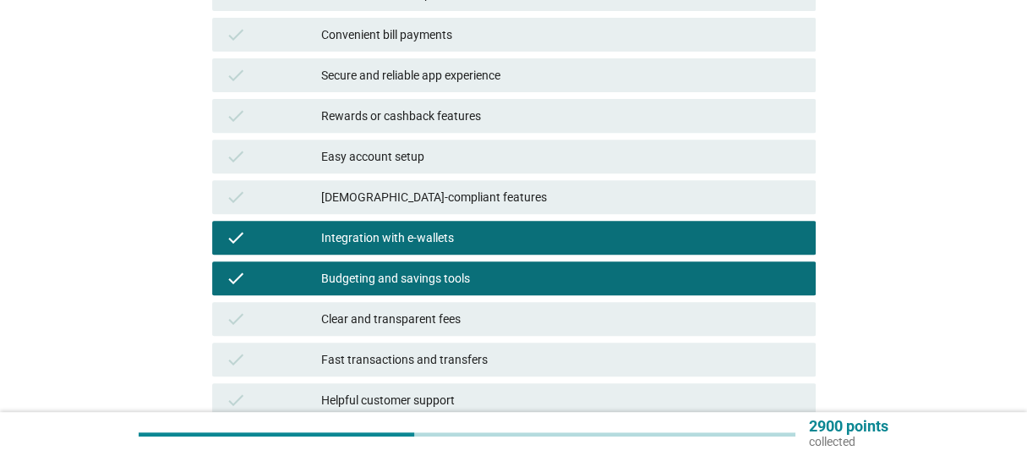
click at [435, 149] on div "Easy account setup" at bounding box center [561, 156] width 480 height 20
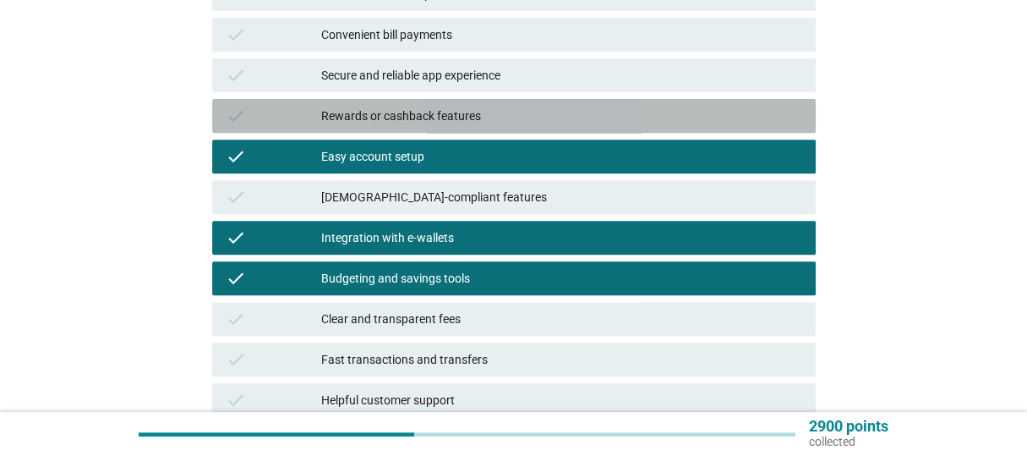
click at [447, 125] on div "Rewards or cashback features" at bounding box center [561, 116] width 480 height 20
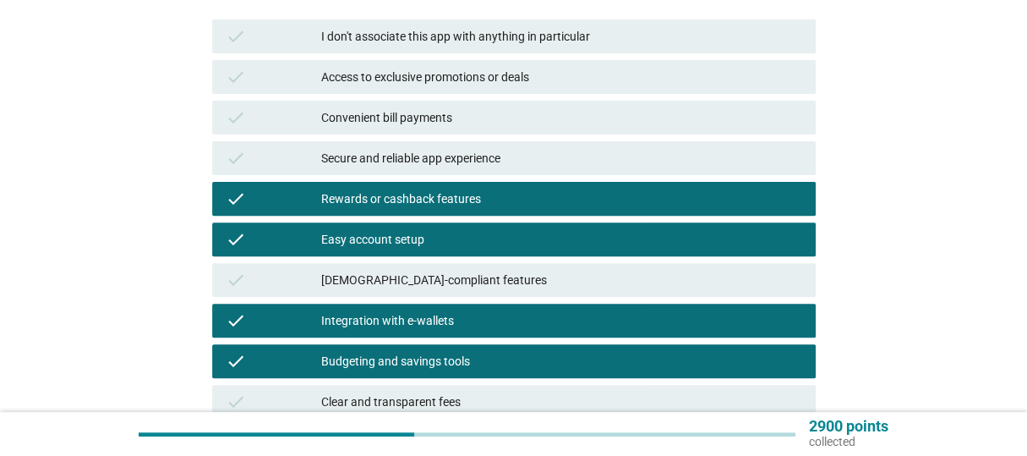
scroll to position [254, 0]
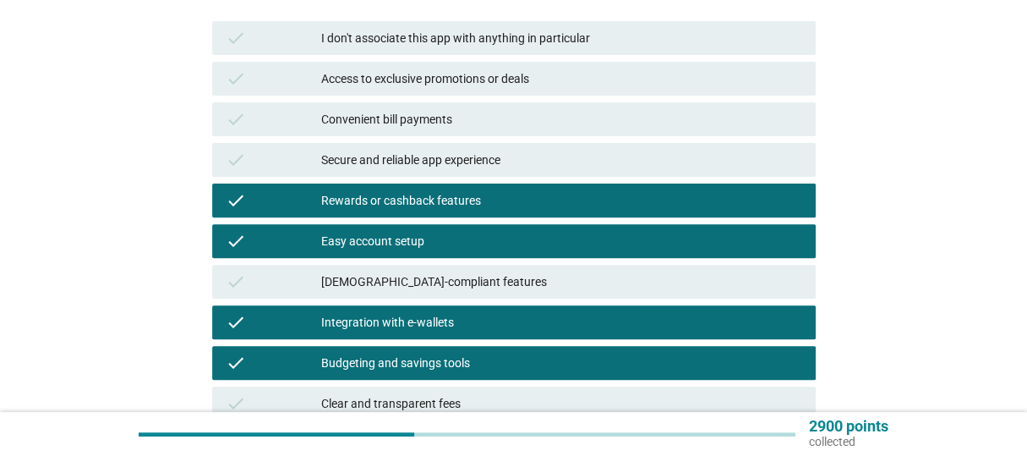
click at [483, 121] on div "Convenient bill payments" at bounding box center [561, 119] width 480 height 20
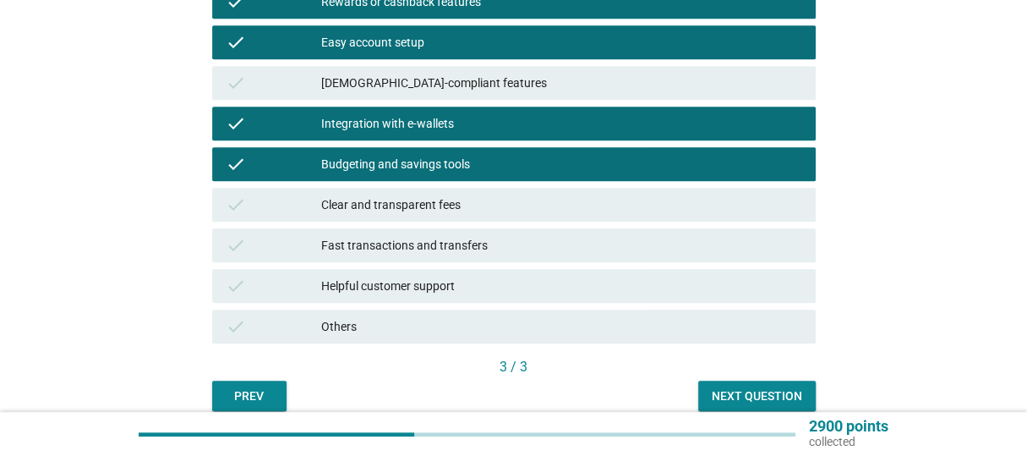
scroll to position [507, 0]
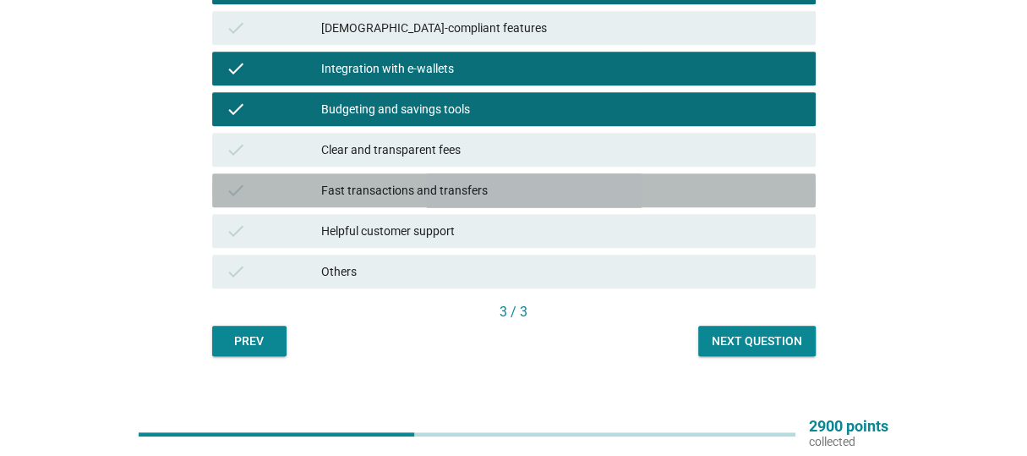
click at [449, 188] on div "Fast transactions and transfers" at bounding box center [561, 190] width 480 height 20
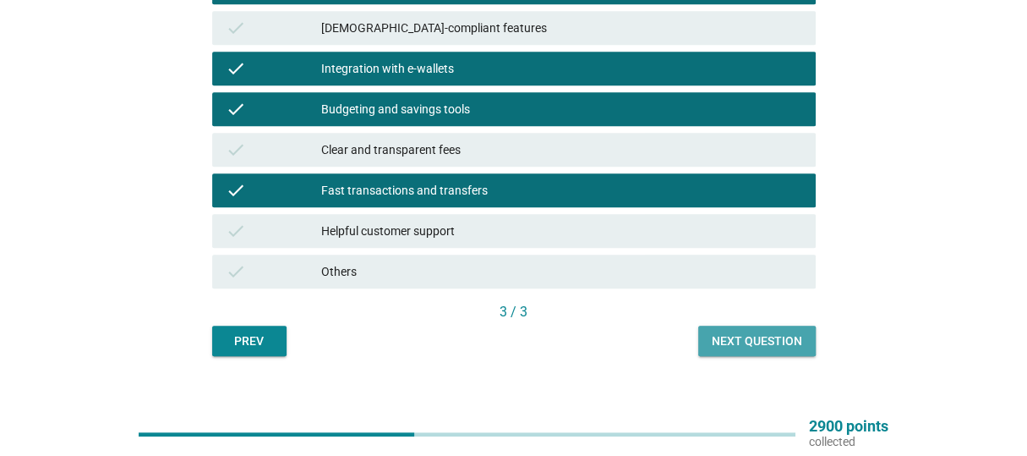
click at [767, 345] on div "Next question" at bounding box center [757, 341] width 90 height 18
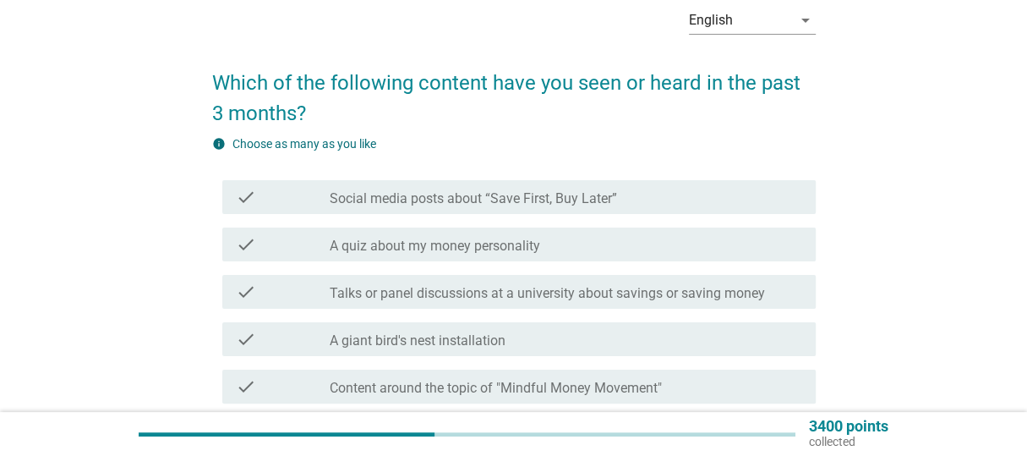
scroll to position [84, 0]
click at [415, 195] on label "Social media posts about “Save First, Buy Later”" at bounding box center [473, 197] width 287 height 17
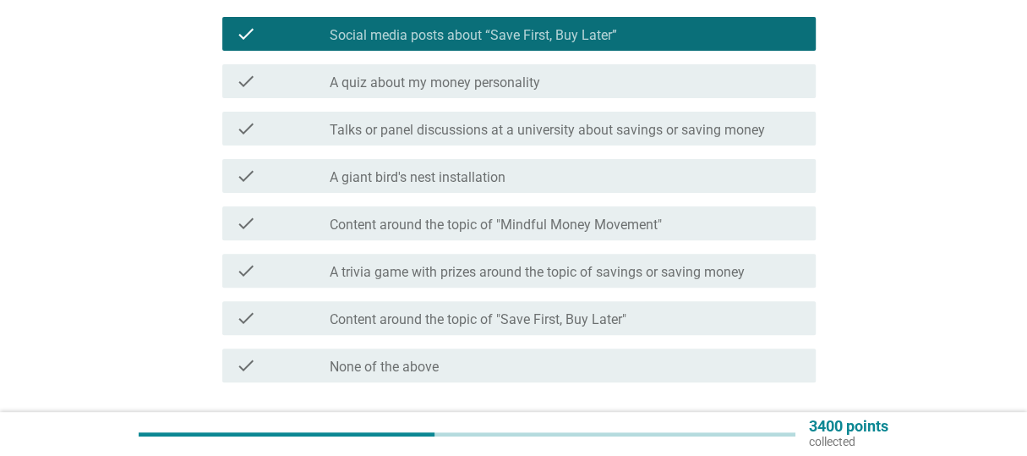
scroll to position [254, 0]
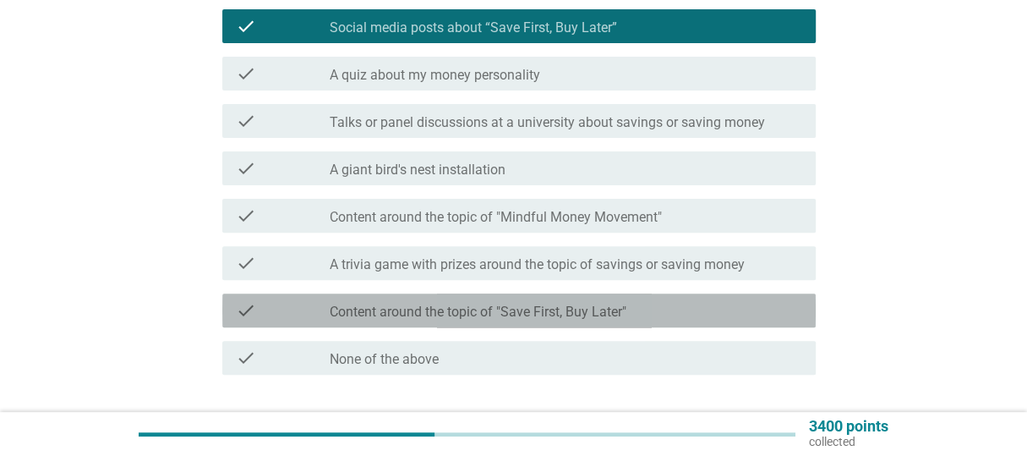
click at [426, 312] on label "Content around the topic of "Save First, Buy Later"" at bounding box center [478, 311] width 297 height 17
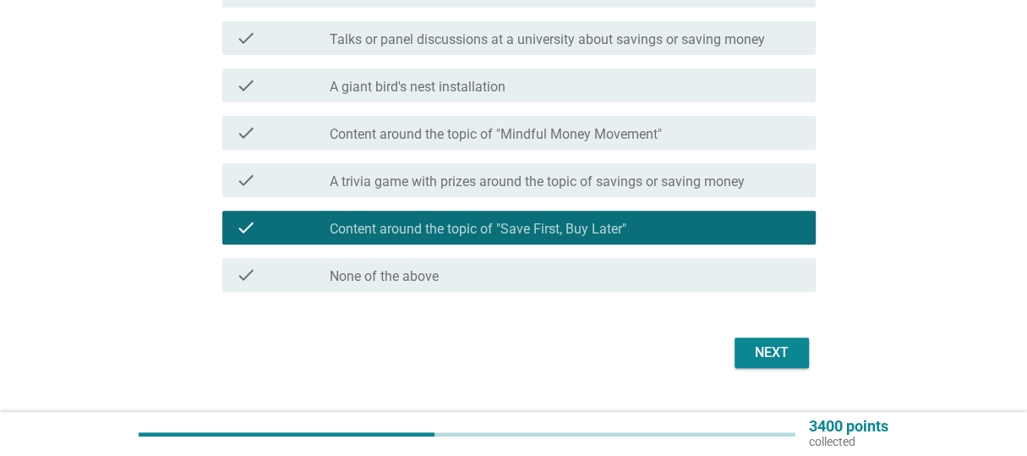
scroll to position [338, 0]
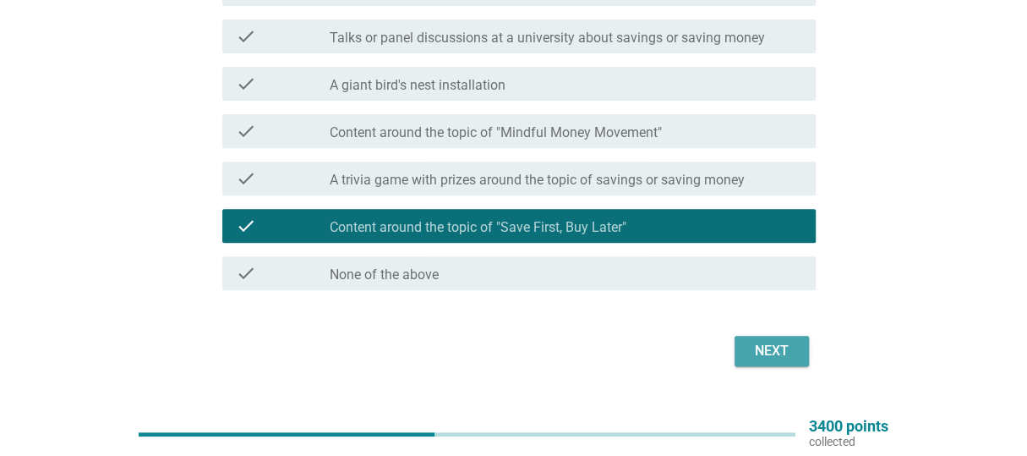
click at [767, 356] on div "Next" at bounding box center [771, 351] width 47 height 20
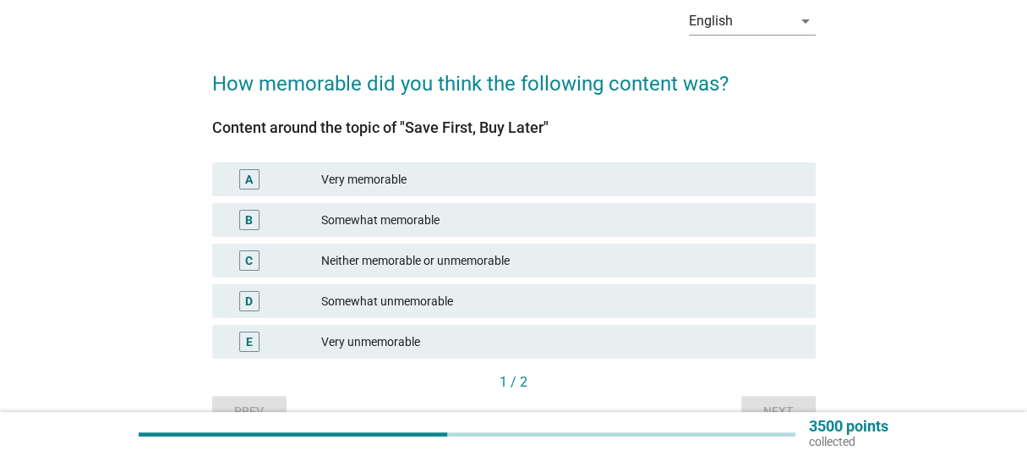
scroll to position [84, 0]
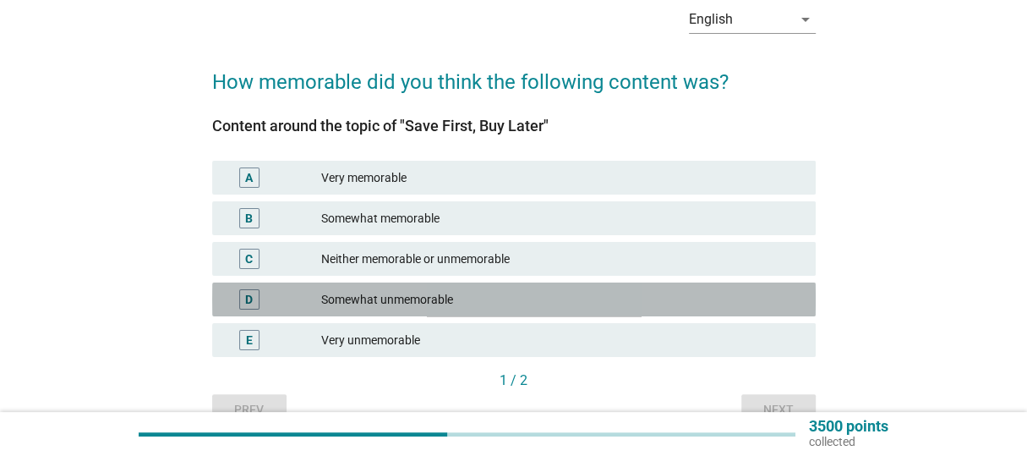
click at [419, 291] on div "Somewhat unmemorable" at bounding box center [561, 299] width 480 height 20
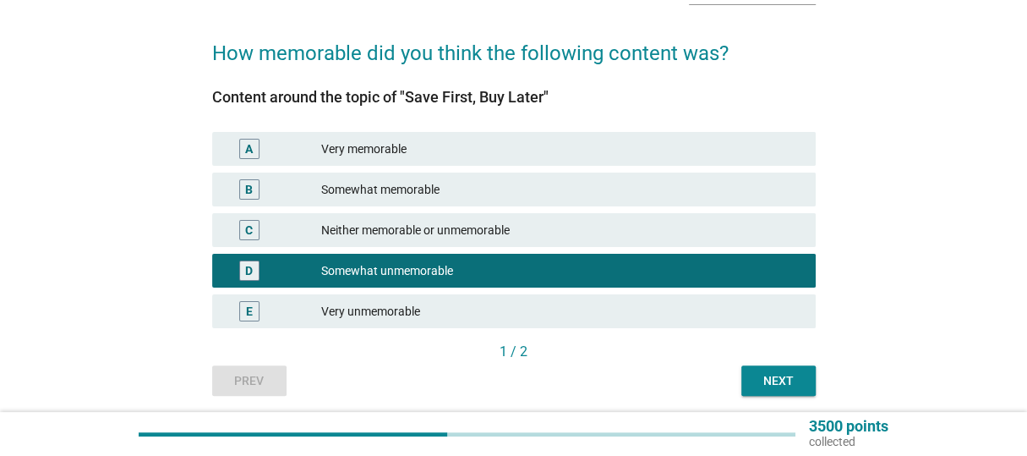
scroll to position [169, 0]
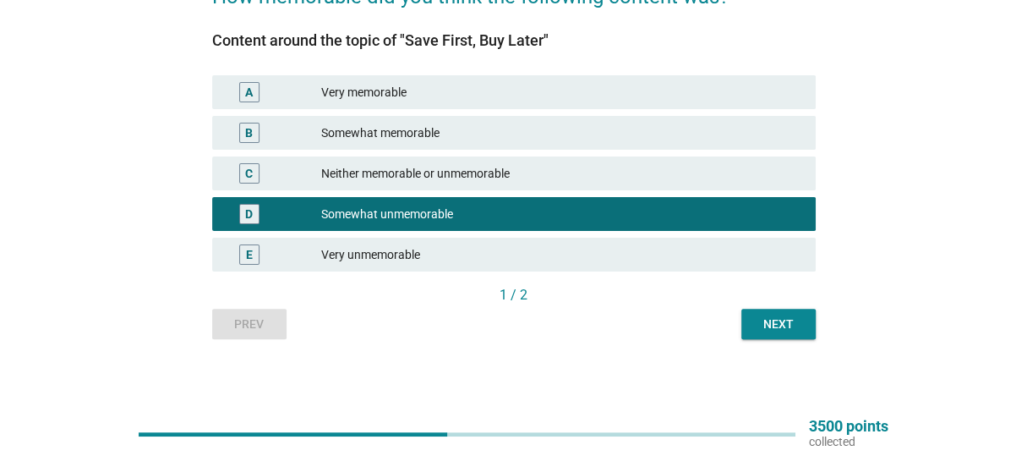
click at [787, 315] on div "Next" at bounding box center [778, 324] width 47 height 18
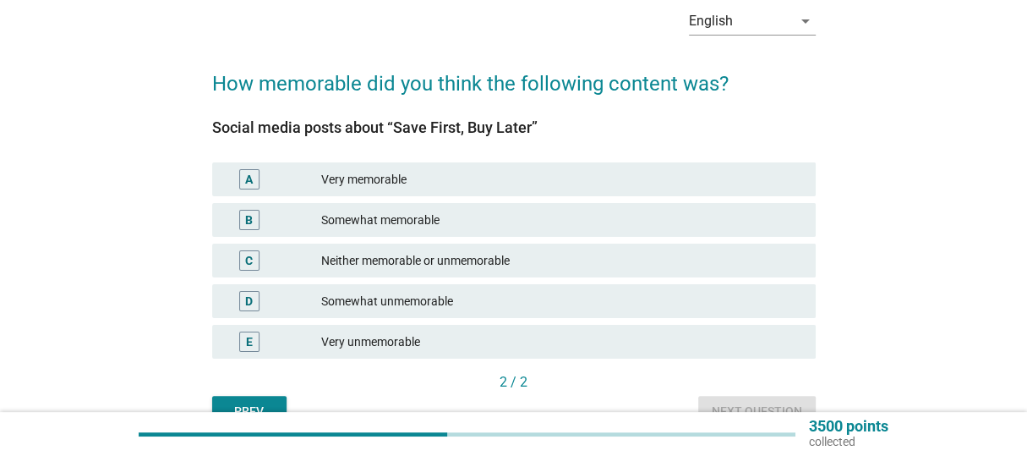
scroll to position [84, 0]
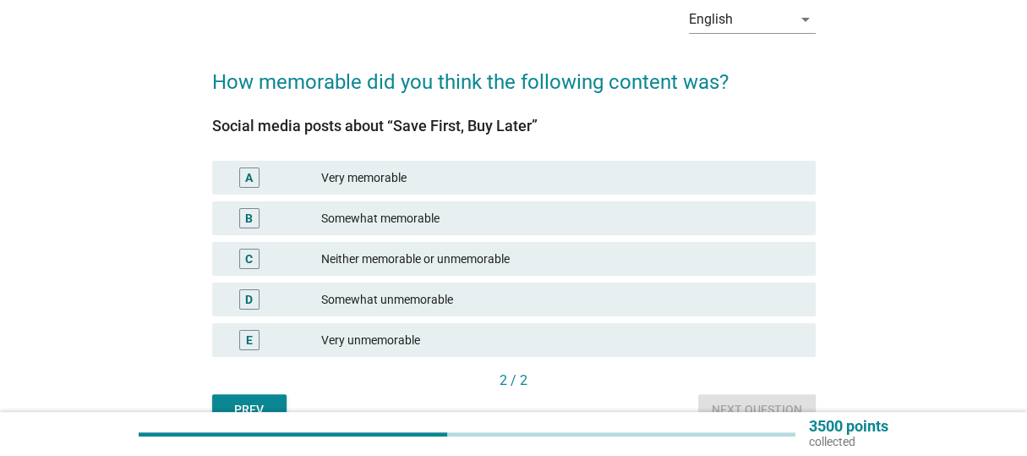
click at [410, 292] on div "Somewhat unmemorable" at bounding box center [561, 299] width 480 height 20
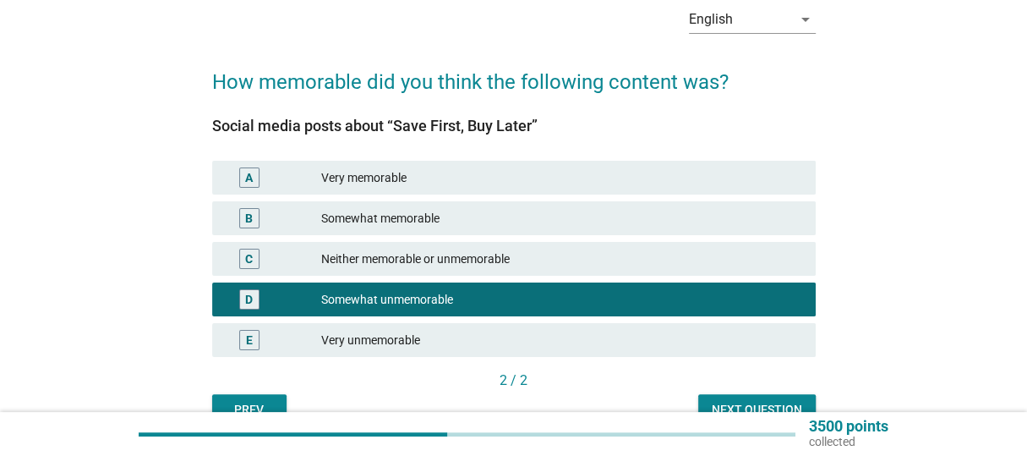
click at [718, 401] on div "Next question" at bounding box center [757, 410] width 90 height 18
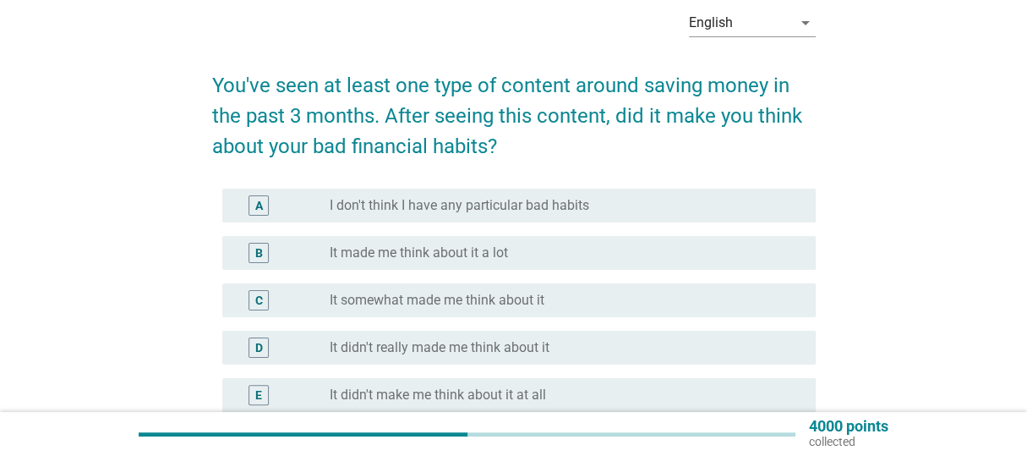
scroll to position [85, 0]
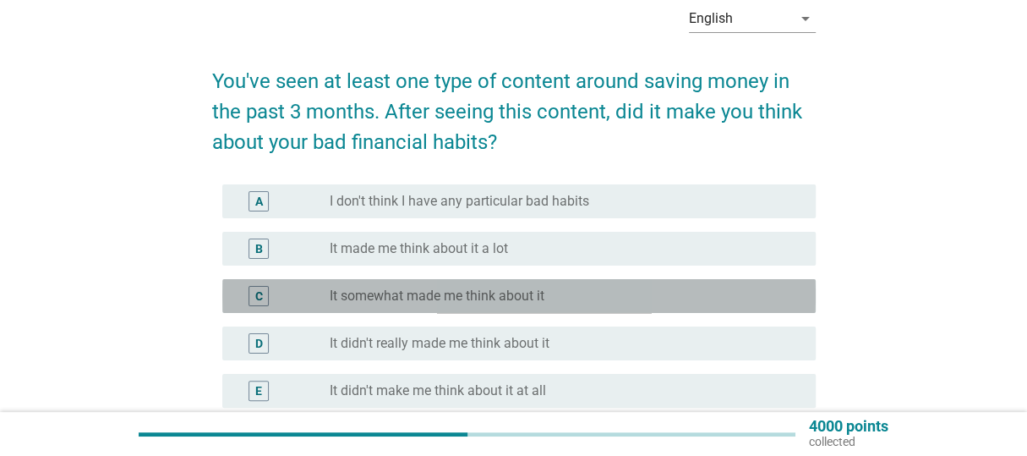
click at [451, 294] on label "It somewhat made me think about it" at bounding box center [437, 295] width 215 height 17
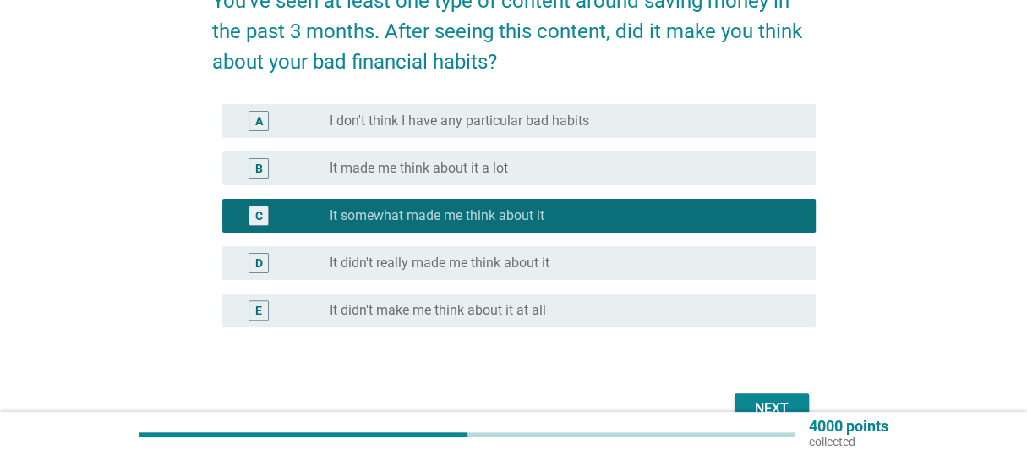
scroll to position [169, 0]
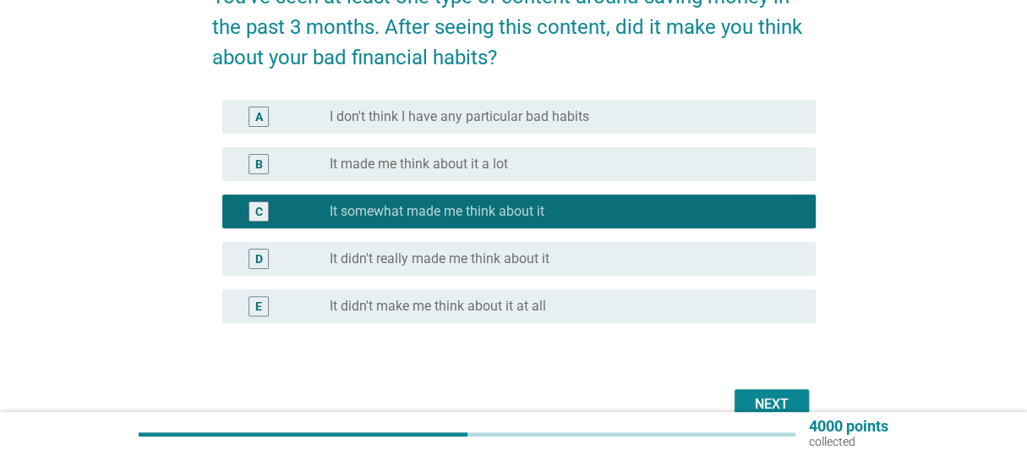
click at [774, 404] on div "Next" at bounding box center [771, 404] width 47 height 20
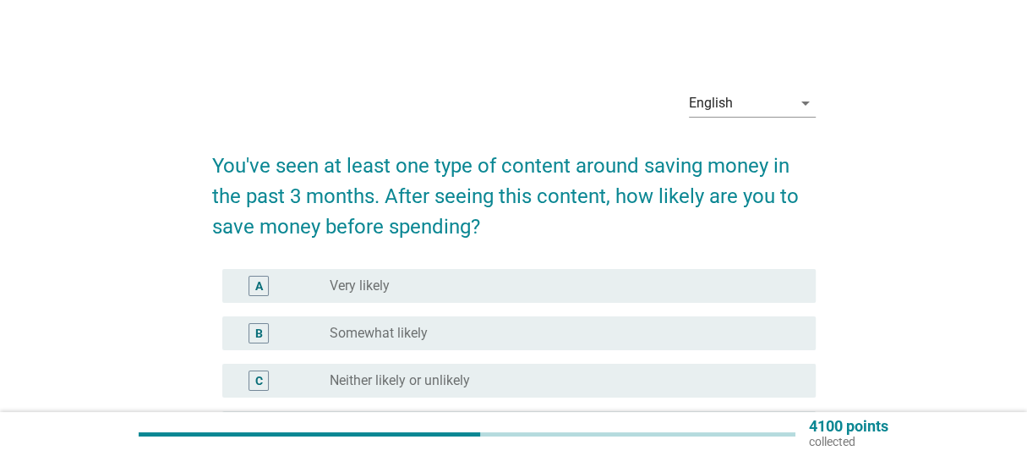
click at [439, 276] on div "radio_button_unchecked Very likely" at bounding box center [566, 286] width 472 height 20
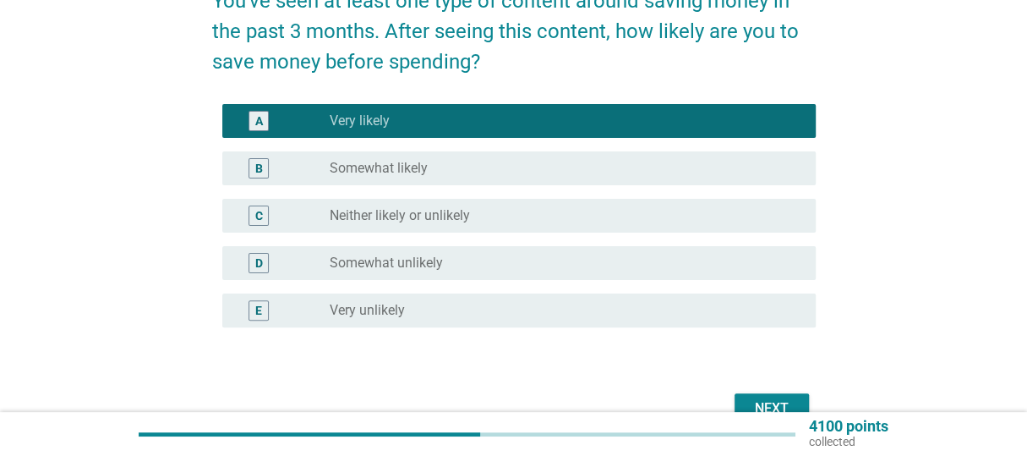
scroll to position [169, 0]
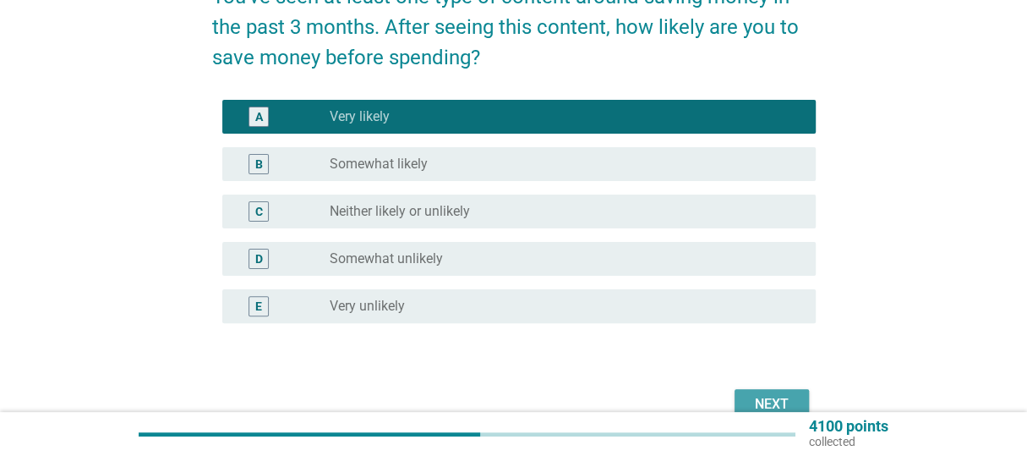
click at [758, 394] on div "Next" at bounding box center [771, 404] width 47 height 20
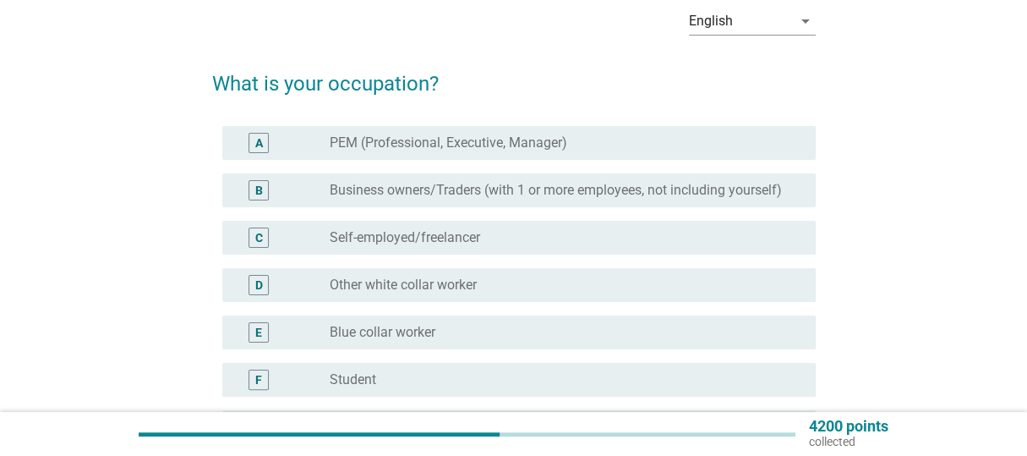
scroll to position [84, 0]
click at [421, 232] on label "Self-employed/freelancer" at bounding box center [405, 235] width 150 height 17
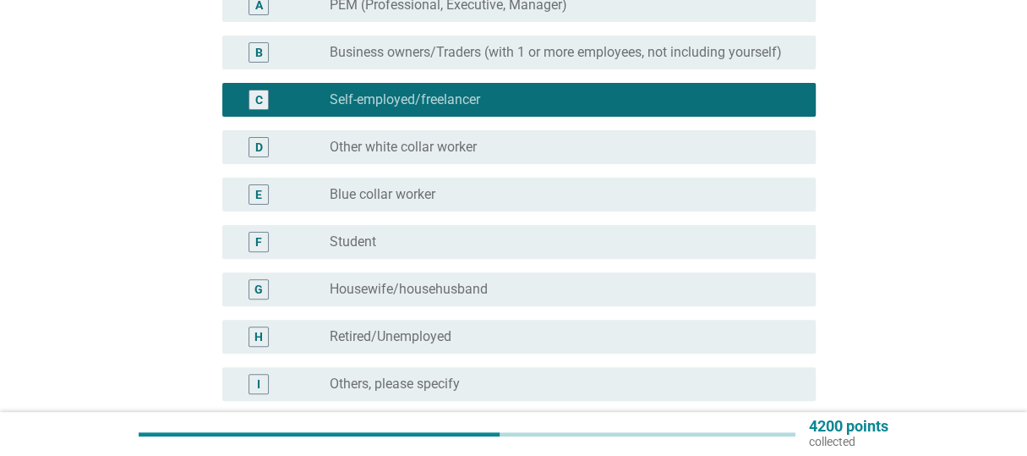
scroll to position [338, 0]
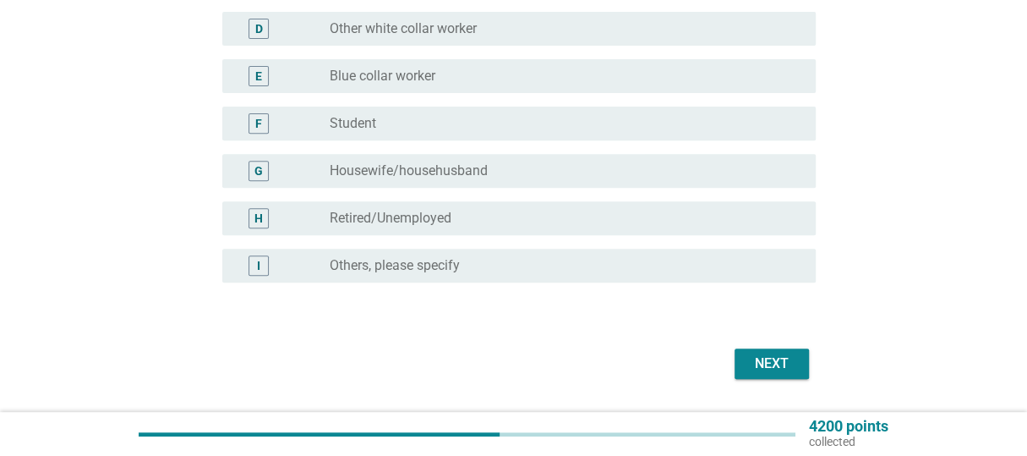
click at [754, 366] on div "Next" at bounding box center [771, 363] width 47 height 20
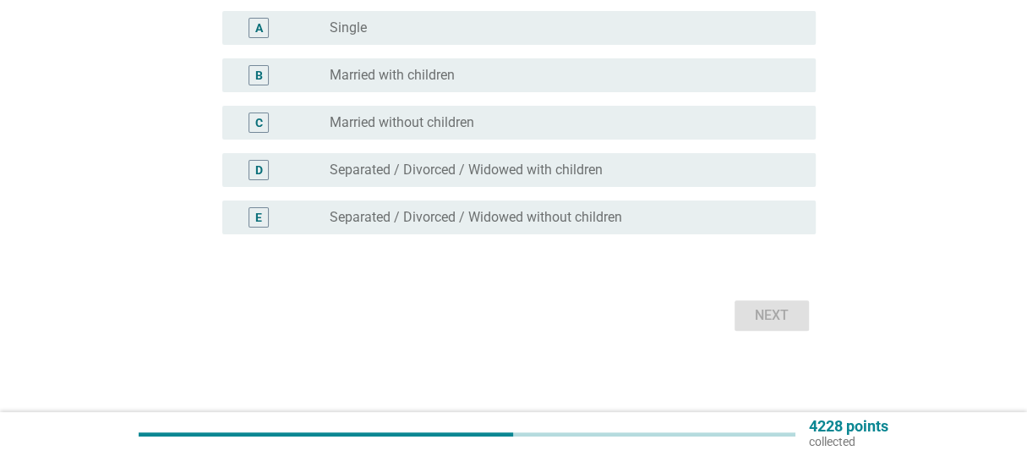
scroll to position [0, 0]
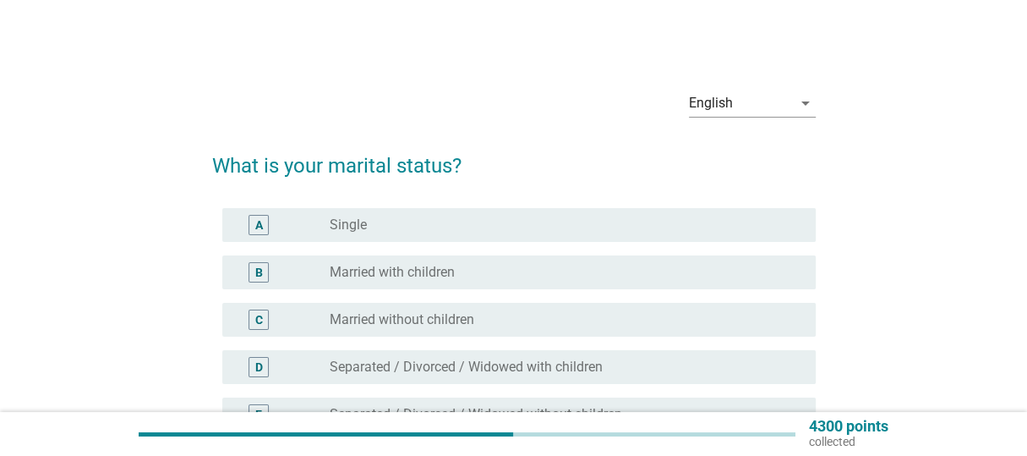
click at [377, 232] on div "radio_button_unchecked Single" at bounding box center [559, 224] width 458 height 17
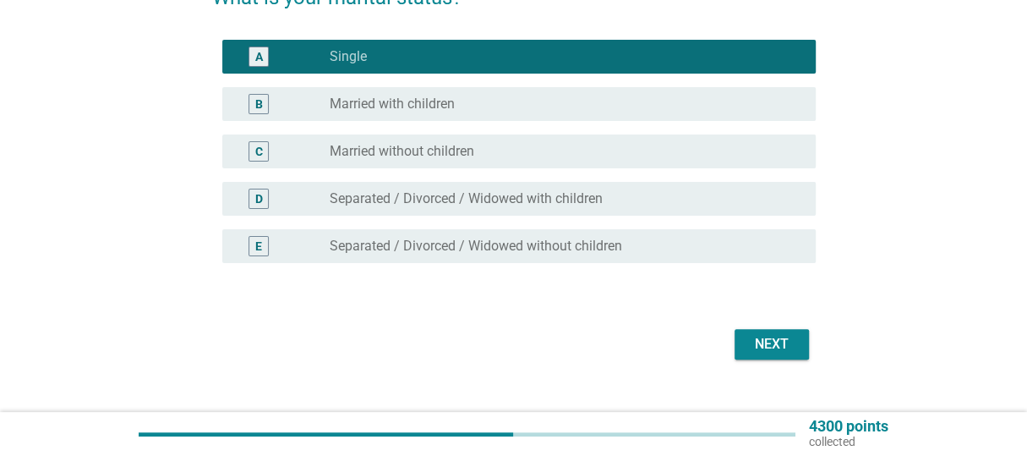
scroll to position [169, 0]
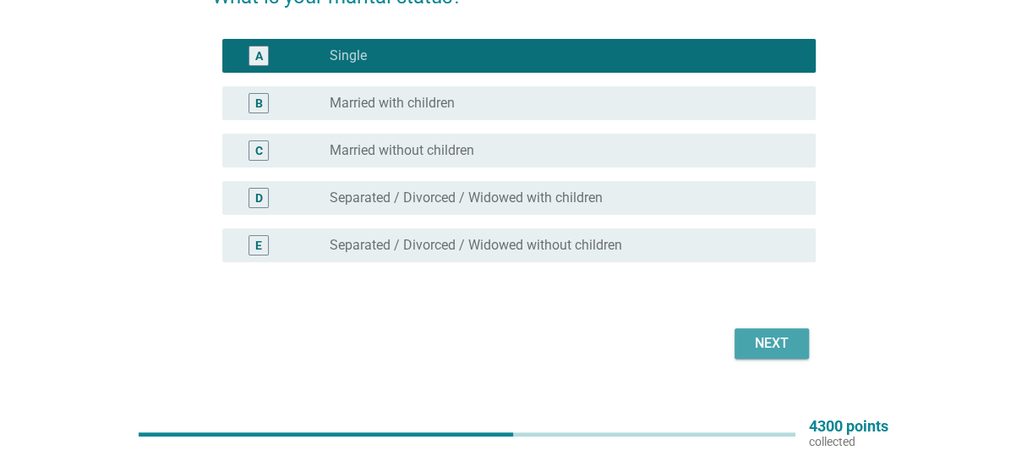
click at [788, 344] on div "Next" at bounding box center [771, 343] width 47 height 20
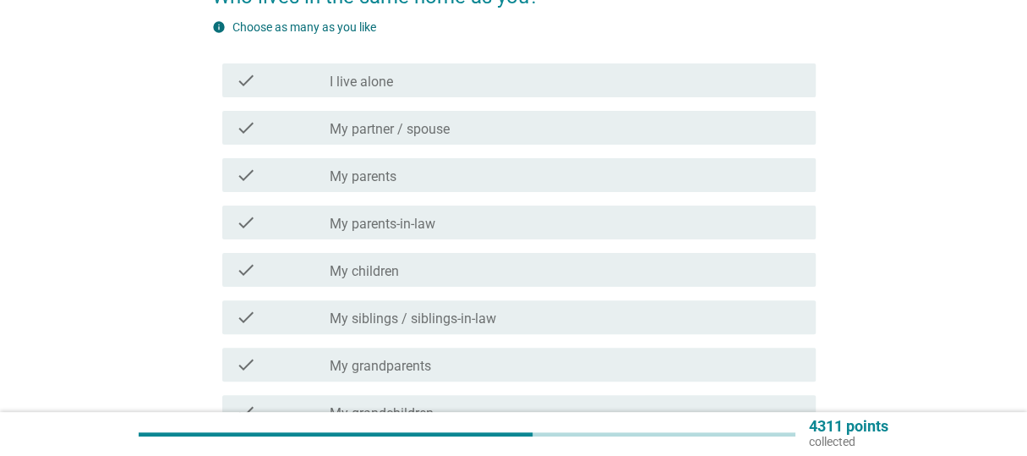
scroll to position [0, 0]
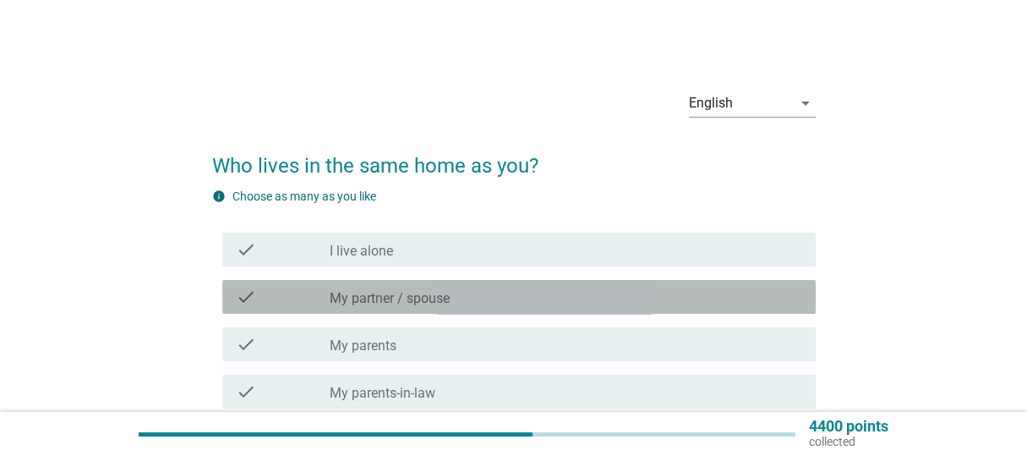
click at [380, 303] on label "My partner / spouse" at bounding box center [390, 298] width 120 height 17
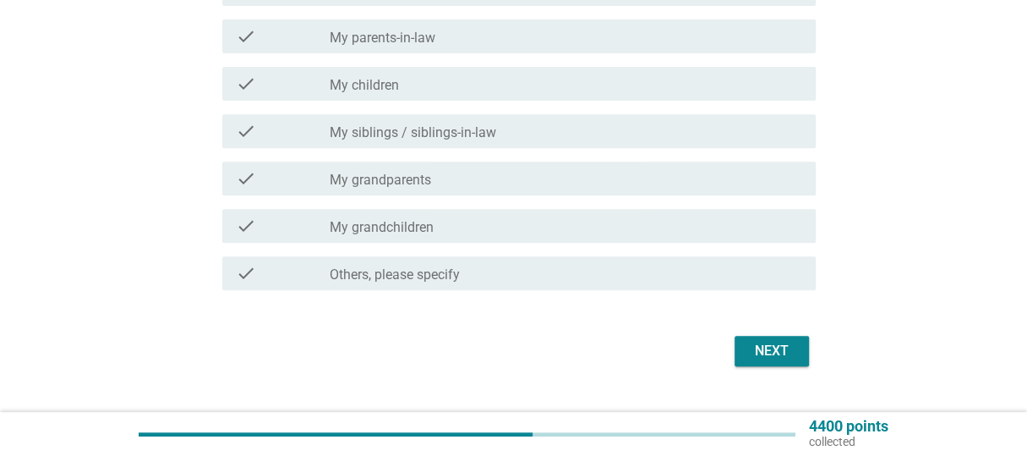
scroll to position [390, 0]
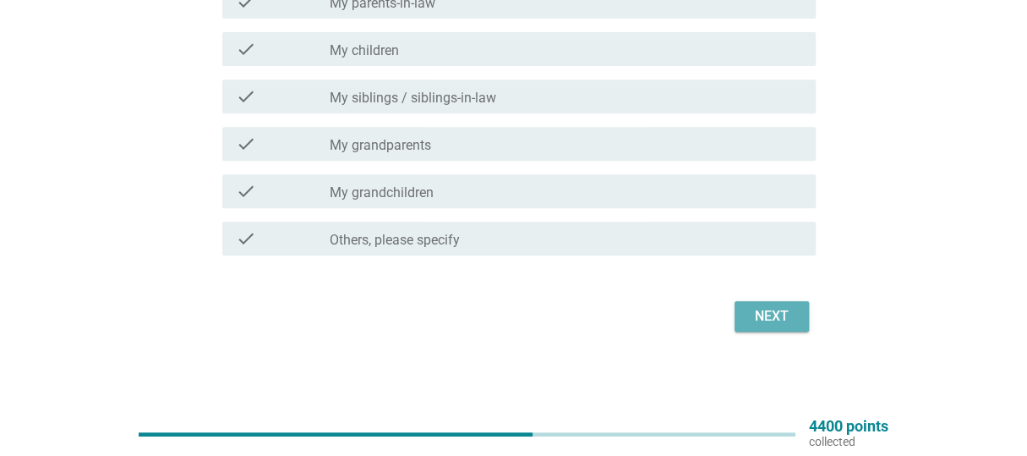
click at [788, 319] on div "Next" at bounding box center [771, 316] width 47 height 20
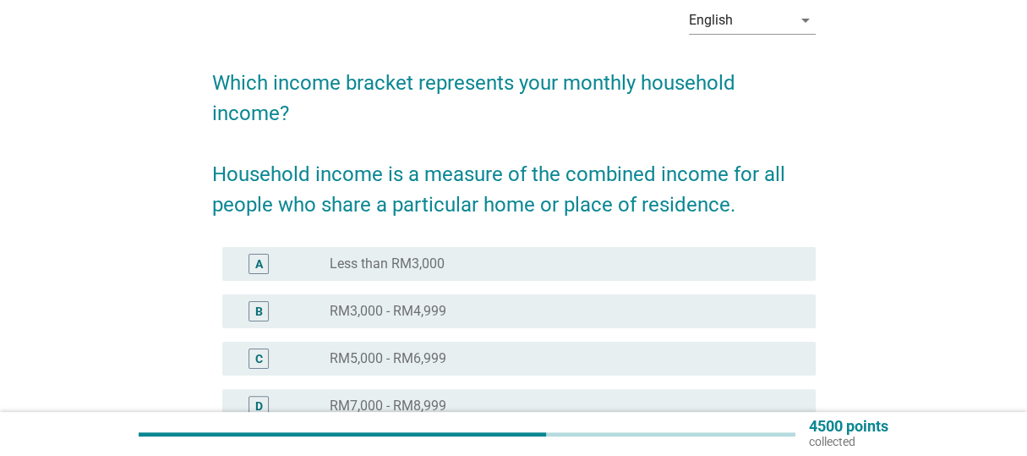
scroll to position [84, 0]
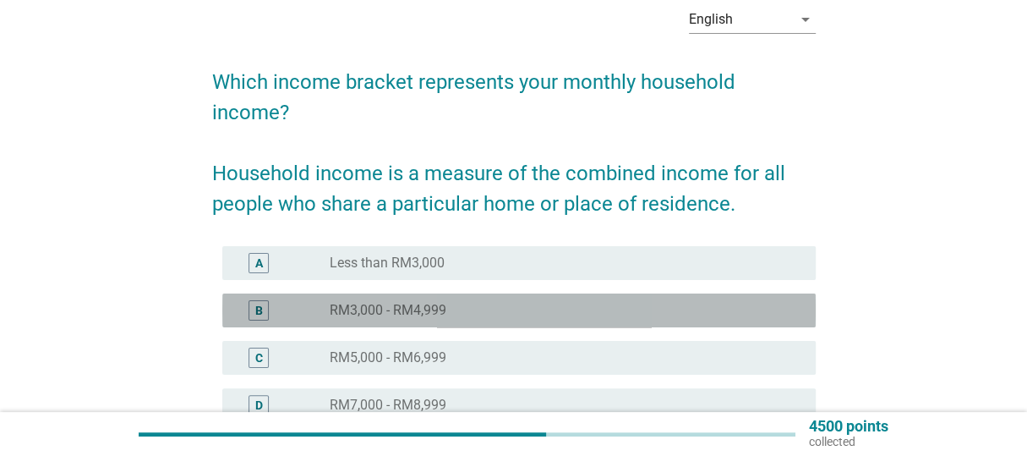
click at [347, 315] on label "RM3,000 - RM4,999" at bounding box center [388, 310] width 117 height 17
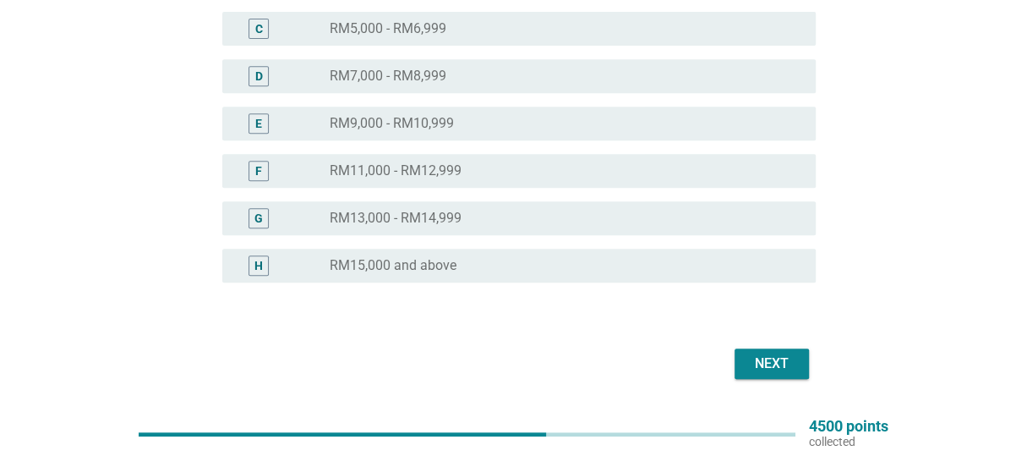
scroll to position [206, 0]
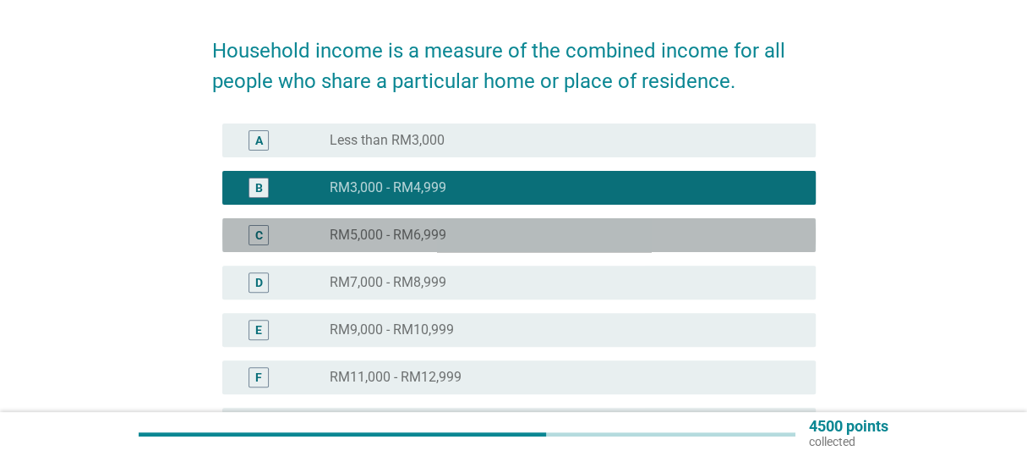
click at [410, 232] on label "RM5,000 - RM6,999" at bounding box center [388, 234] width 117 height 17
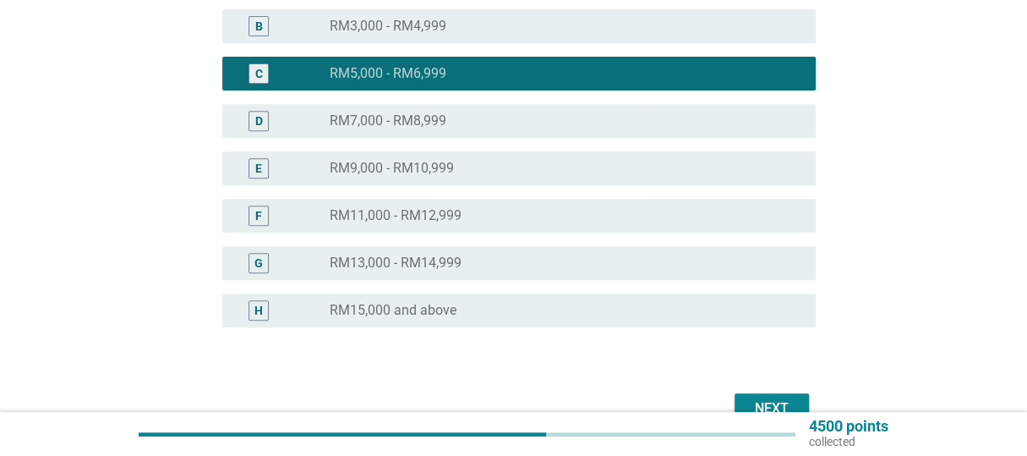
scroll to position [375, 0]
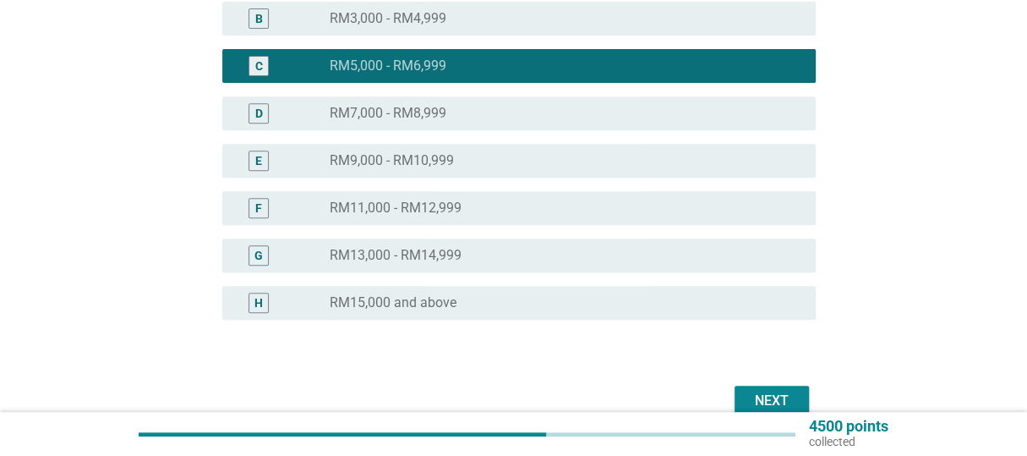
click at [775, 395] on div "Next" at bounding box center [771, 400] width 47 height 20
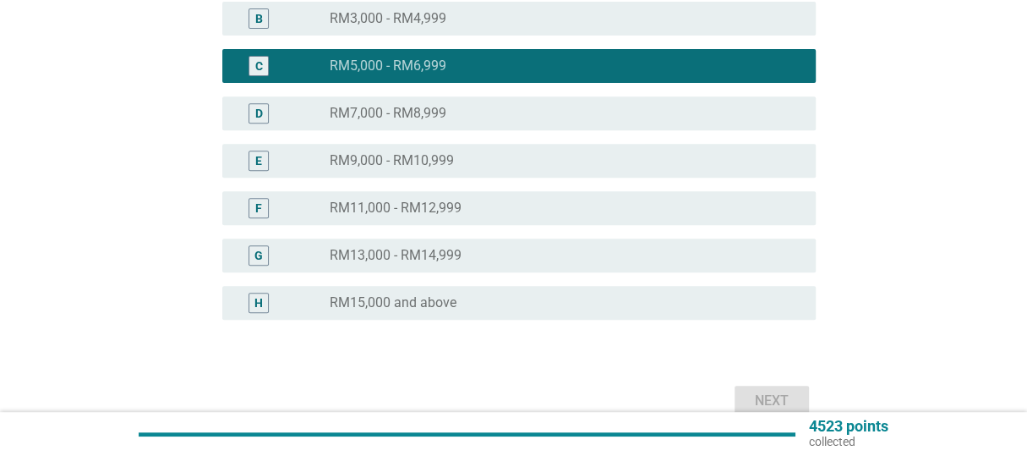
scroll to position [0, 0]
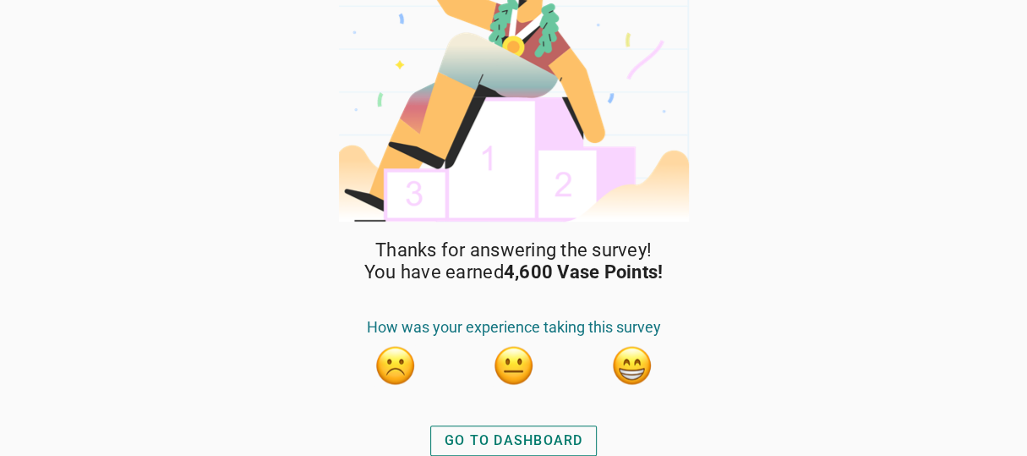
scroll to position [79, 0]
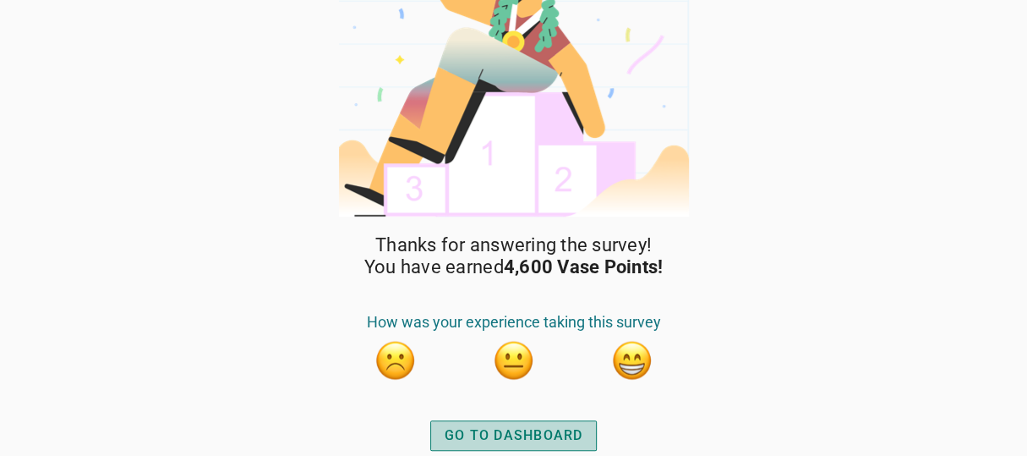
click at [542, 439] on div "GO TO DASHBOARD" at bounding box center [514, 435] width 139 height 20
